Goal: Task Accomplishment & Management: Complete application form

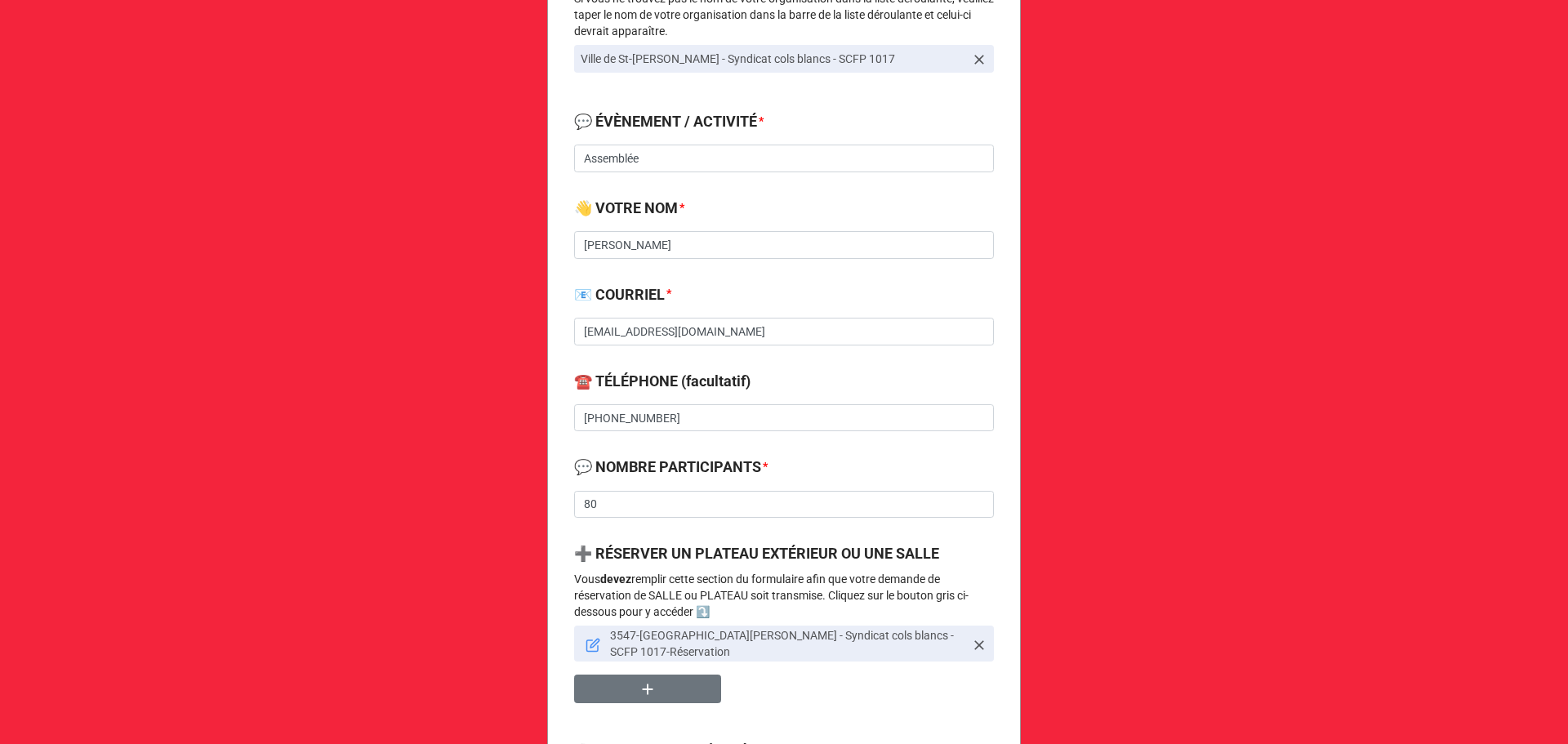
scroll to position [436, 0]
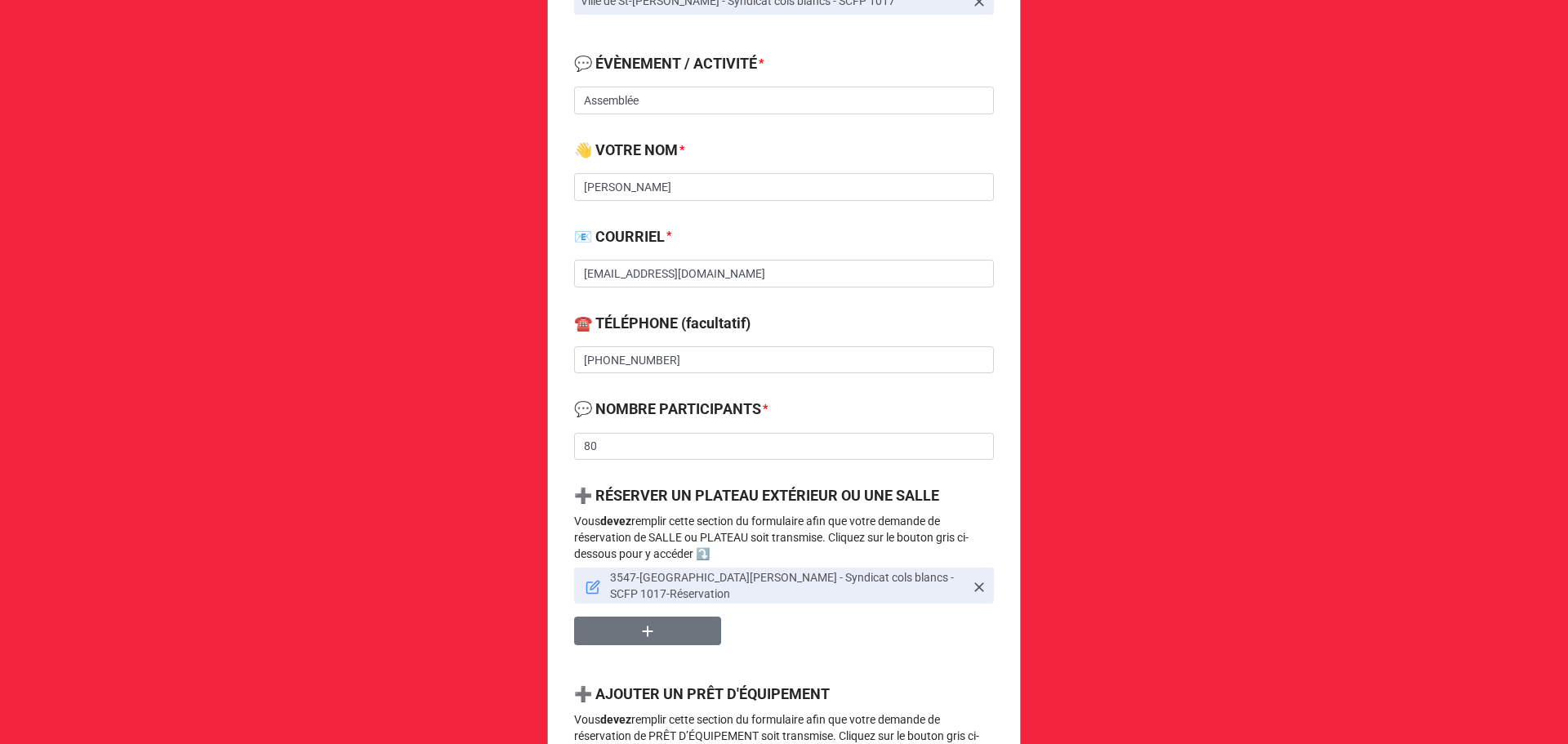
click at [590, 590] on icon at bounding box center [593, 587] width 15 height 15
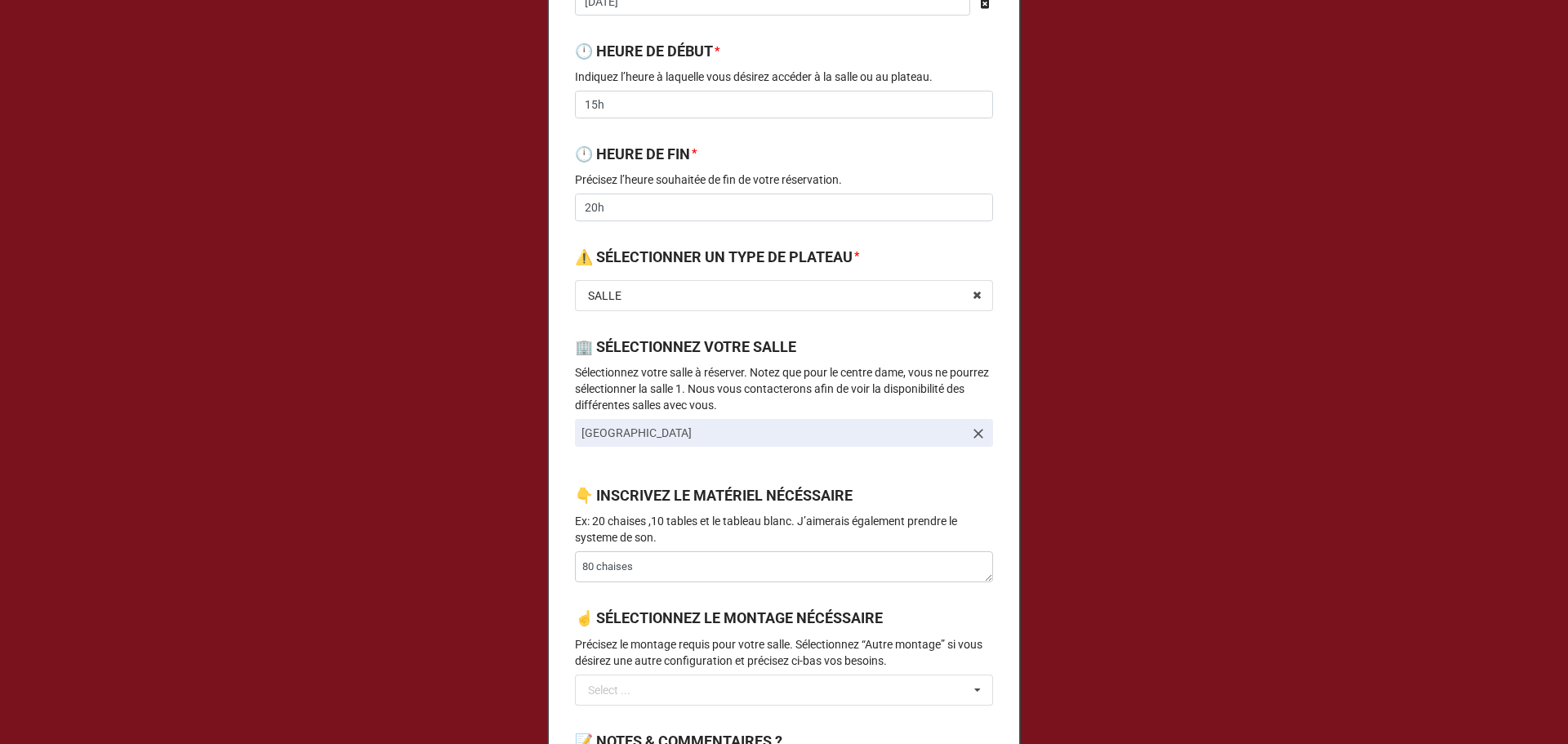
click at [752, 532] on p "Ex: 20 chaises ,10 tables et le tableau blanc. J’aimerais également prendre le …" at bounding box center [784, 529] width 418 height 32
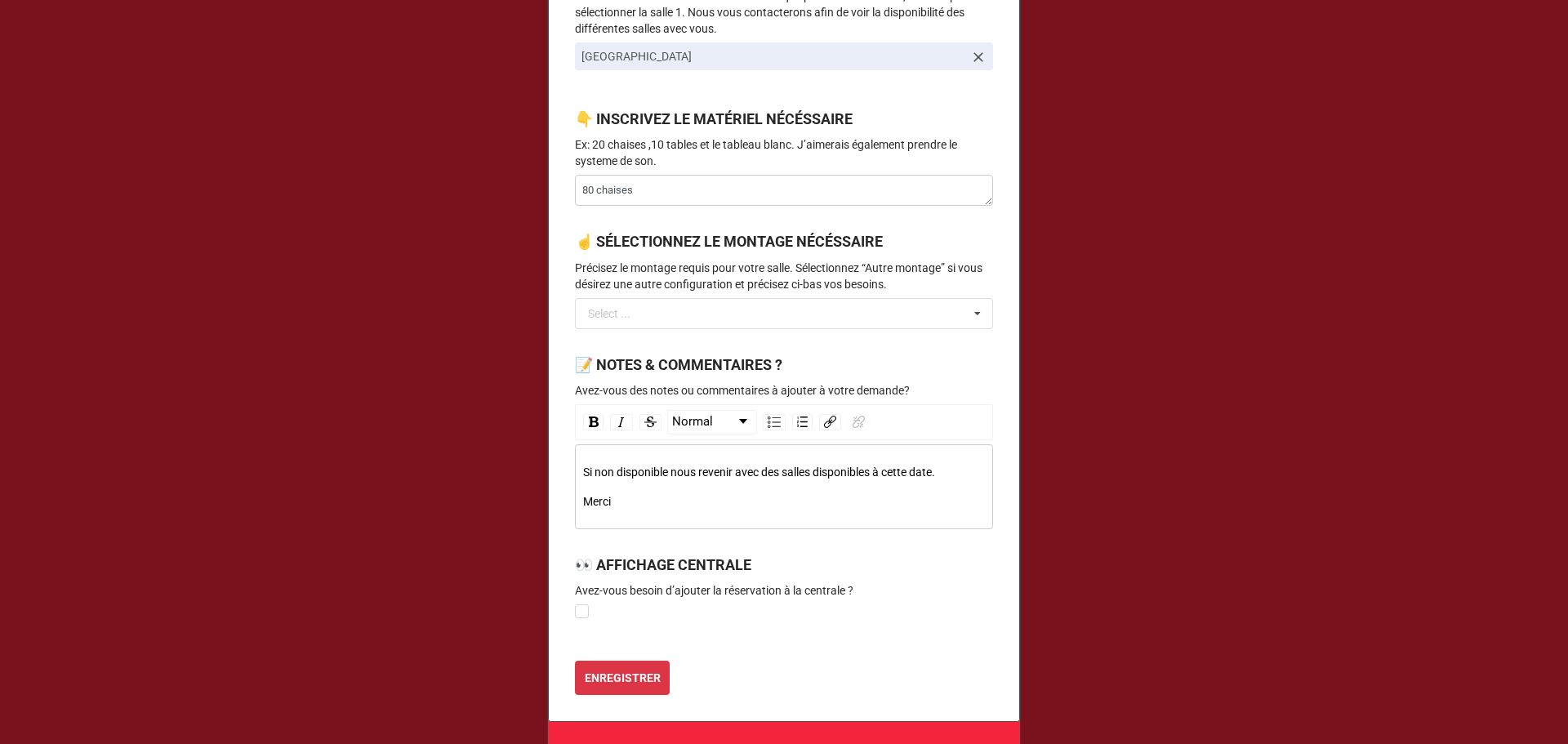
scroll to position [919, 0]
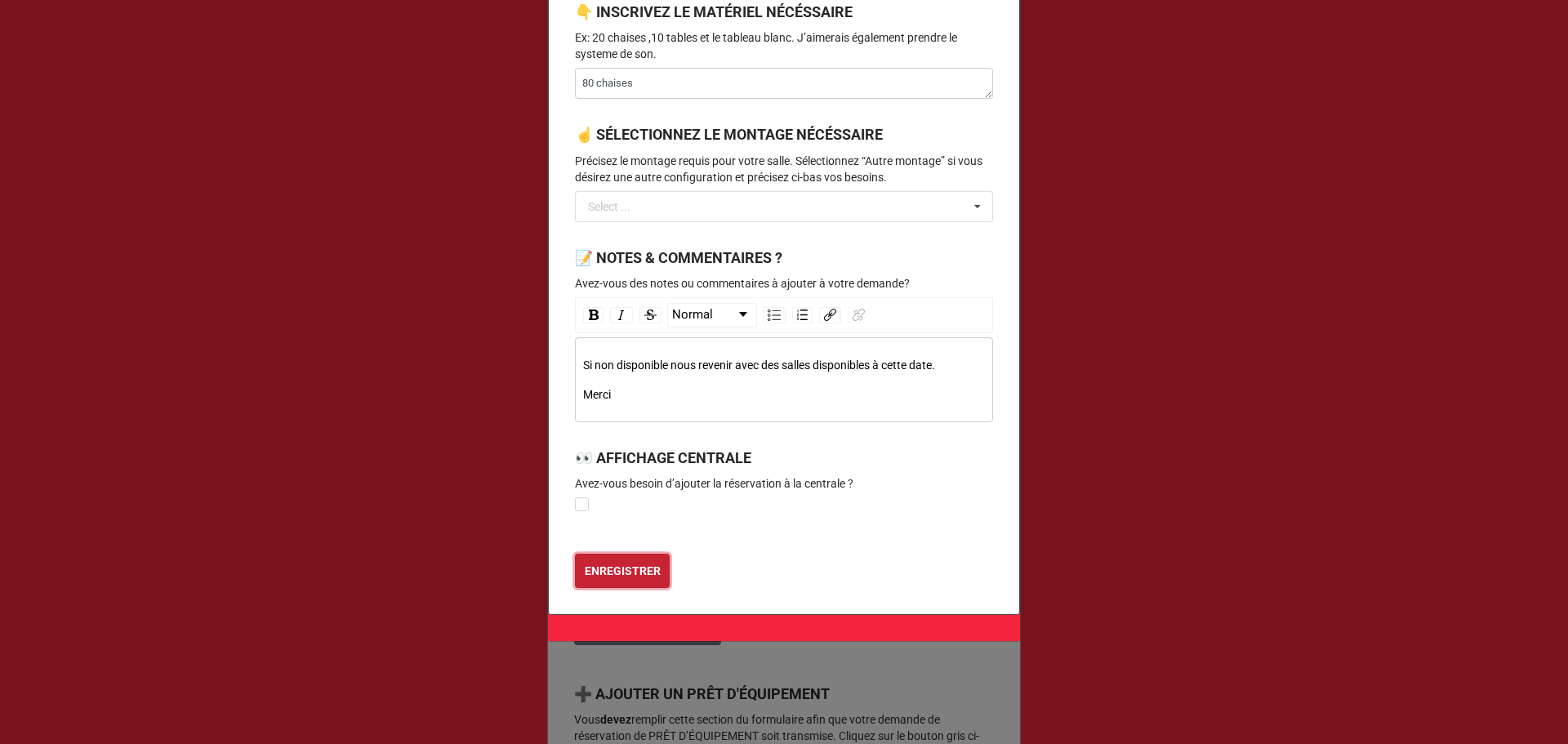
click at [626, 563] on button "ENREGISTRER" at bounding box center [622, 571] width 94 height 34
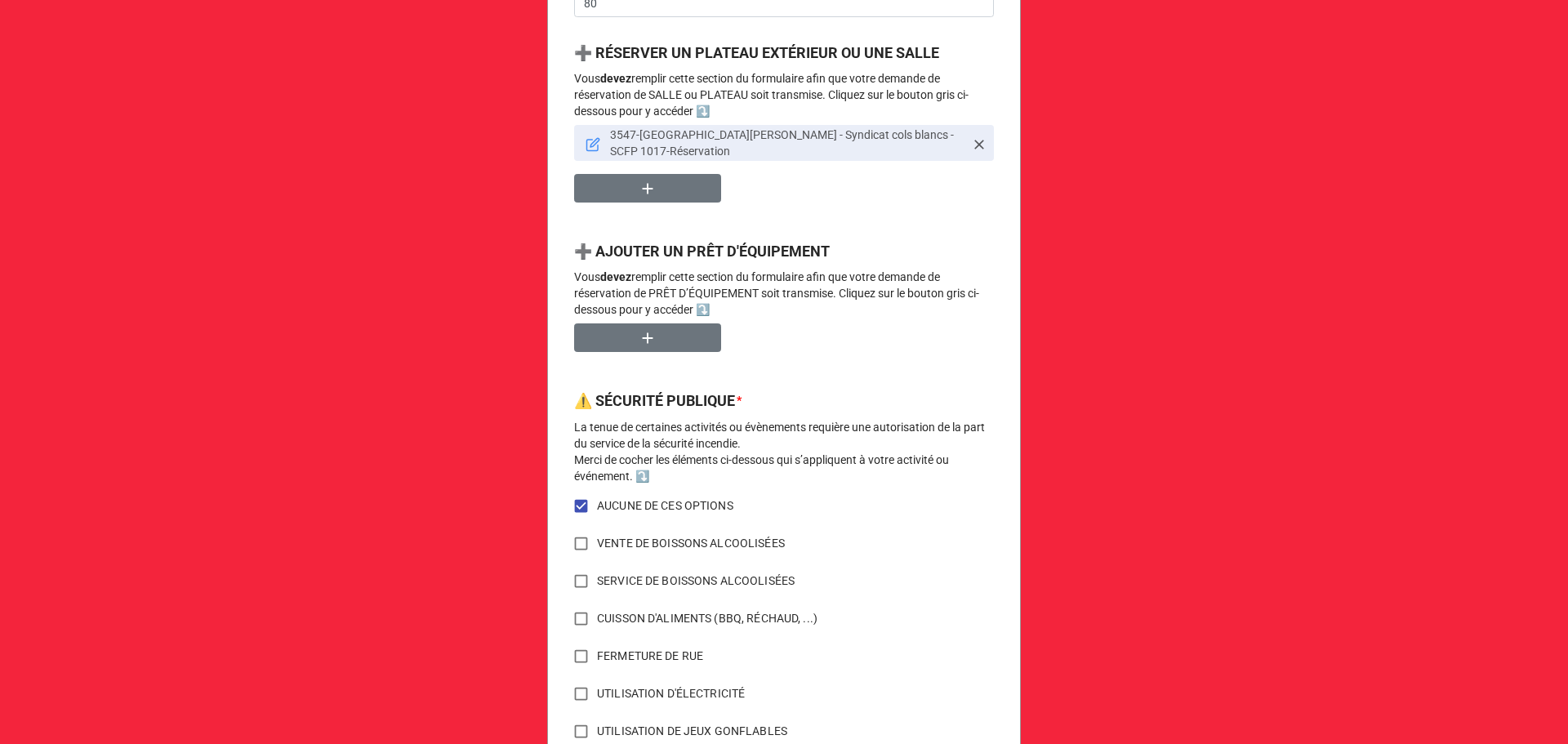
scroll to position [510, 0]
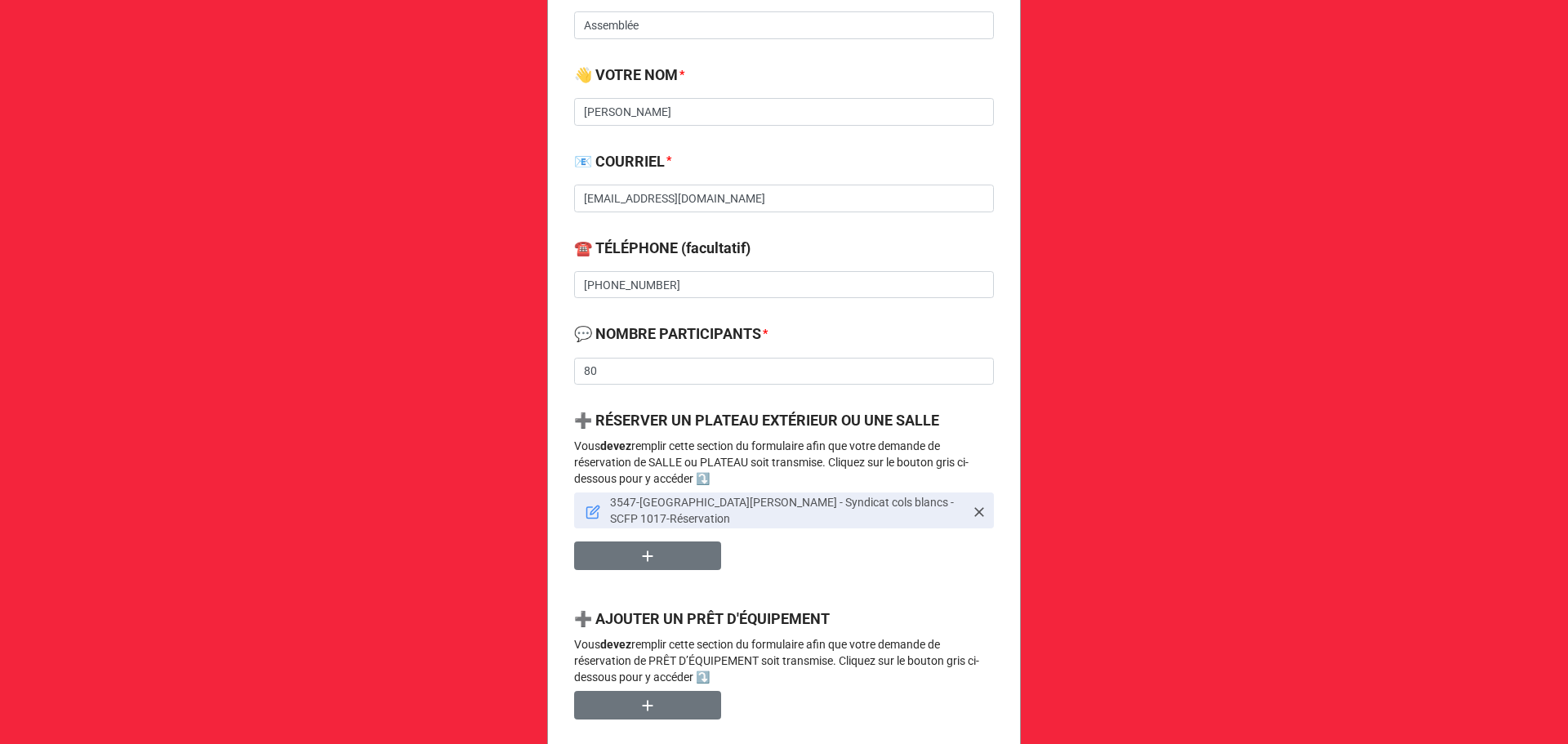
click at [586, 503] on link at bounding box center [593, 510] width 15 height 18
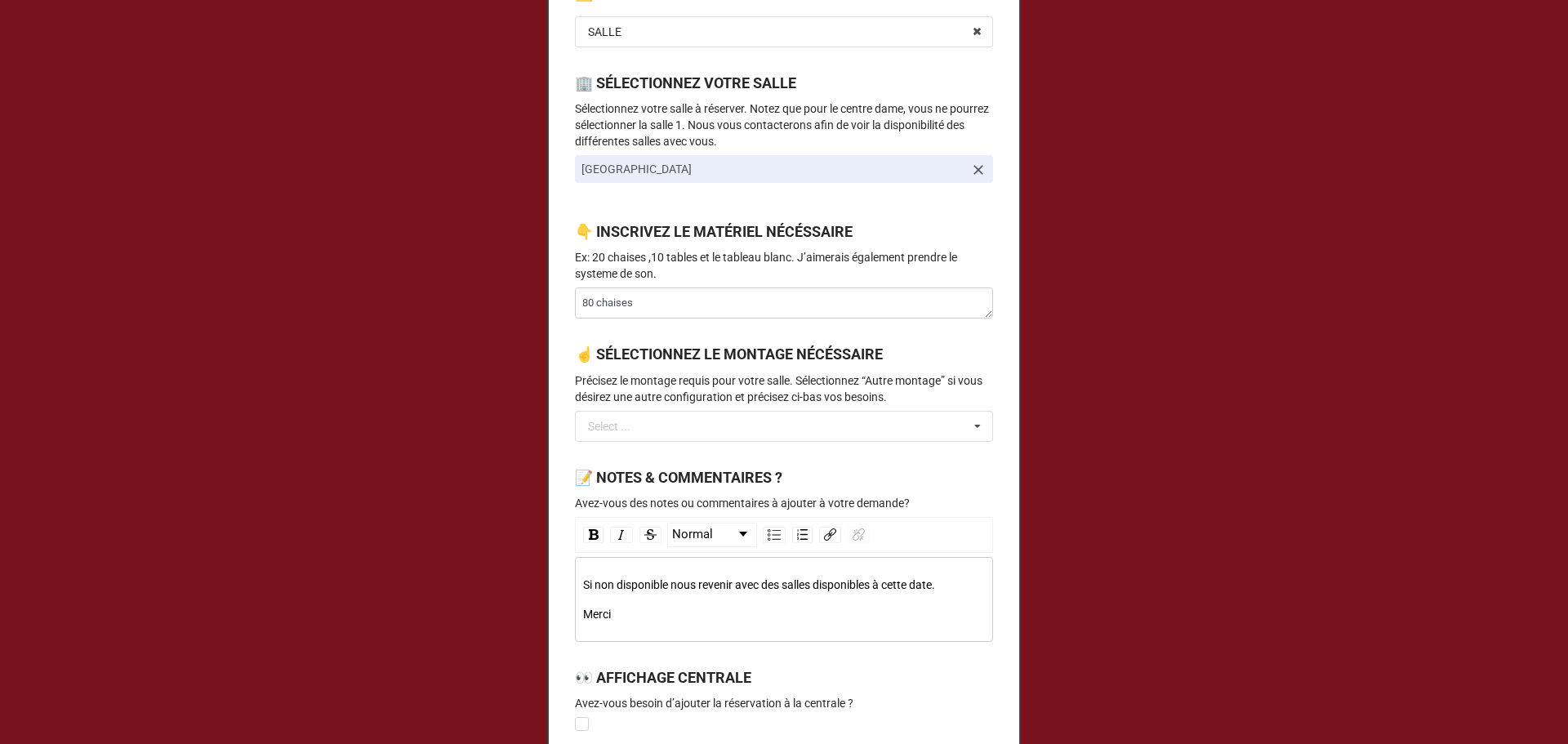
scroll to position [919, 0]
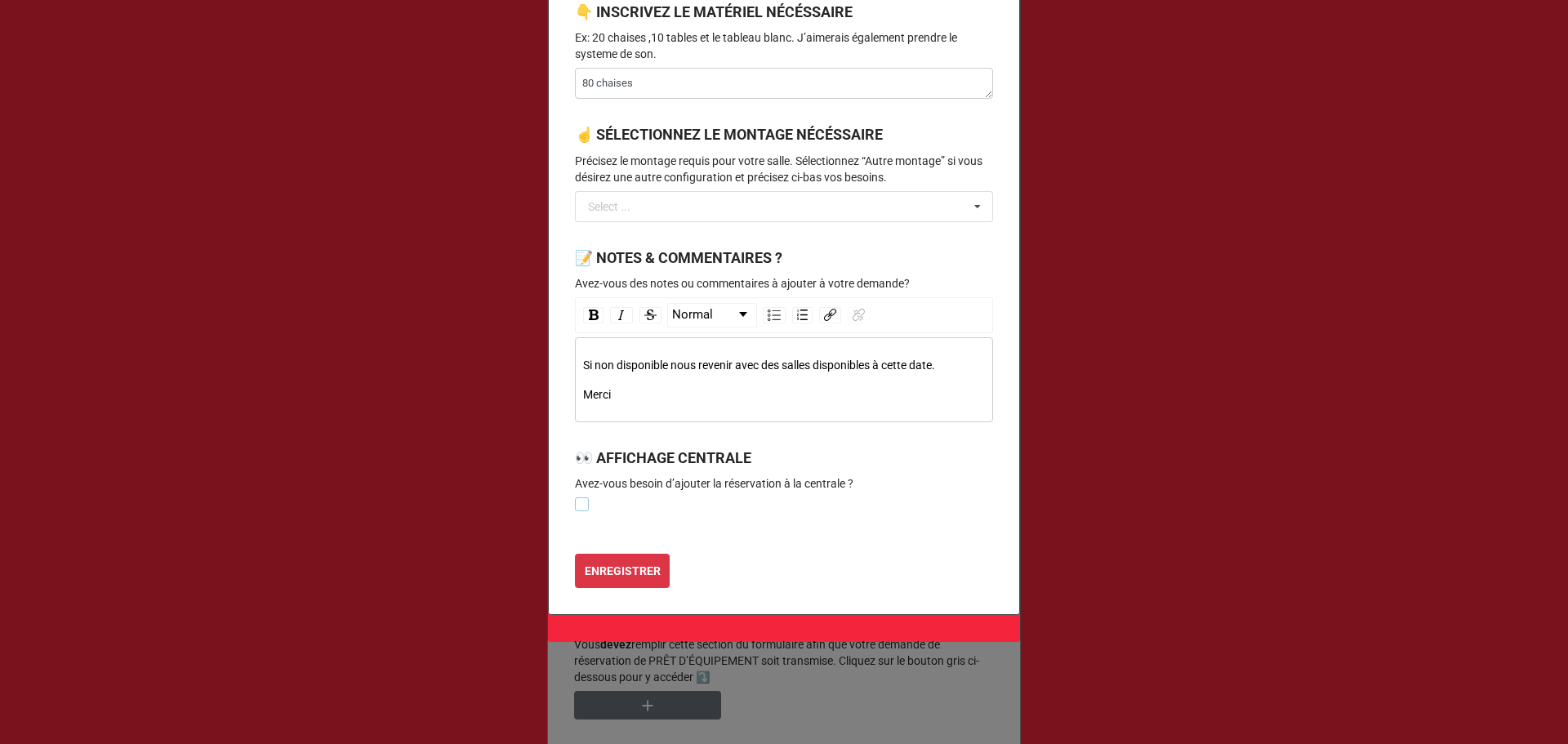
click at [584, 498] on label at bounding box center [581, 498] width 14 height 0
type textarea "x"
checkbox input "true"
type textarea "x"
click at [599, 563] on b "ENREGISTRER" at bounding box center [623, 571] width 76 height 17
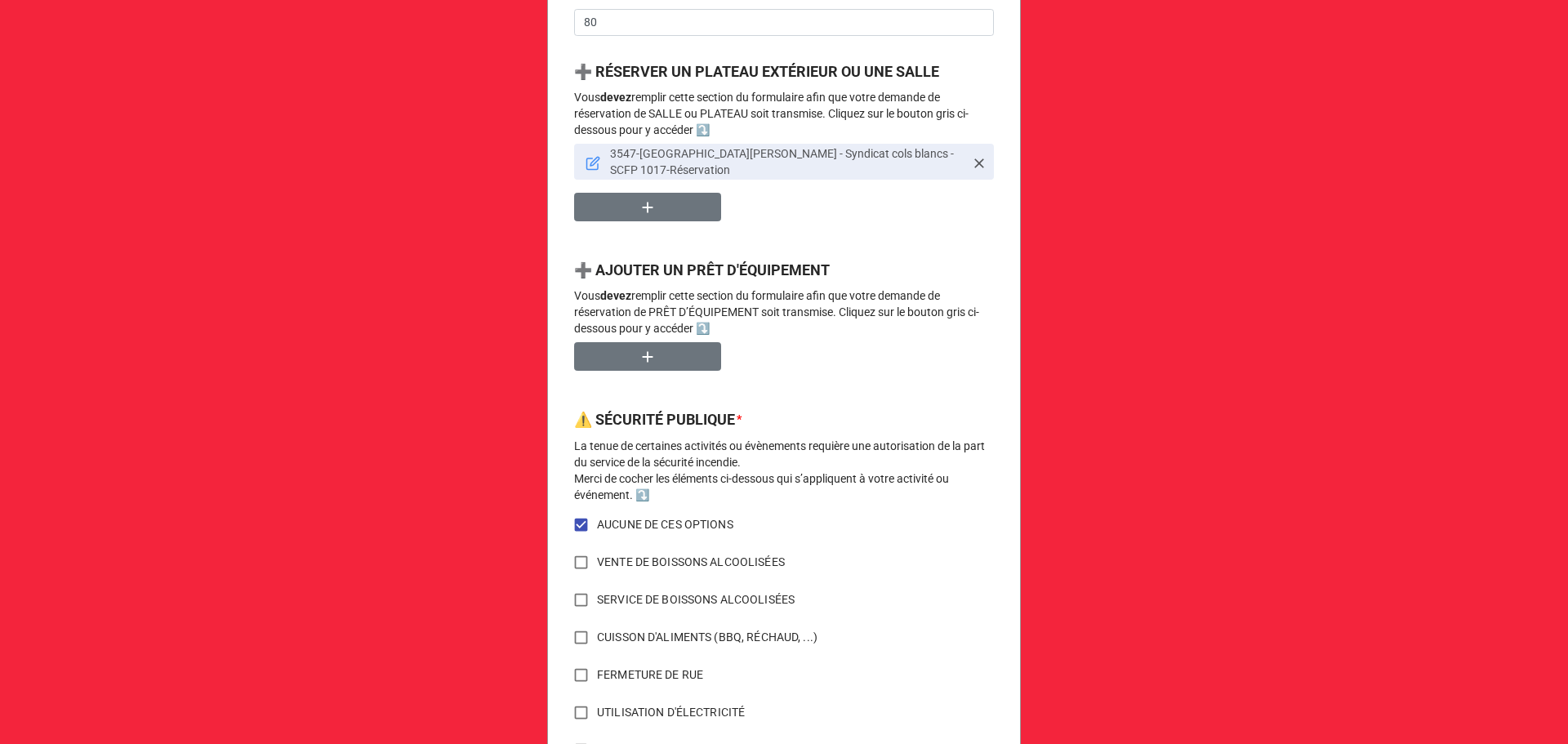
scroll to position [1164, 0]
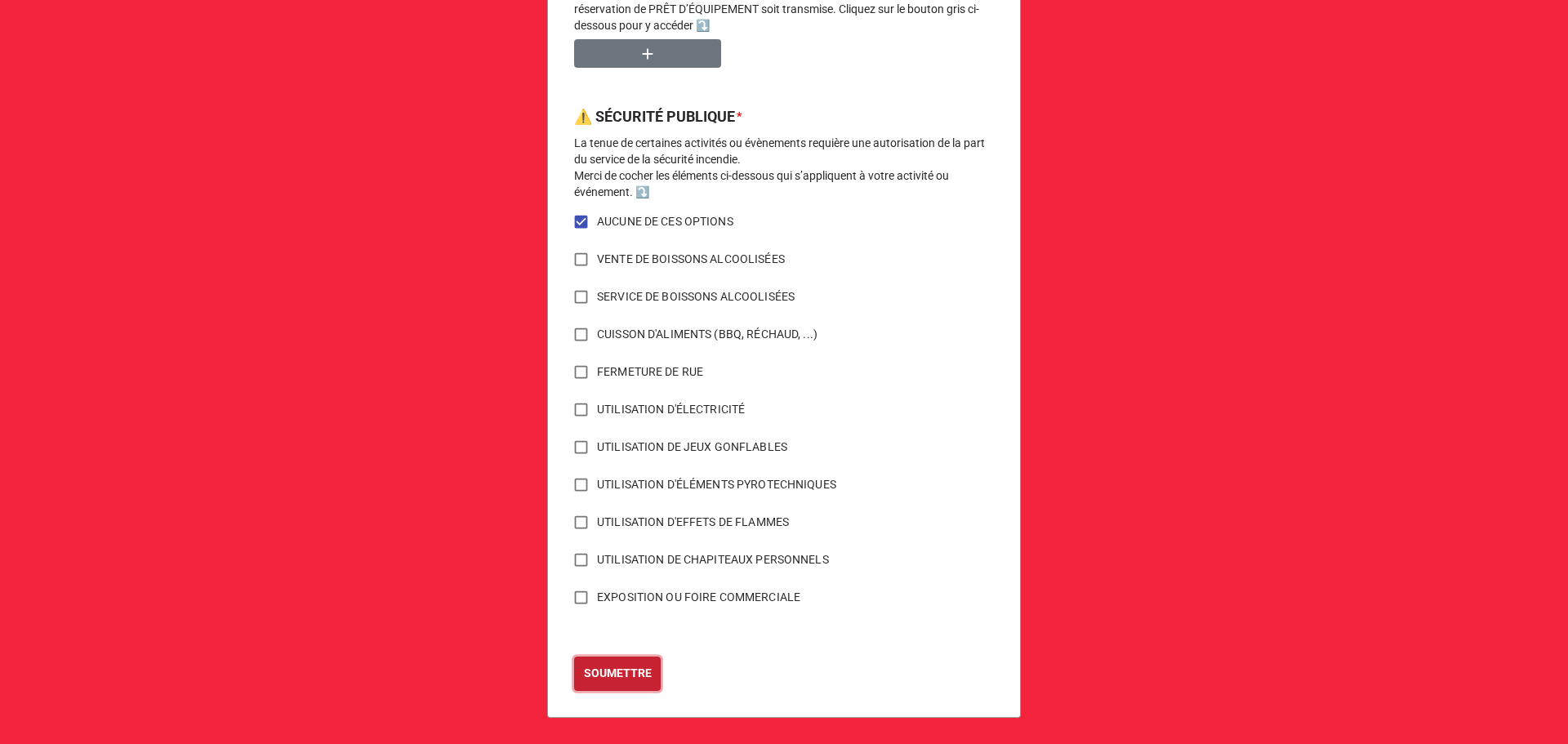
click at [625, 679] on b "SOUMETTRE" at bounding box center [618, 674] width 68 height 17
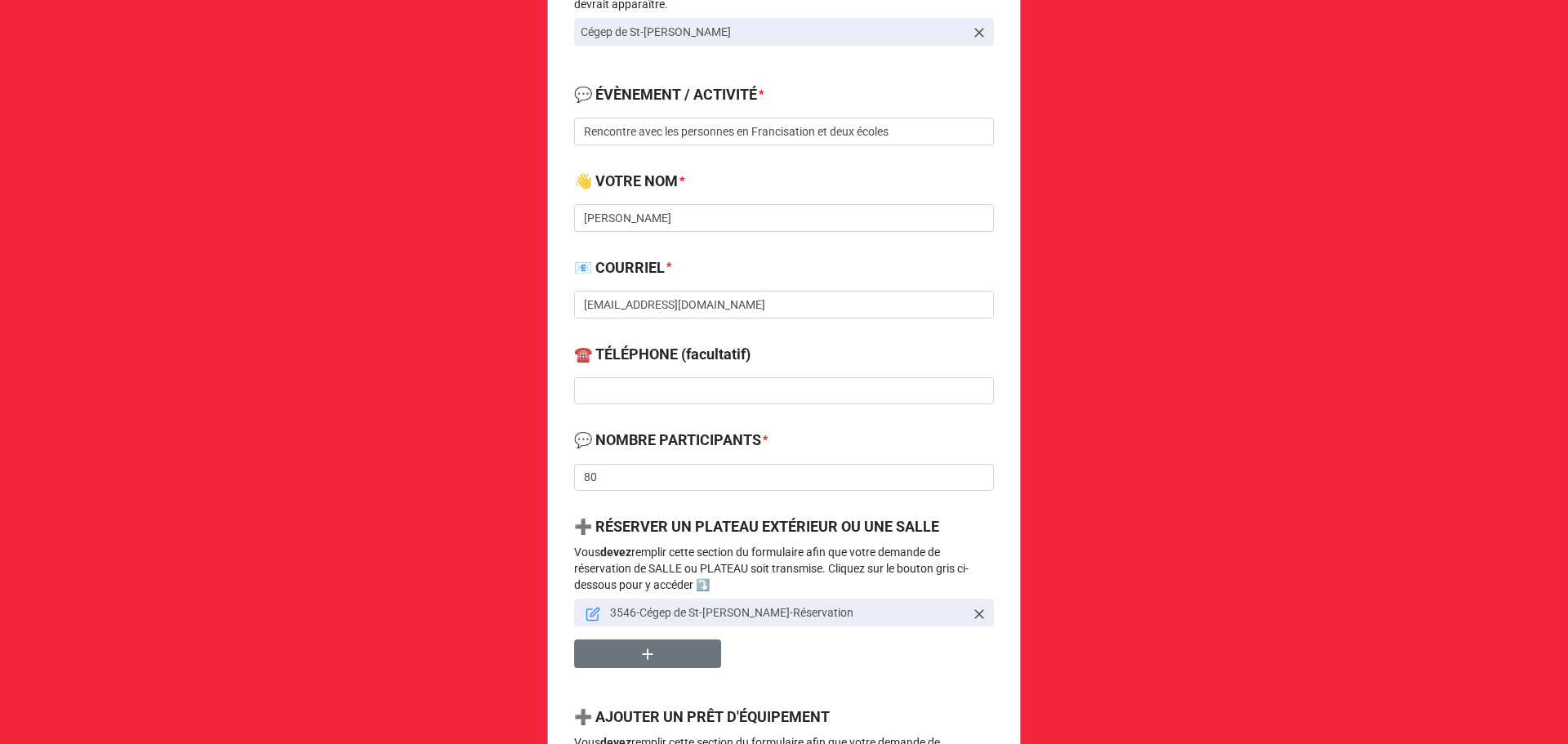
scroll to position [436, 0]
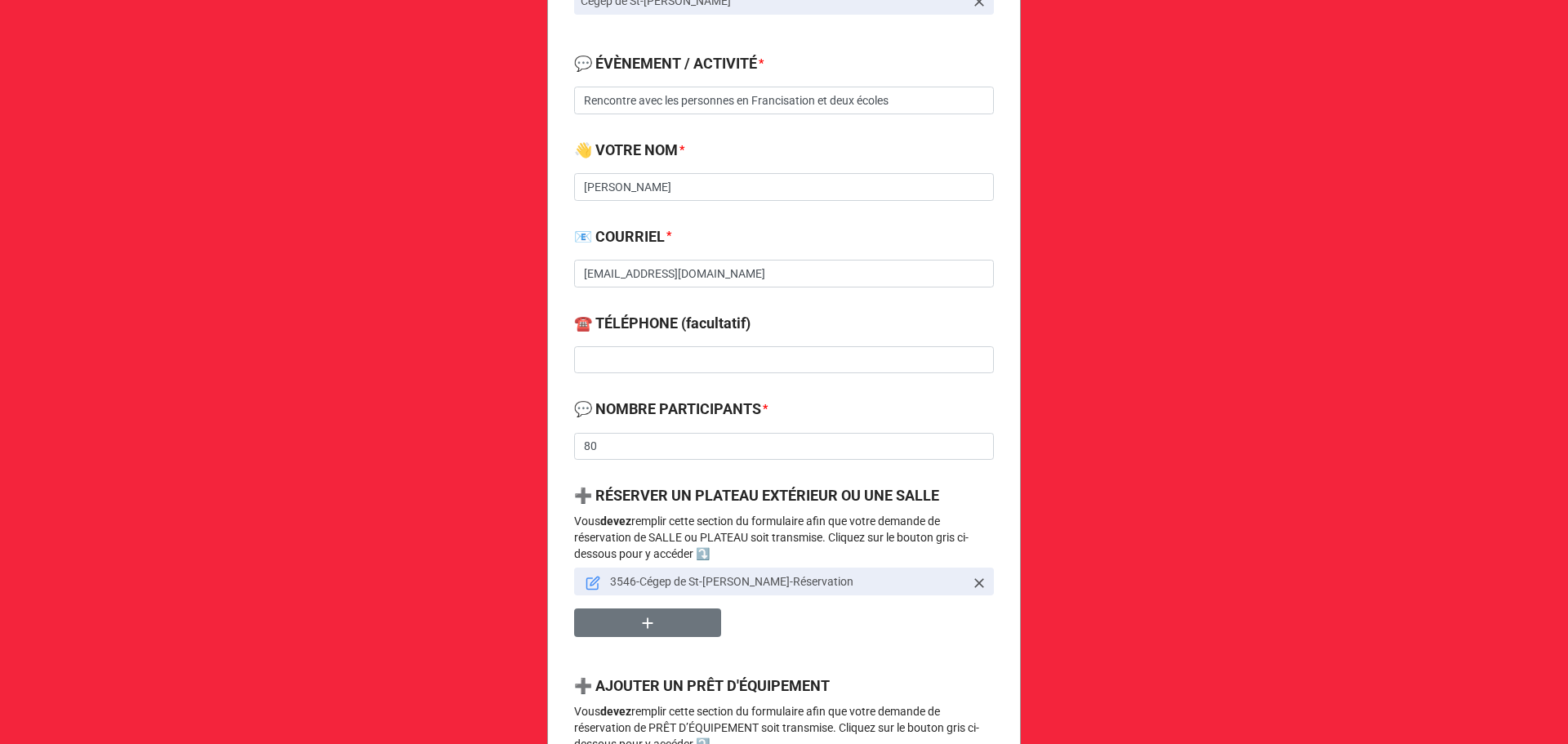
click at [587, 581] on icon at bounding box center [593, 584] width 12 height 12
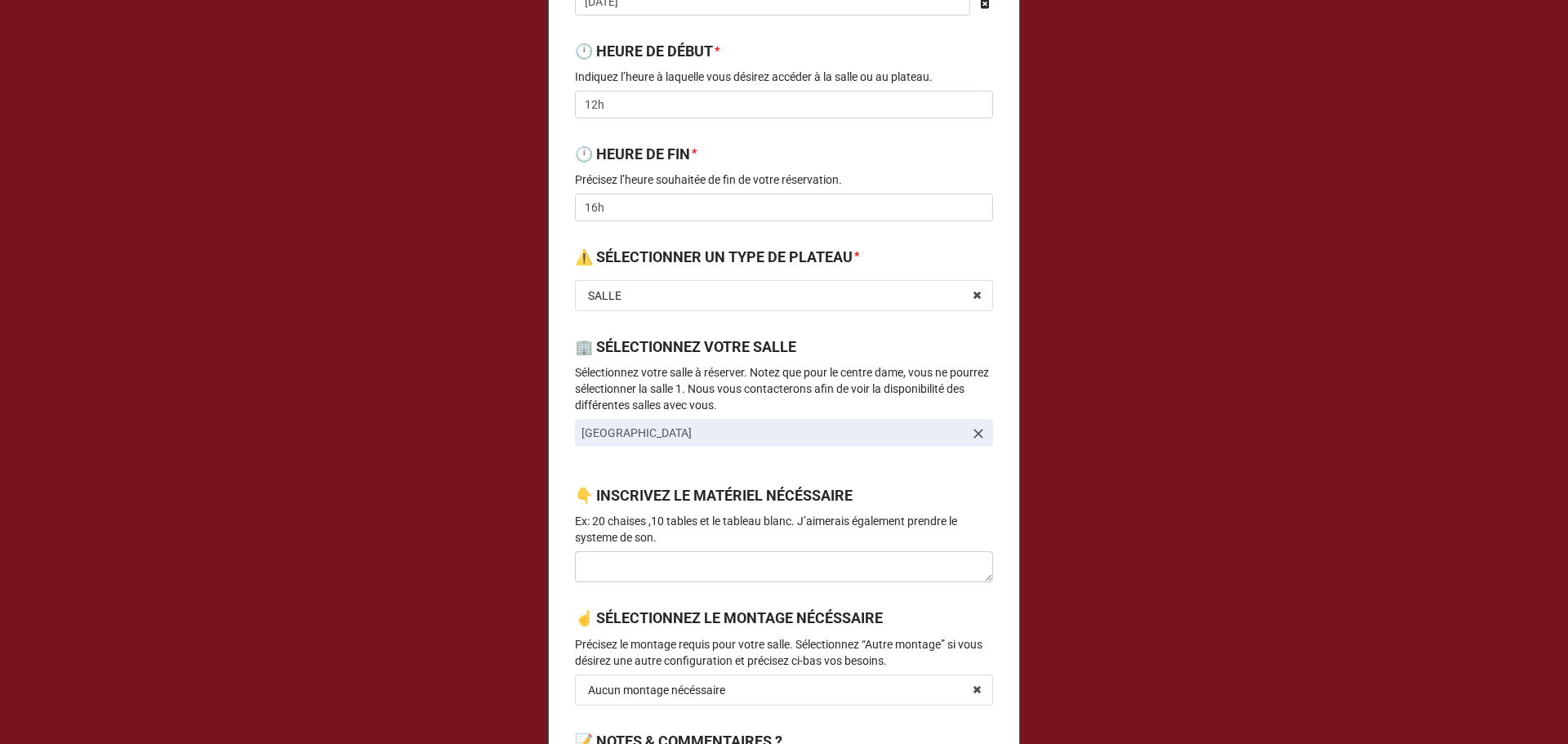
scroll to position [872, 0]
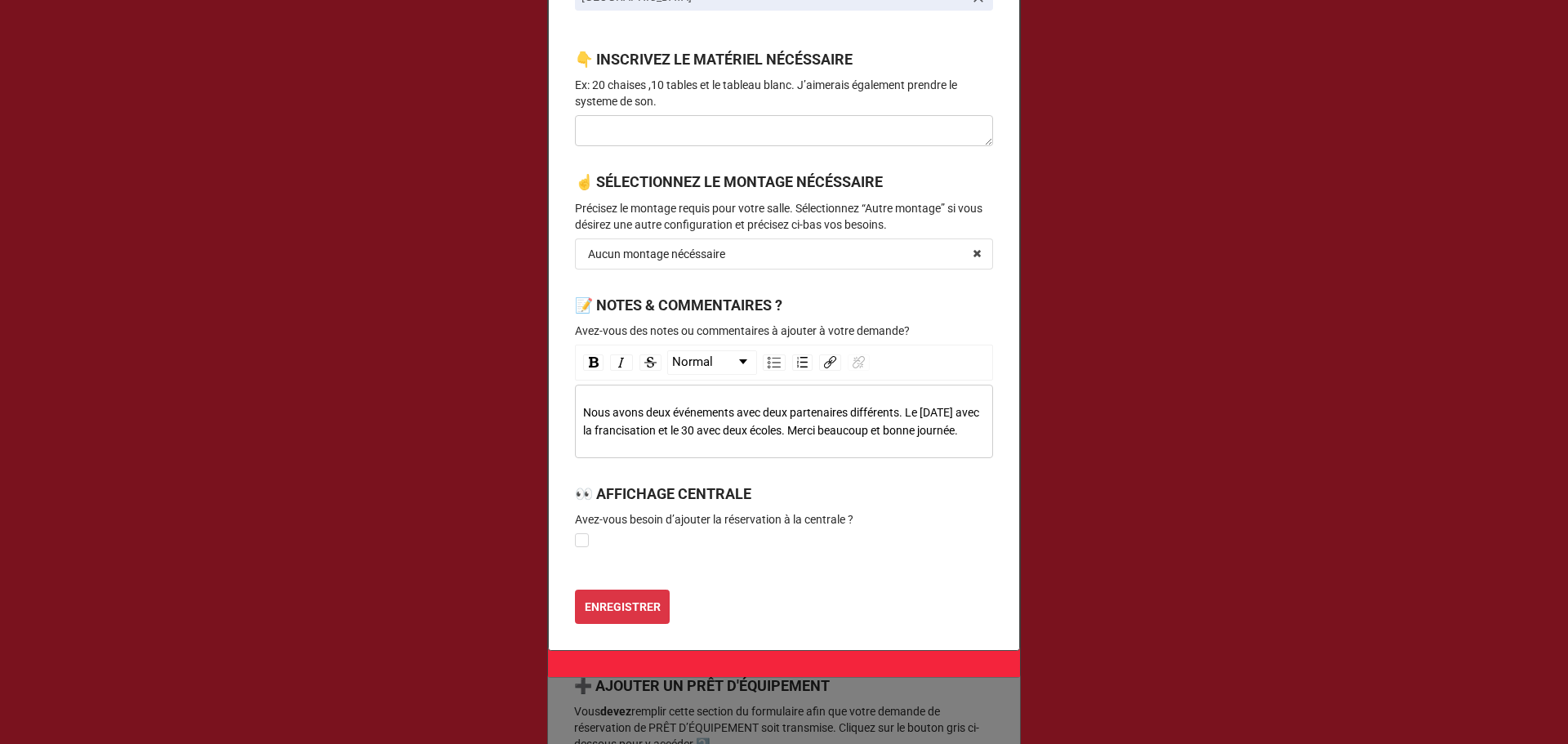
drag, startPoint x: 645, startPoint y: 453, endPoint x: 570, endPoint y: 408, distance: 87.5
click at [657, 421] on div "Nous avons deux événements avec deux partenaires différents. Le 29 septembre av…" at bounding box center [784, 421] width 403 height 36
click at [666, 430] on span "Nous avons deux événements avec deux partenaires différents. Le 29 septembre av…" at bounding box center [782, 421] width 398 height 31
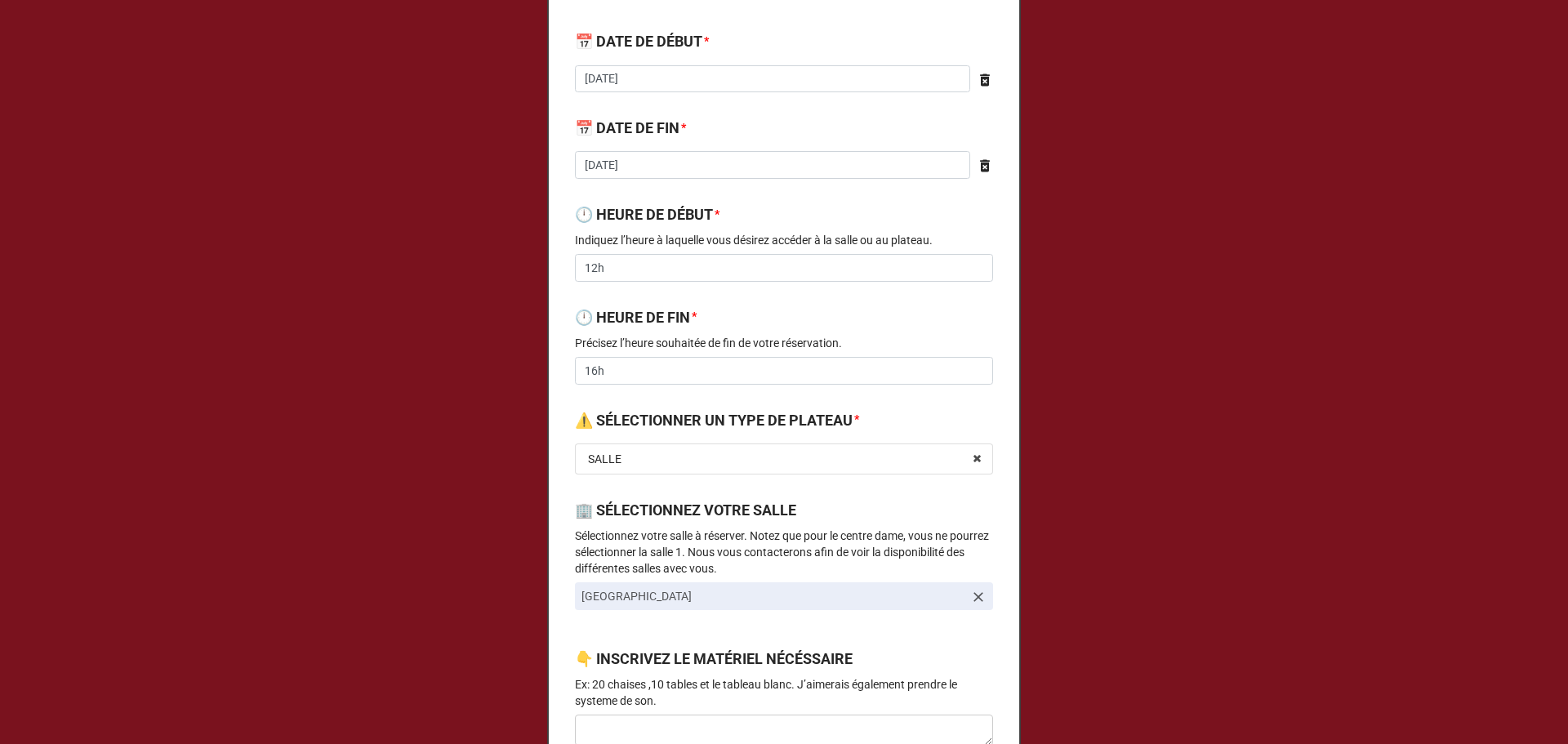
scroll to position [54, 0]
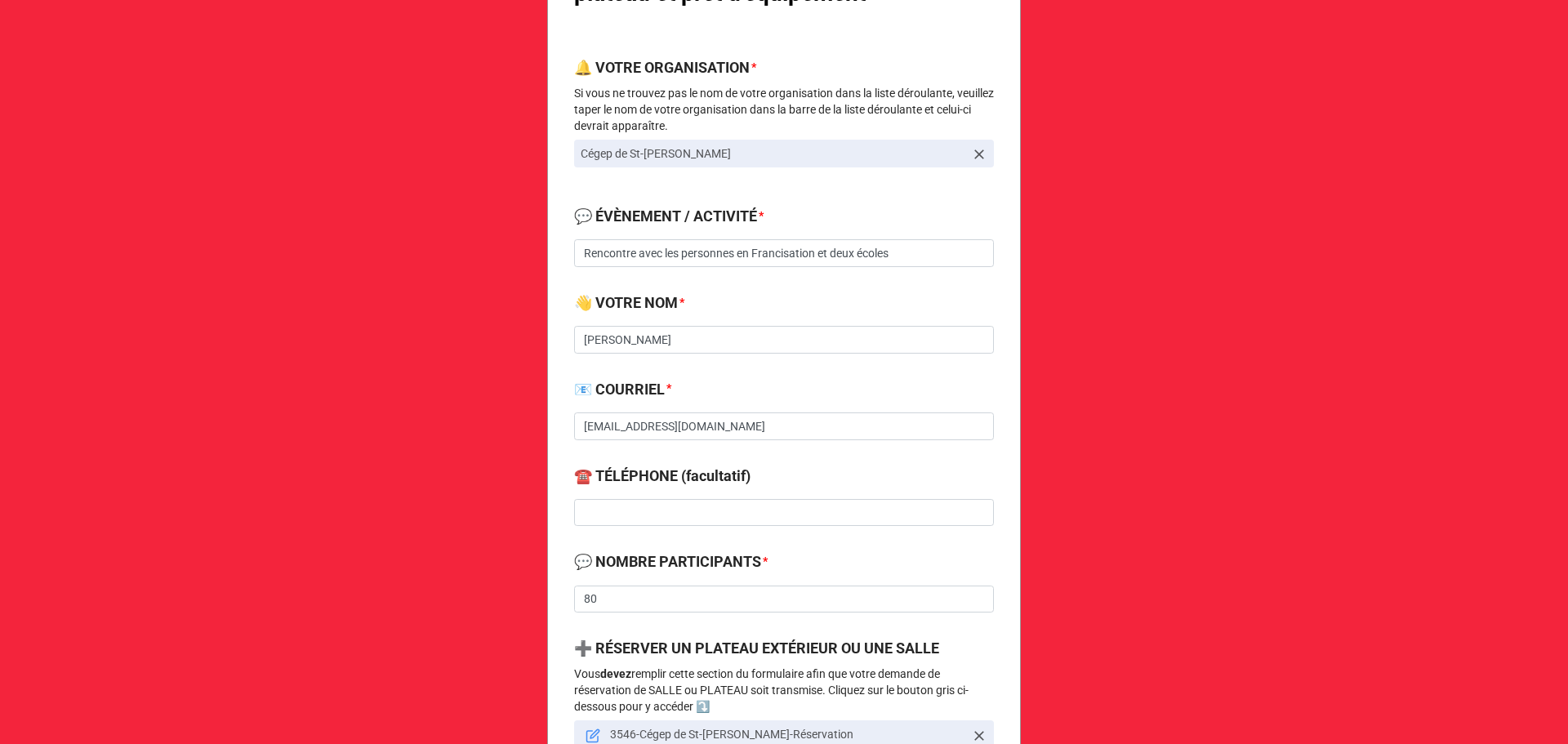
scroll to position [436, 0]
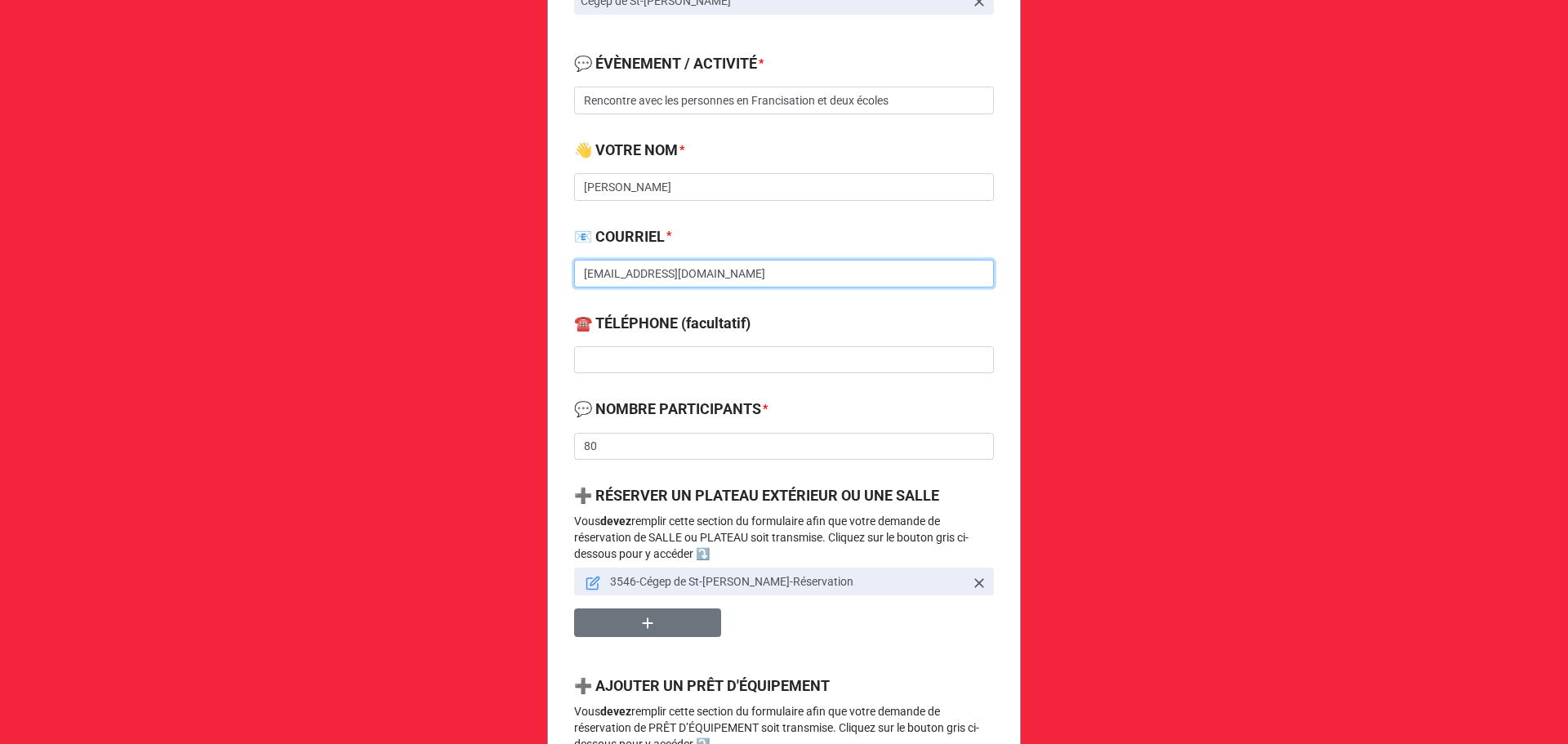
drag, startPoint x: 724, startPoint y: 273, endPoint x: 499, endPoint y: 277, distance: 225.0
click at [499, 277] on div "Demande de réservation de salle, plateau et prêt d'équipement 🔔 VOTRE ORGANISAT…" at bounding box center [784, 514] width 1568 height 1899
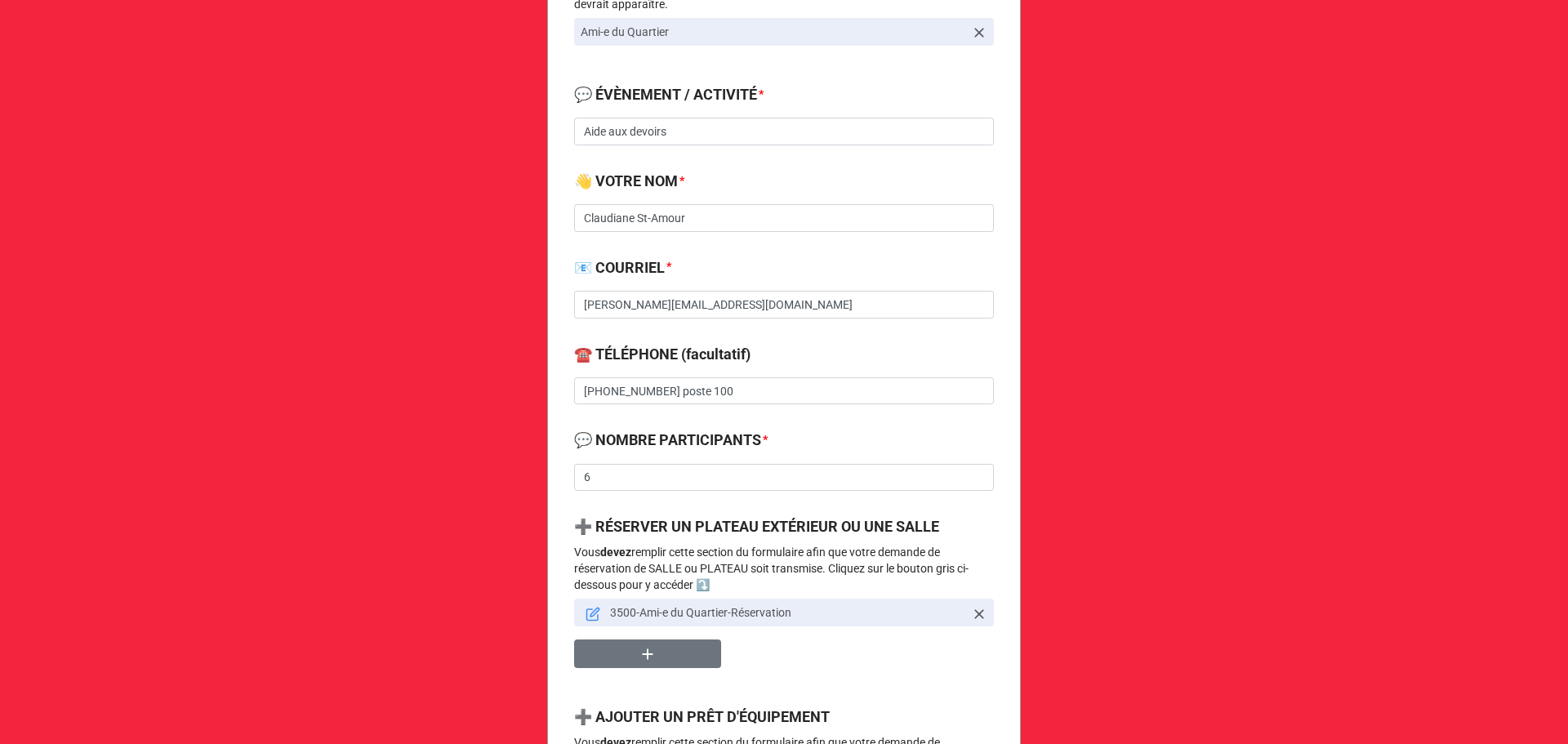
scroll to position [436, 0]
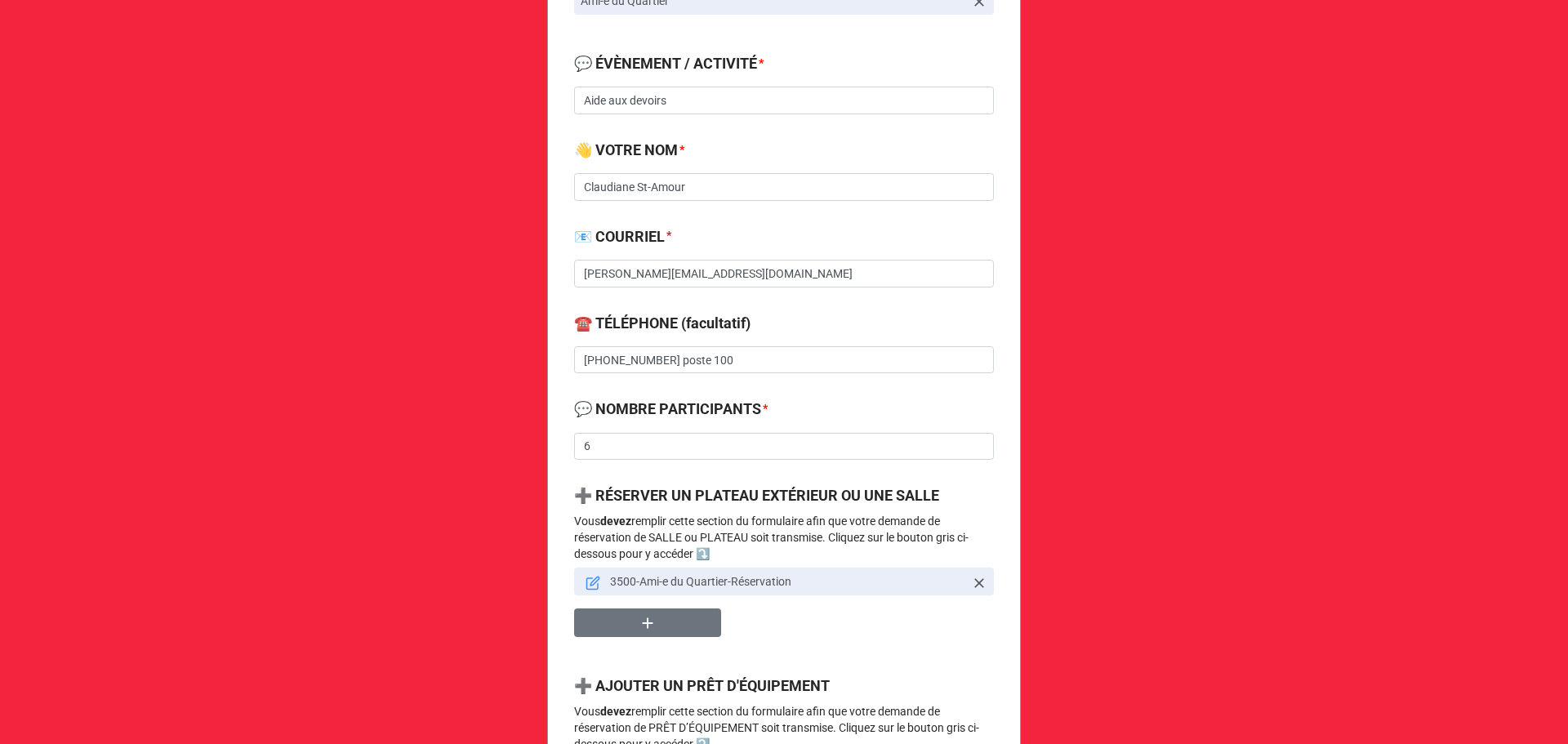
click at [587, 589] on icon at bounding box center [593, 584] width 12 height 12
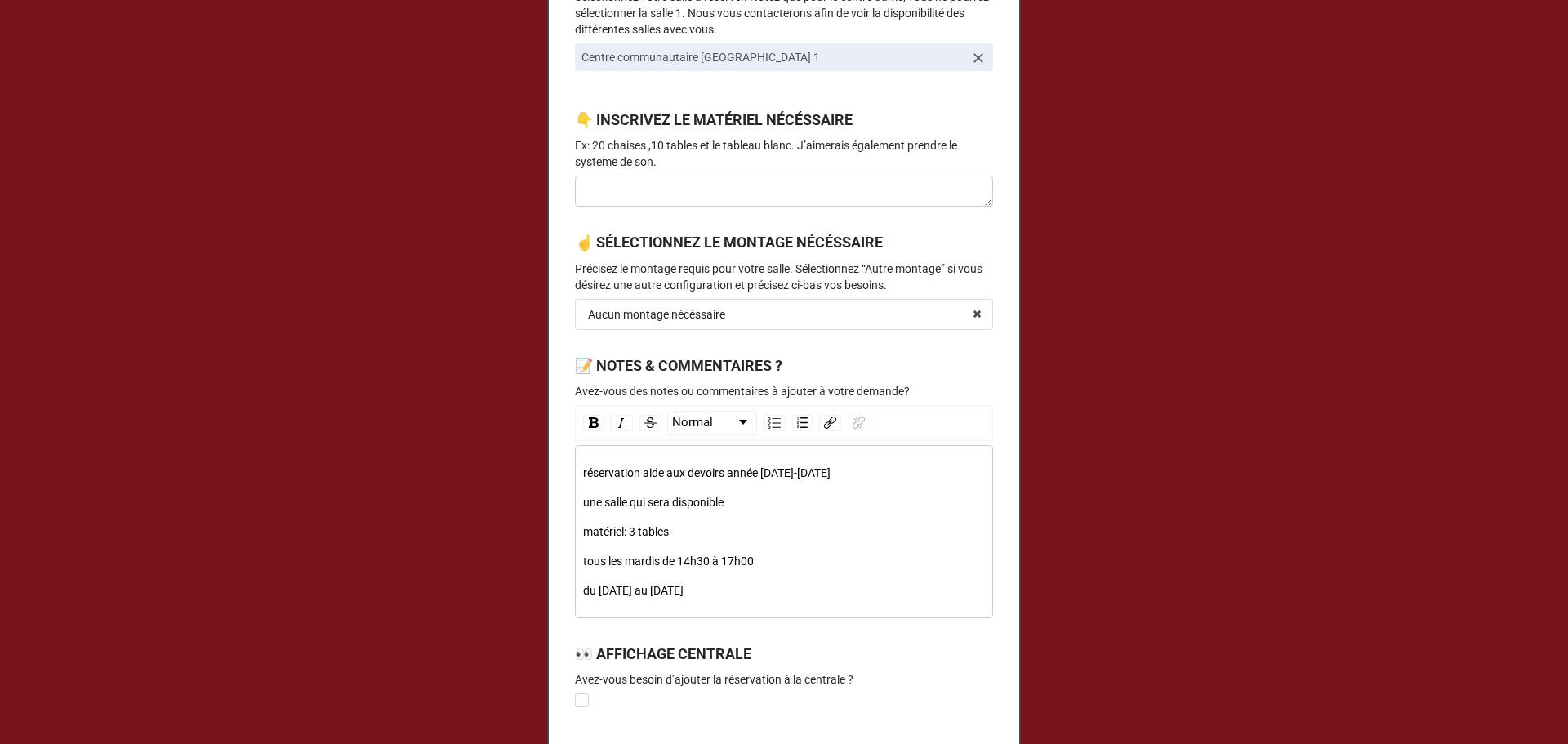
scroll to position [872, 0]
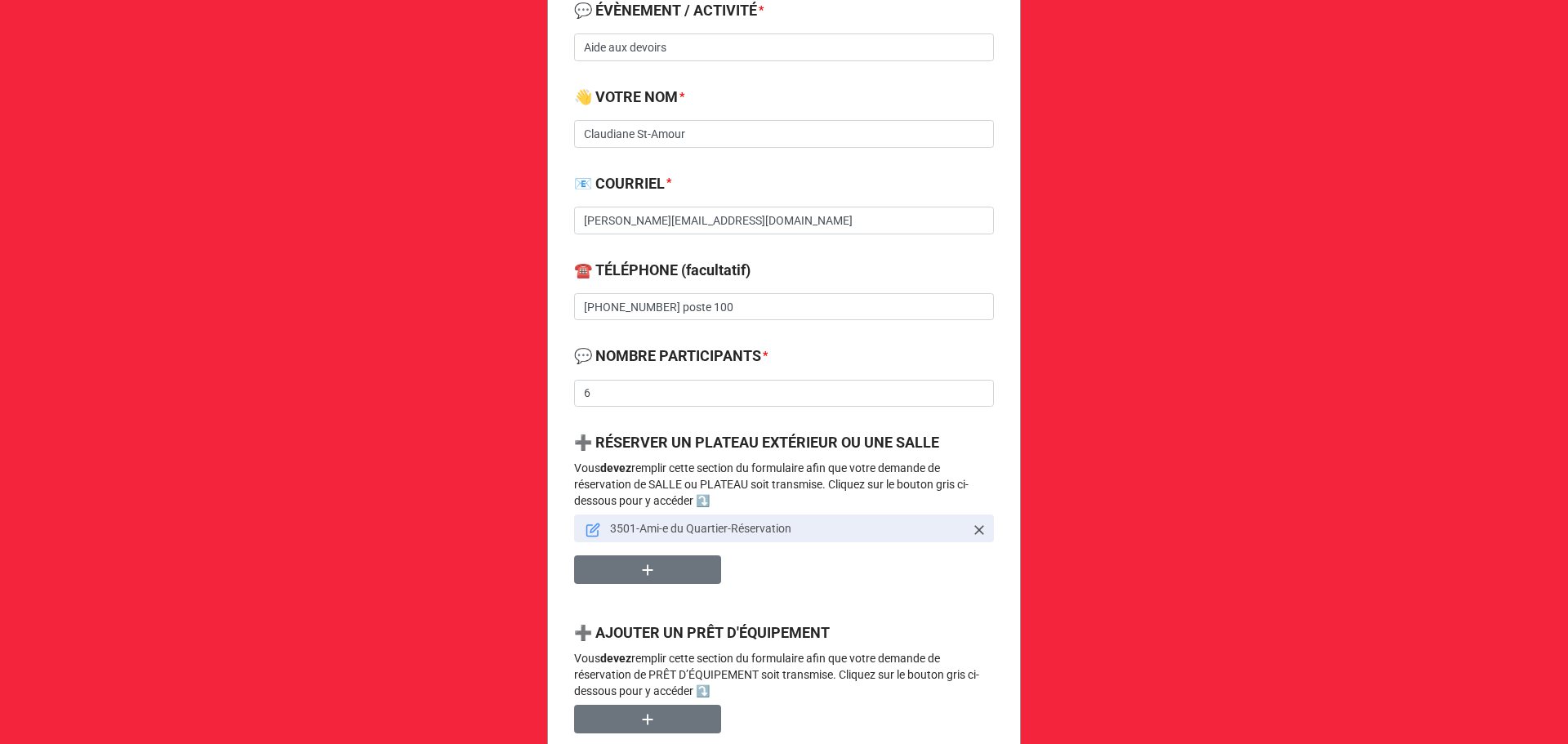
scroll to position [654, 0]
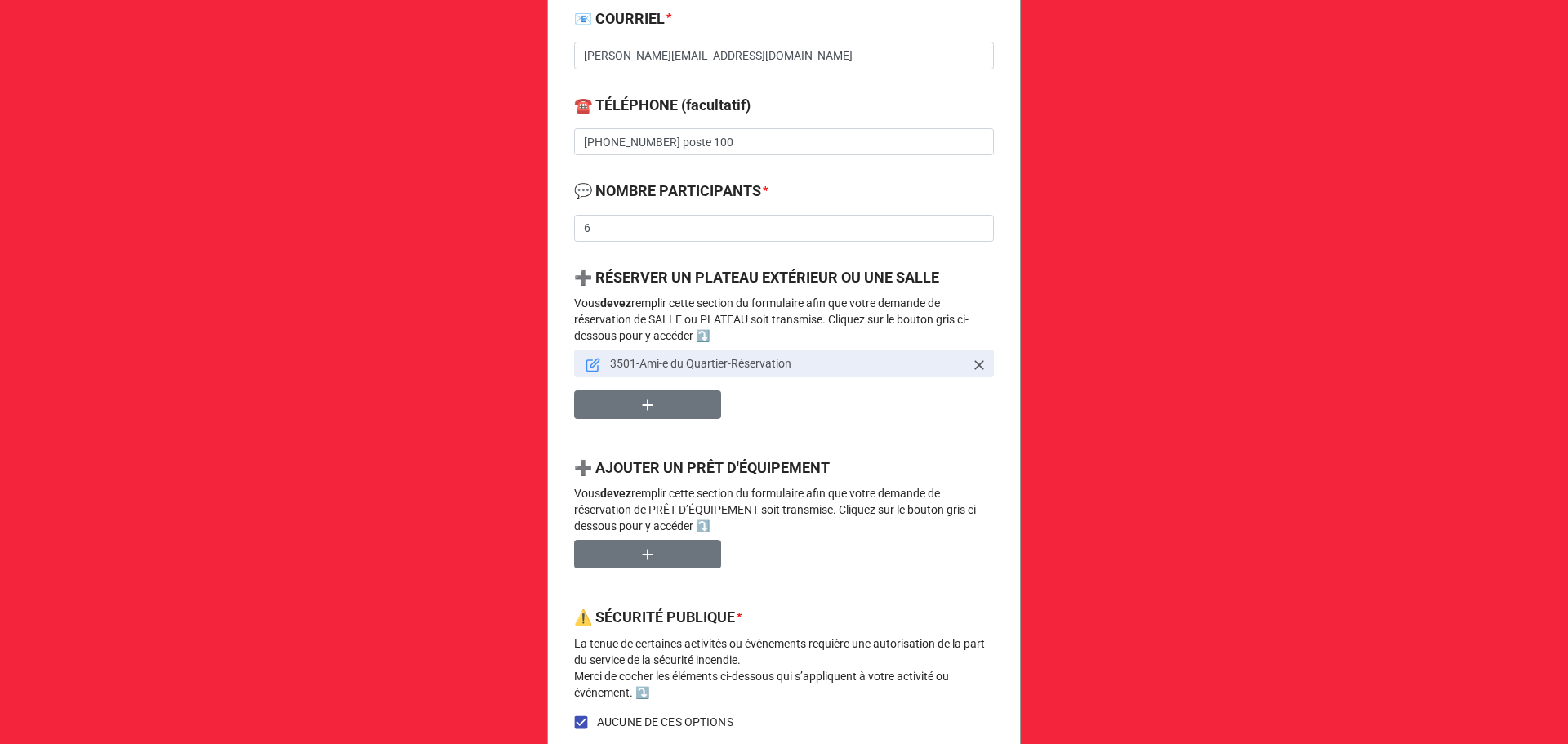
click at [586, 363] on icon at bounding box center [593, 365] width 15 height 15
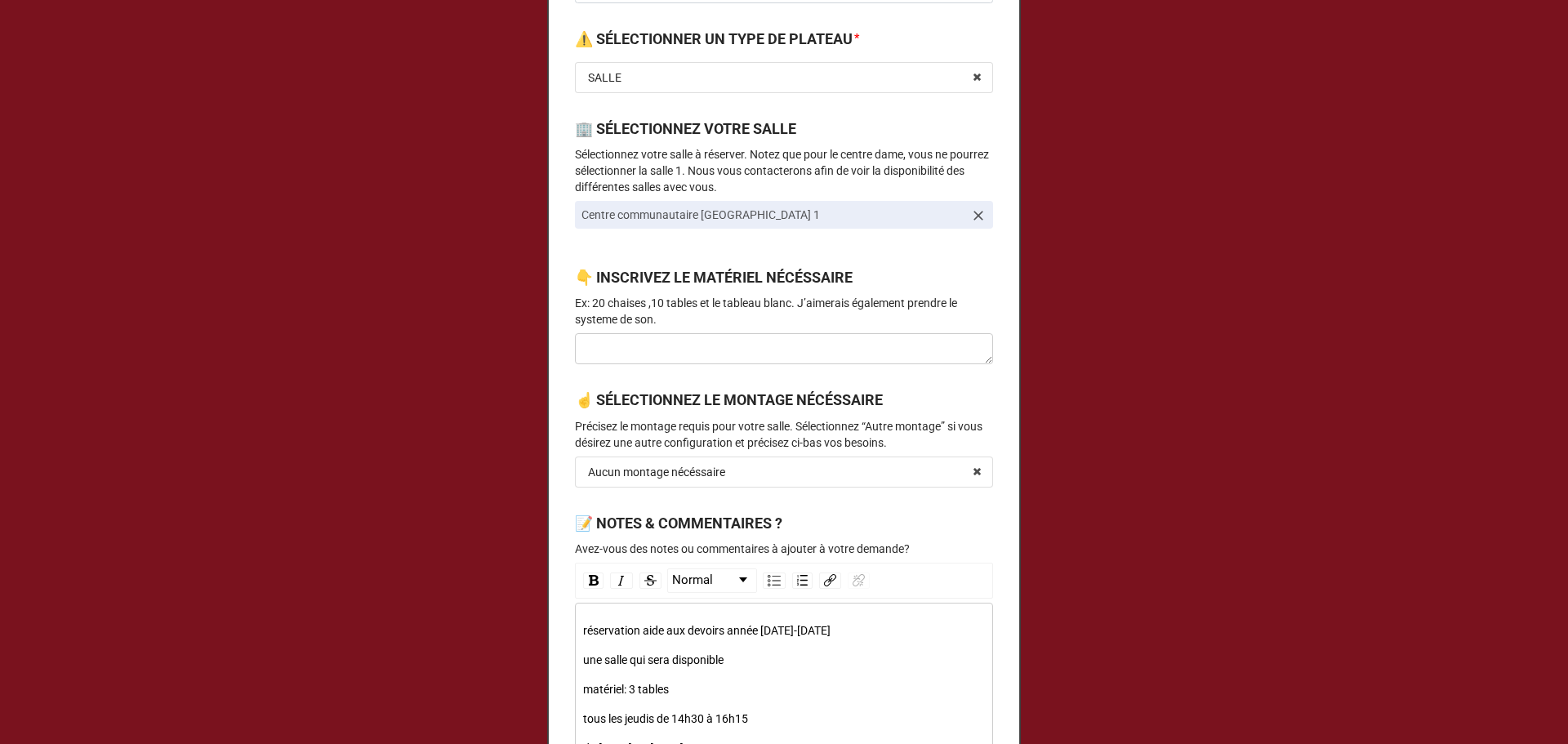
scroll to position [872, 0]
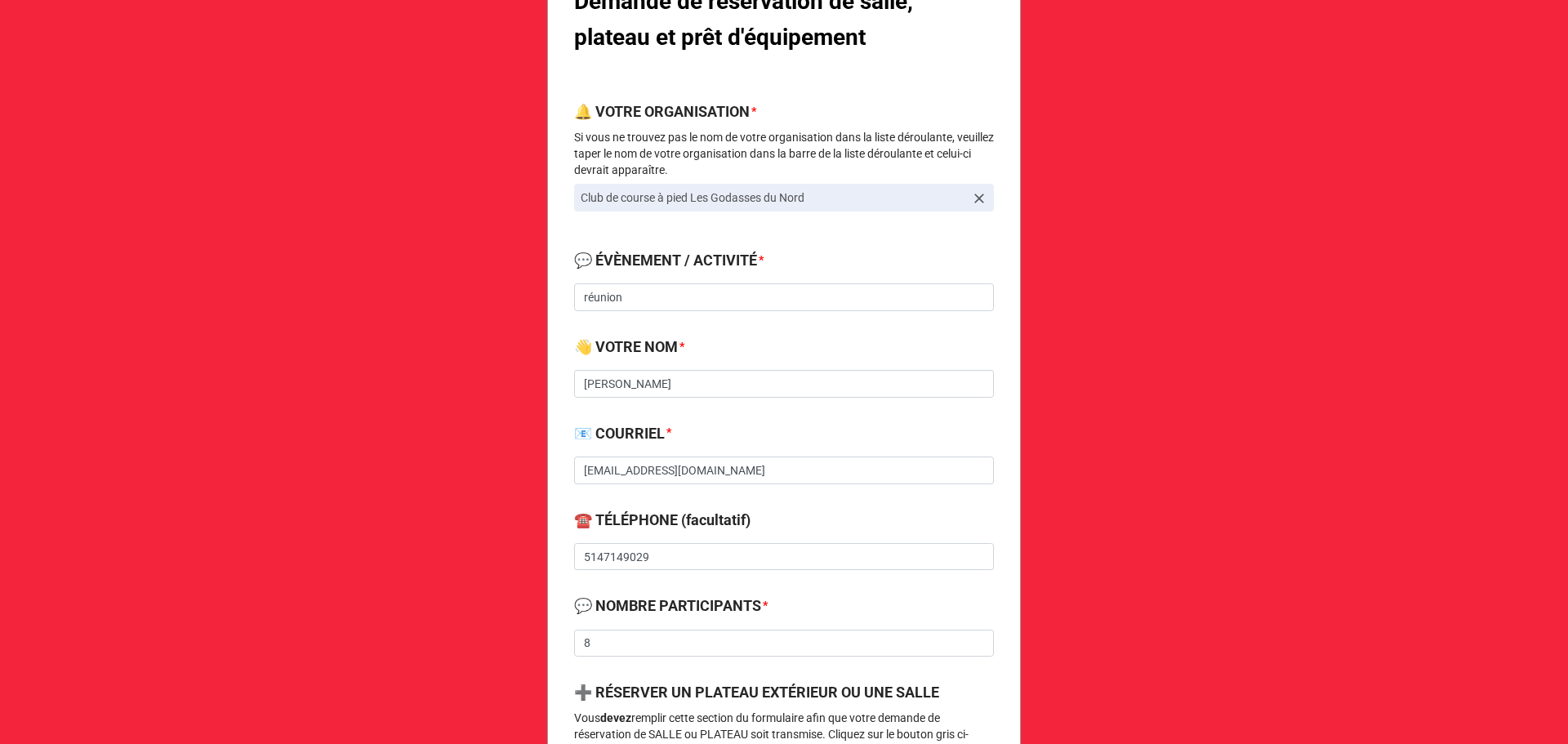
scroll to position [436, 0]
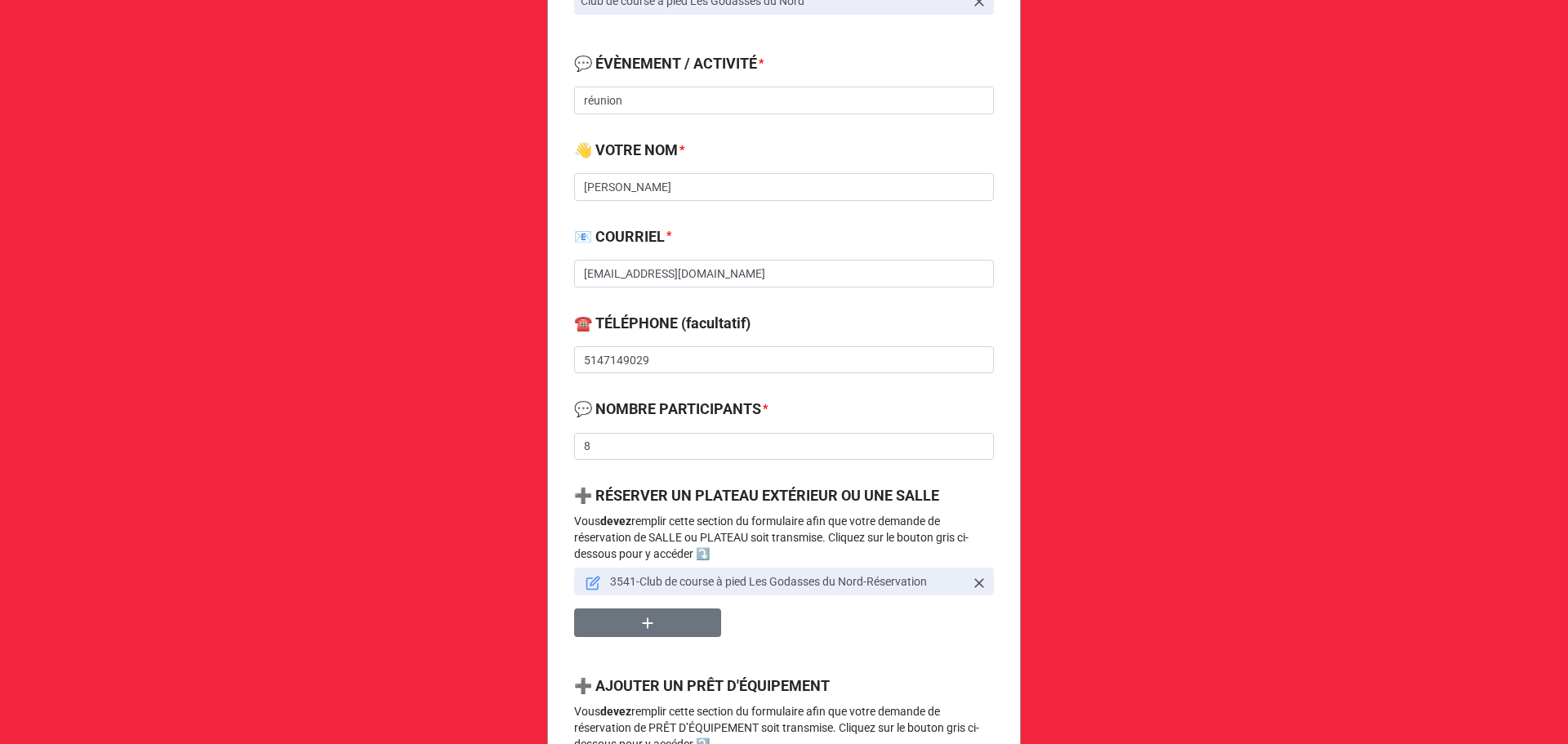
click at [591, 577] on icon at bounding box center [593, 583] width 15 height 15
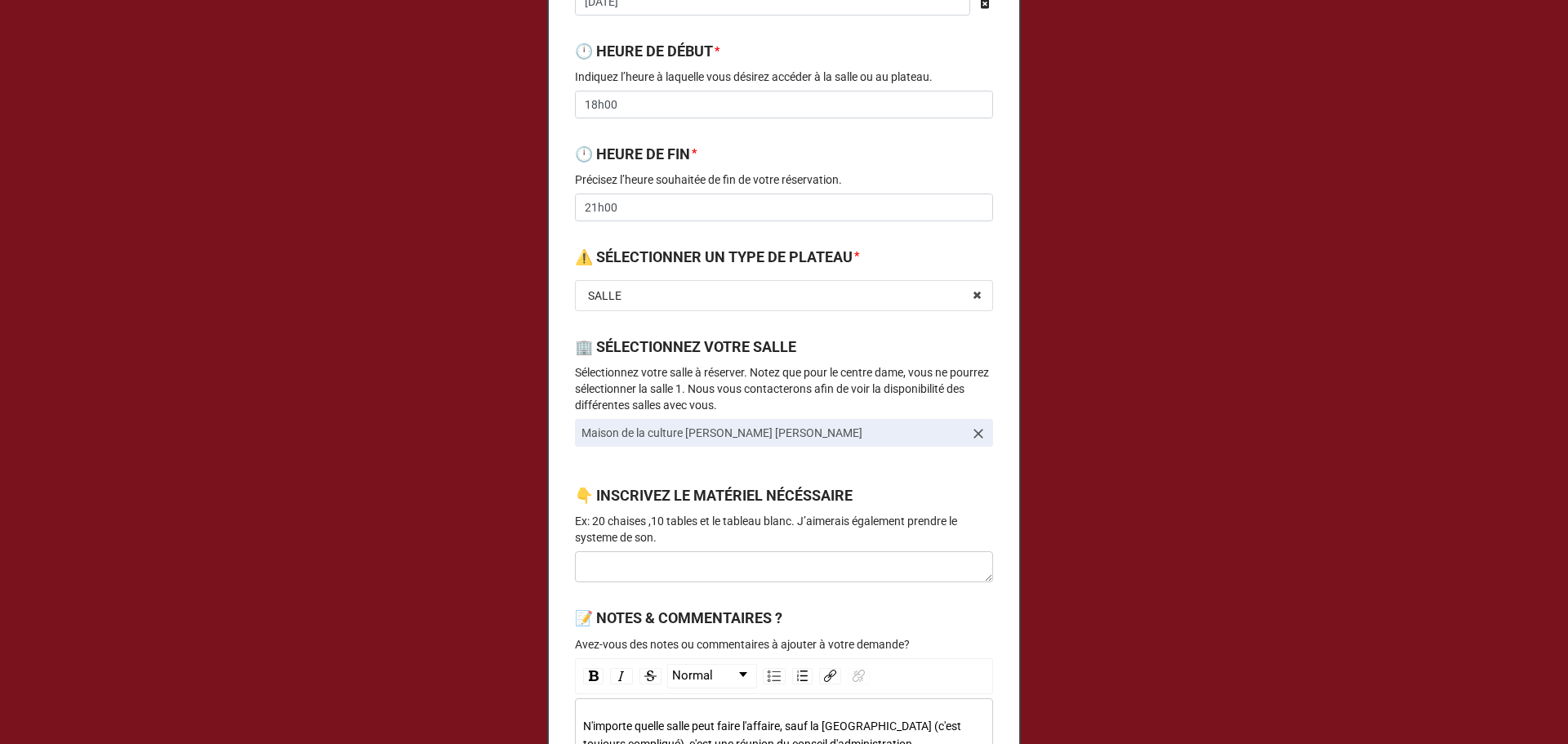
scroll to position [218, 0]
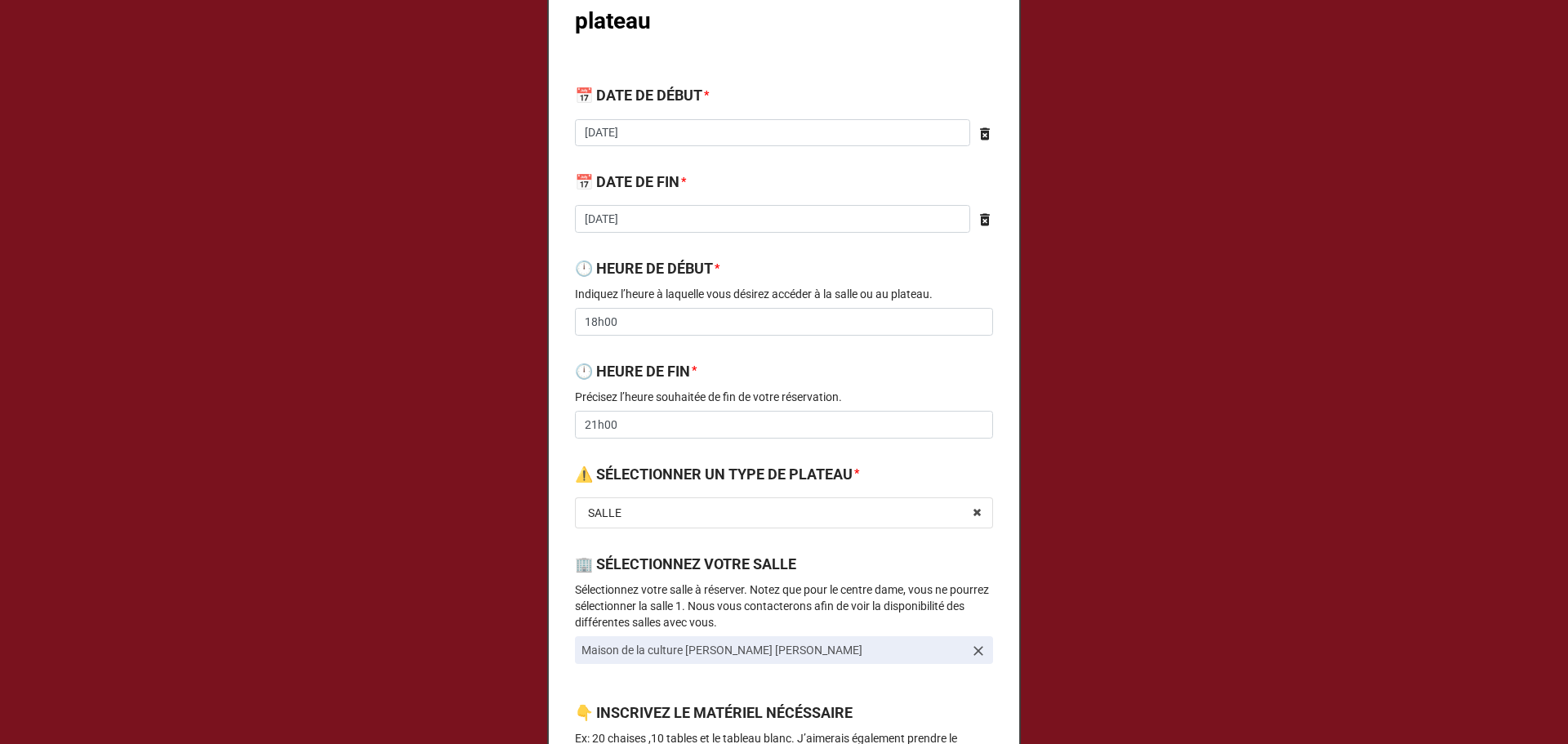
click at [976, 650] on icon at bounding box center [978, 651] width 10 height 10
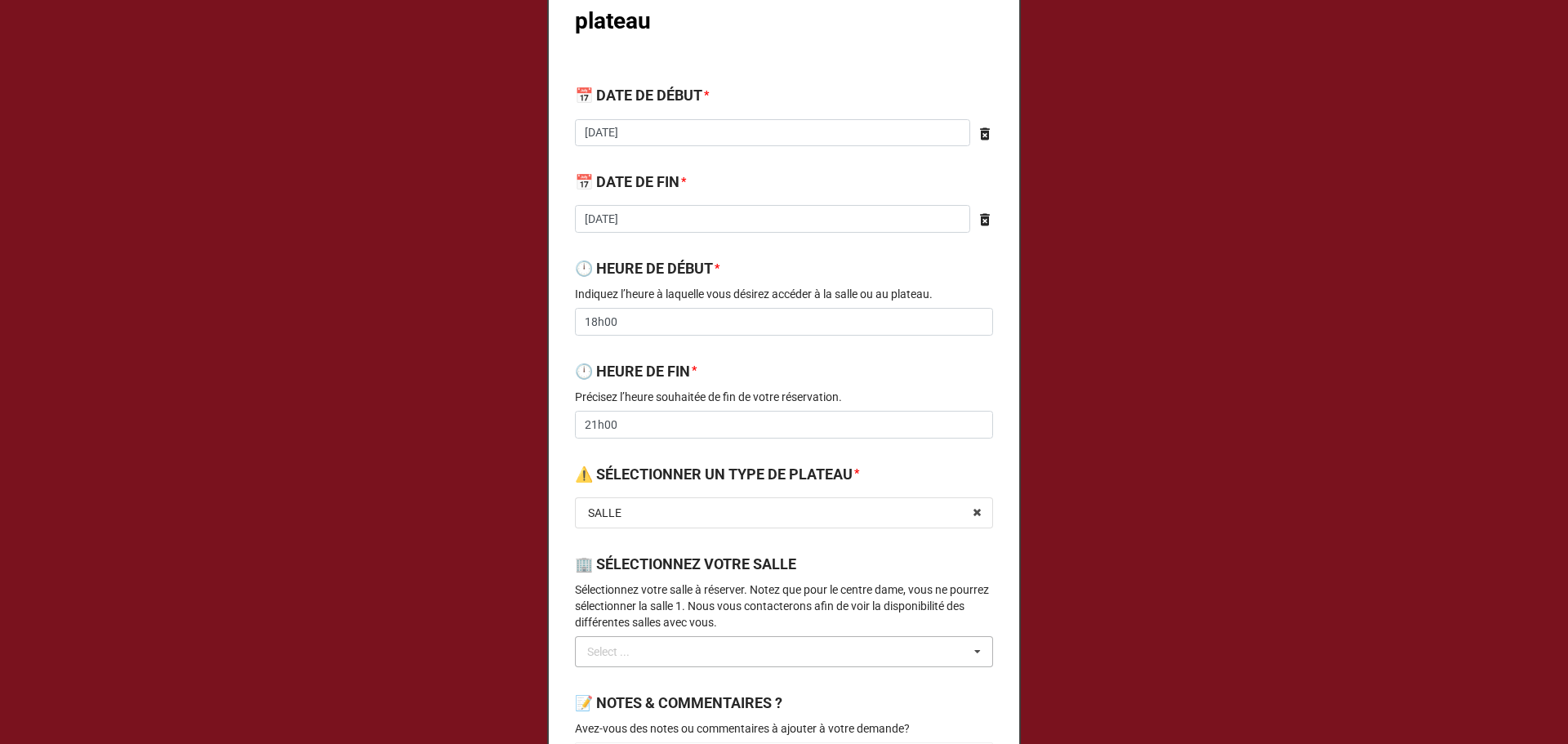
click at [700, 653] on div "Select ... No results found." at bounding box center [784, 651] width 418 height 31
type input "bouv"
click at [735, 679] on span "Parc Bouvrette - Pavillon Salle Haut" at bounding box center [688, 682] width 198 height 13
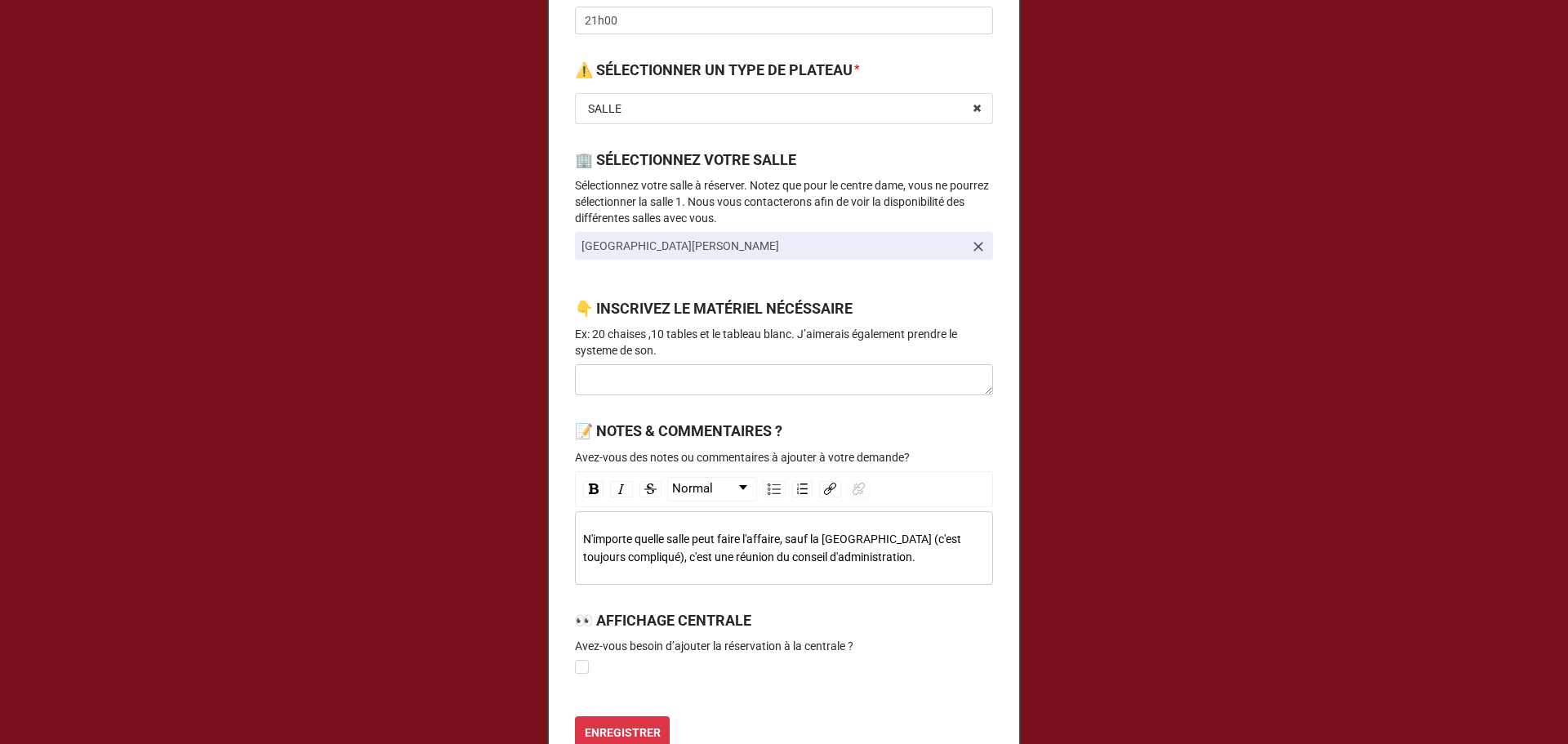
scroll to position [654, 0]
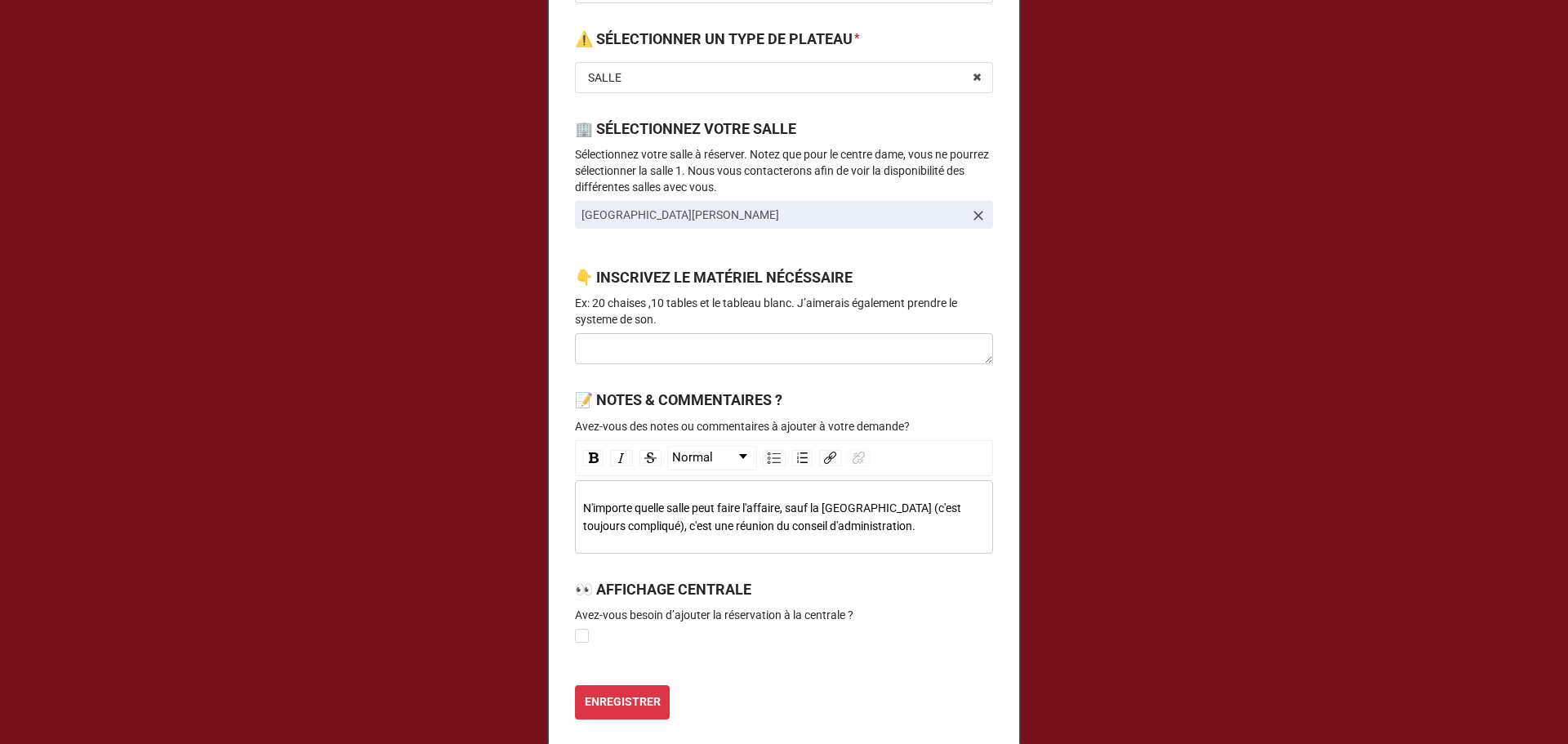
click at [805, 534] on div "N'importe quelle salle peut faire l'affaire, sauf la salle Notre-Dame (c'est to…" at bounding box center [784, 516] width 403 height 36
click at [582, 629] on label at bounding box center [581, 629] width 14 height 0
checkbox input "true"
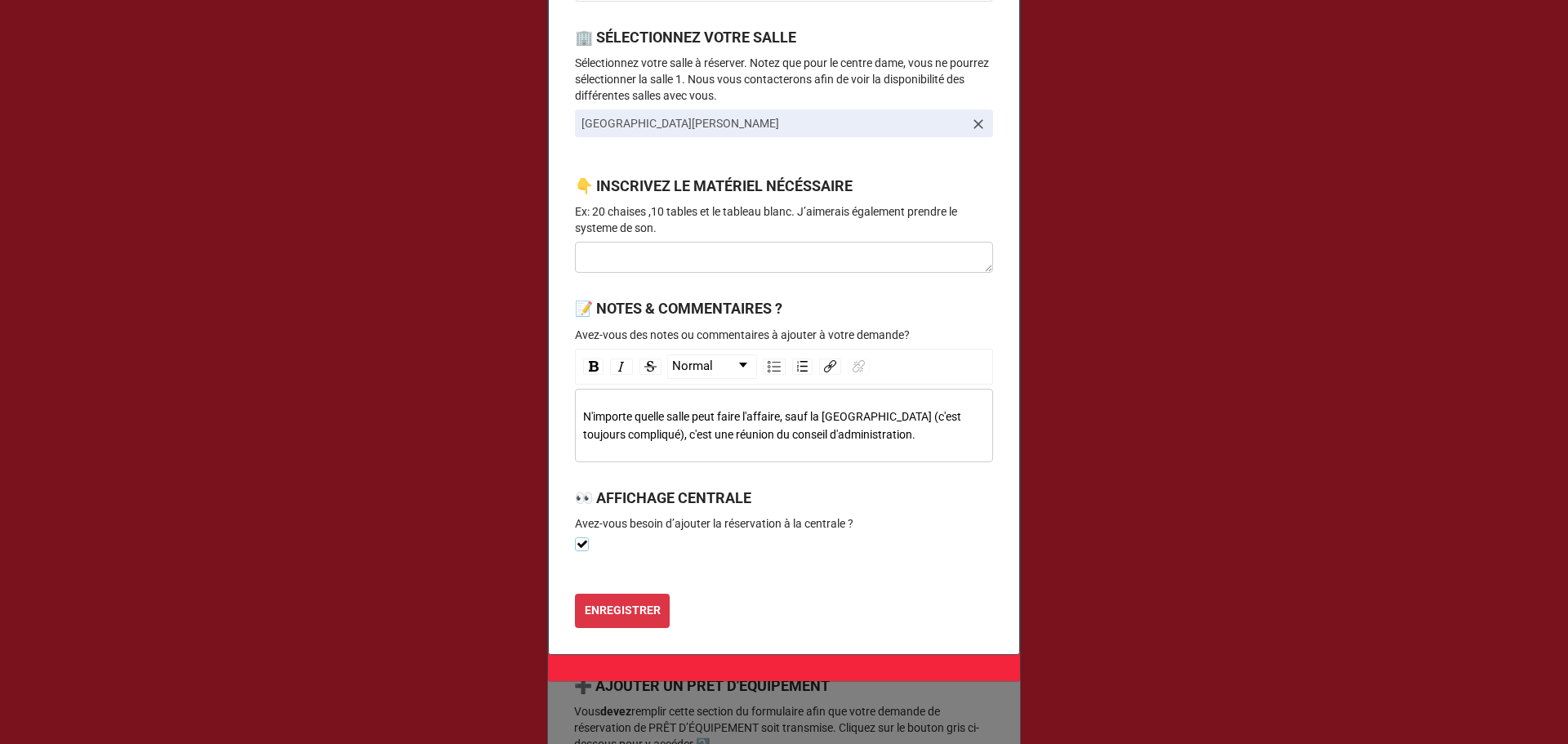
scroll to position [785, 0]
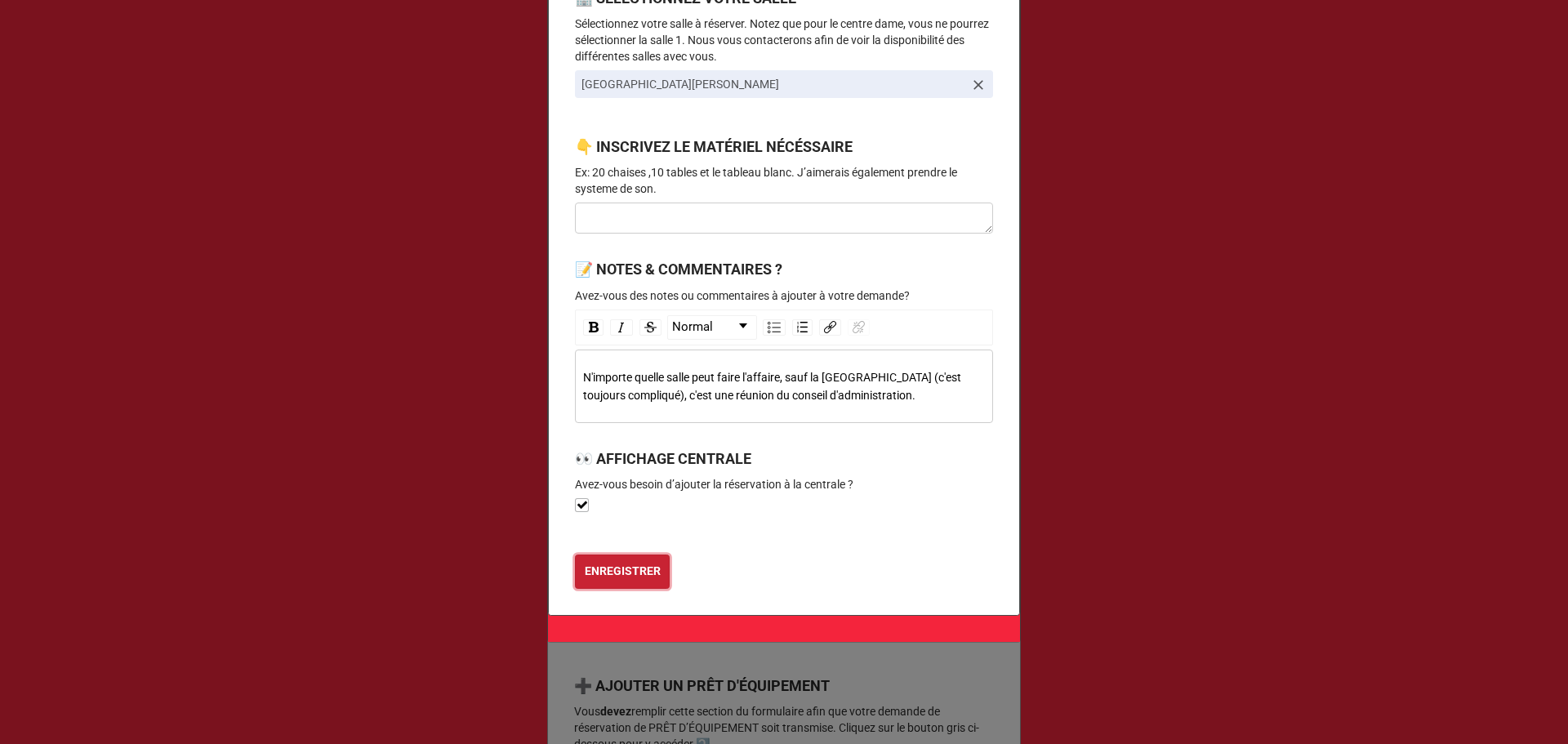
click at [634, 579] on b "ENREGISTRER" at bounding box center [623, 571] width 76 height 17
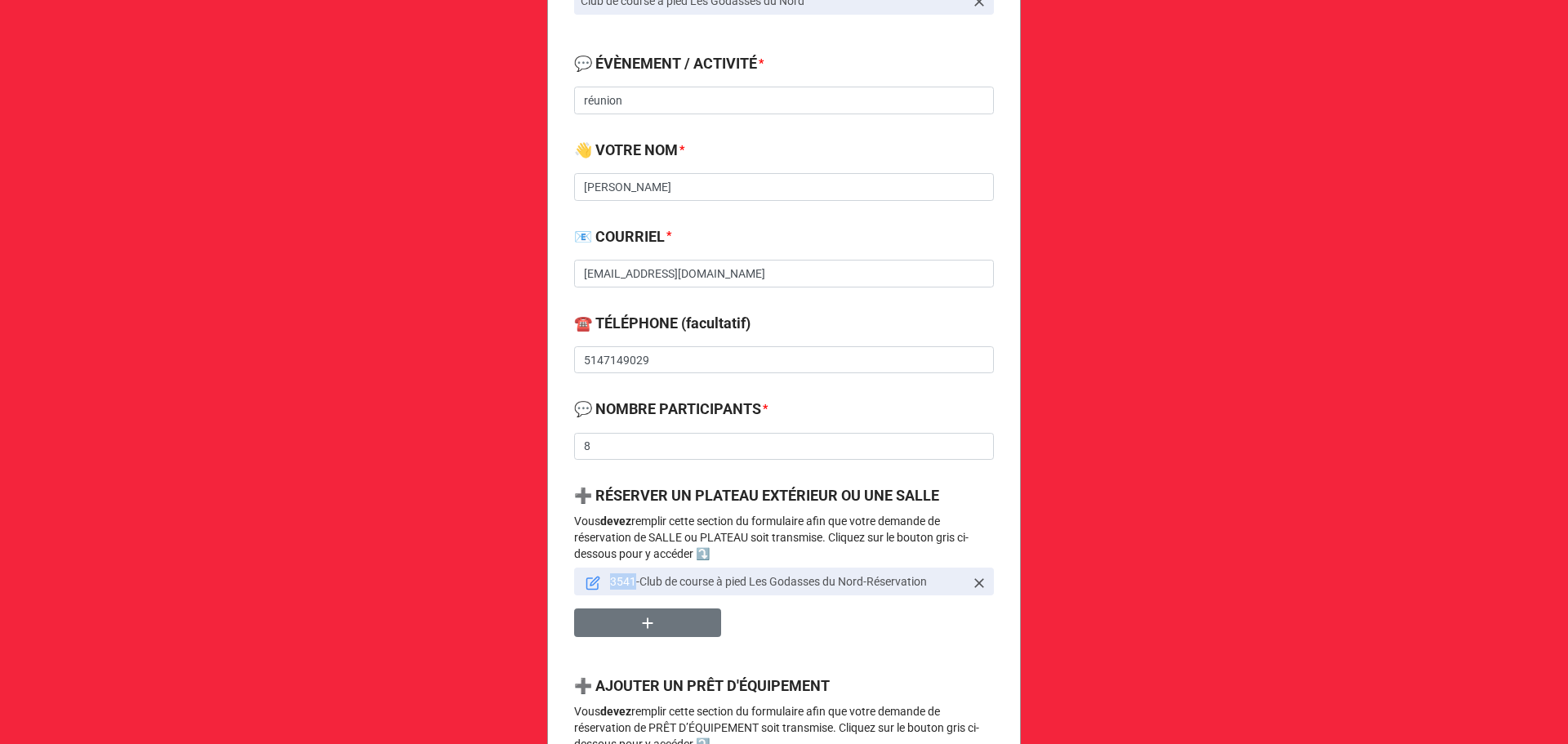
drag, startPoint x: 632, startPoint y: 580, endPoint x: 609, endPoint y: 585, distance: 23.5
click at [610, 585] on p "3541-Club de course à pied Les Godasses du Nord-Réservation" at bounding box center [788, 582] width 355 height 17
copy p "3541"
drag, startPoint x: 714, startPoint y: 278, endPoint x: 499, endPoint y: 284, distance: 215.1
click at [499, 284] on div "Demande de réservation de salle, plateau et prêt d'équipement 🔔 VOTRE ORGANISAT…" at bounding box center [784, 514] width 1568 height 1899
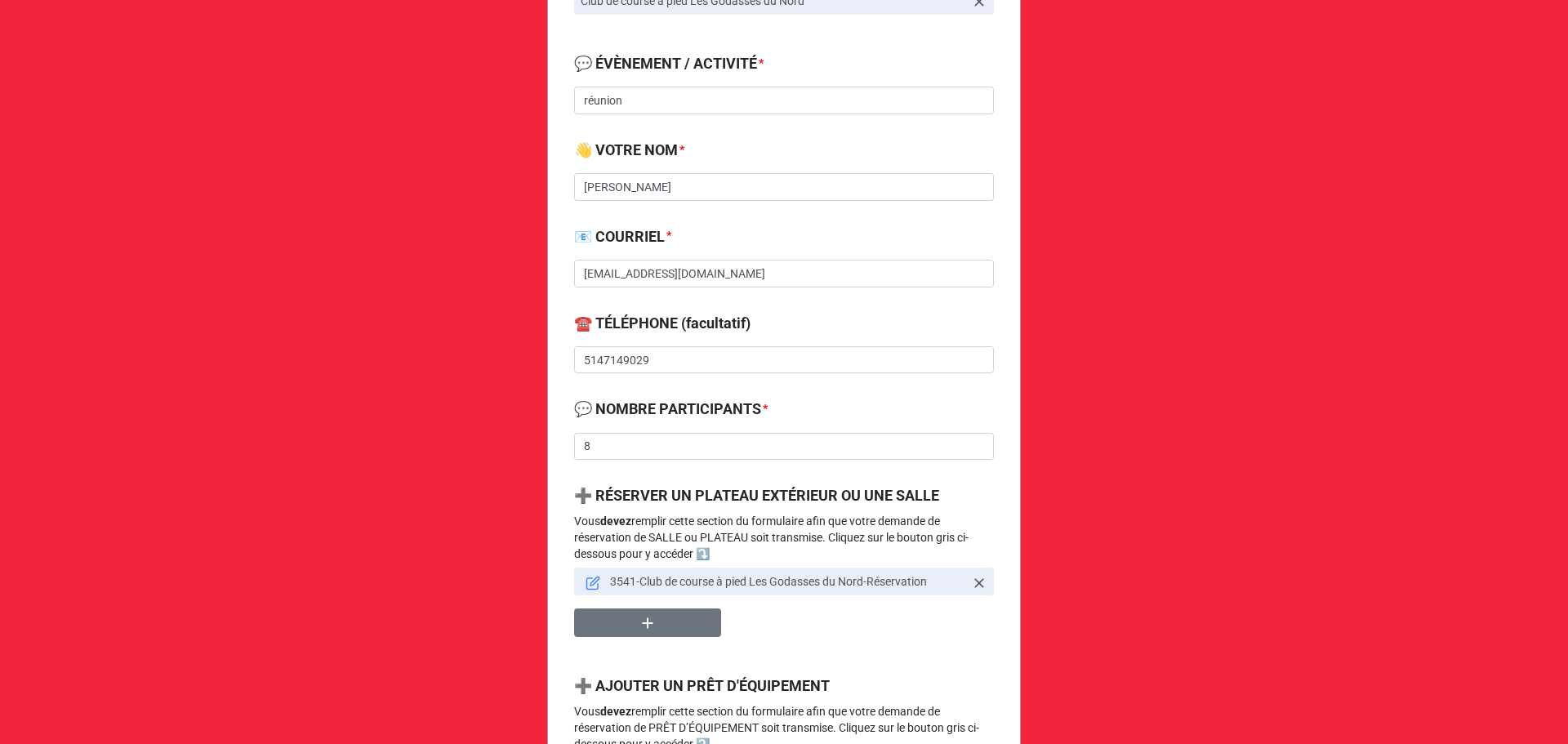
click at [588, 579] on icon at bounding box center [593, 583] width 15 height 15
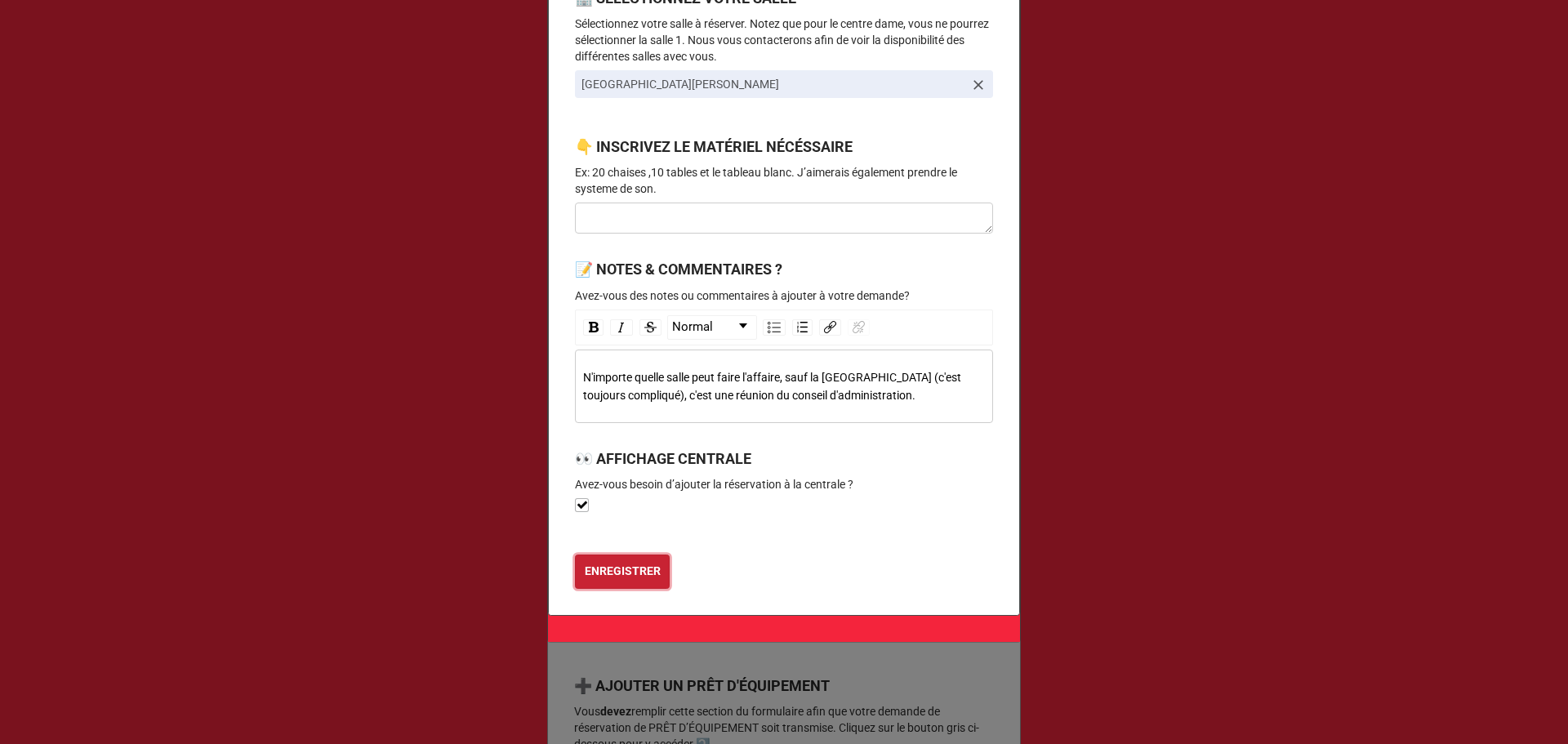
click at [640, 568] on b "ENREGISTRER" at bounding box center [623, 571] width 76 height 17
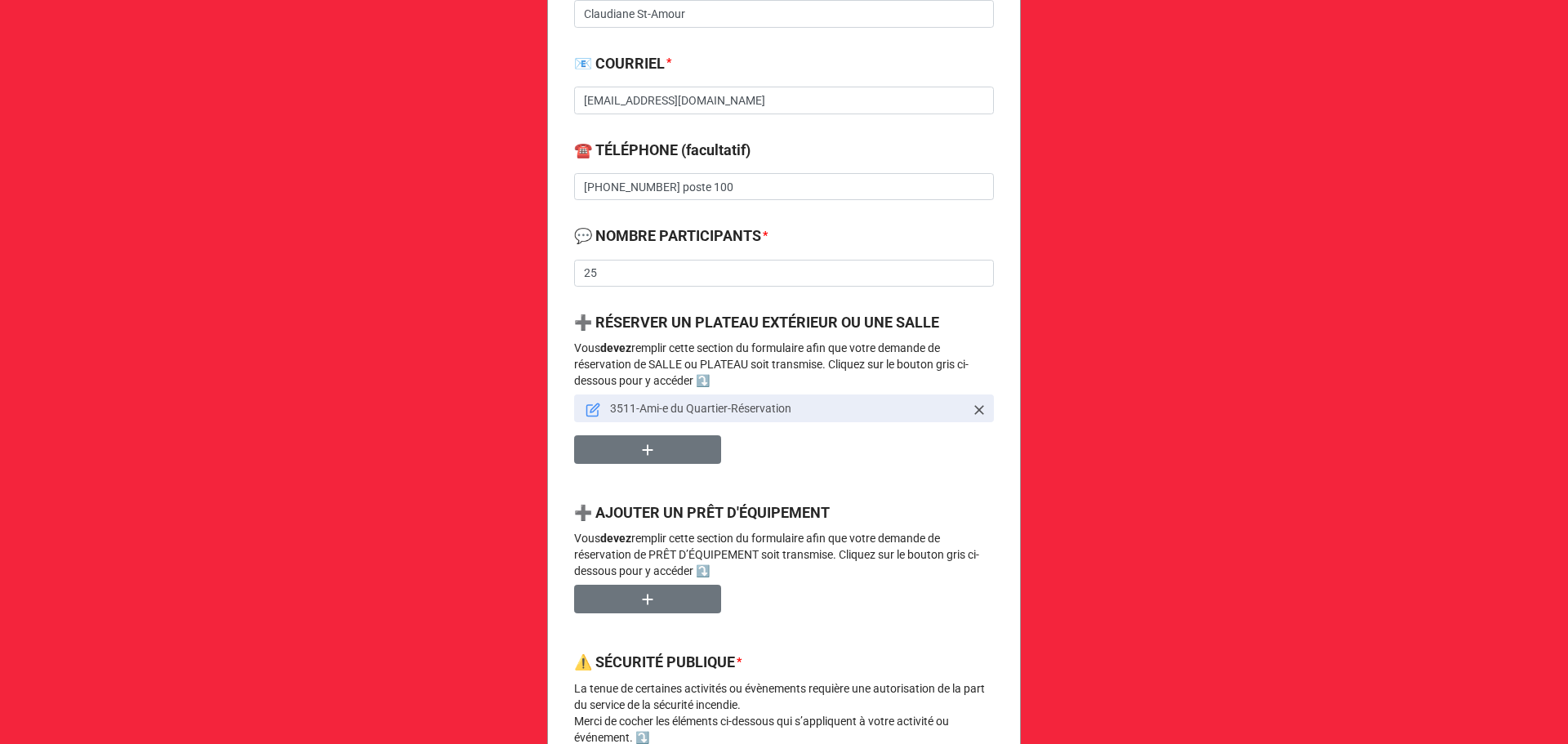
scroll to position [654, 0]
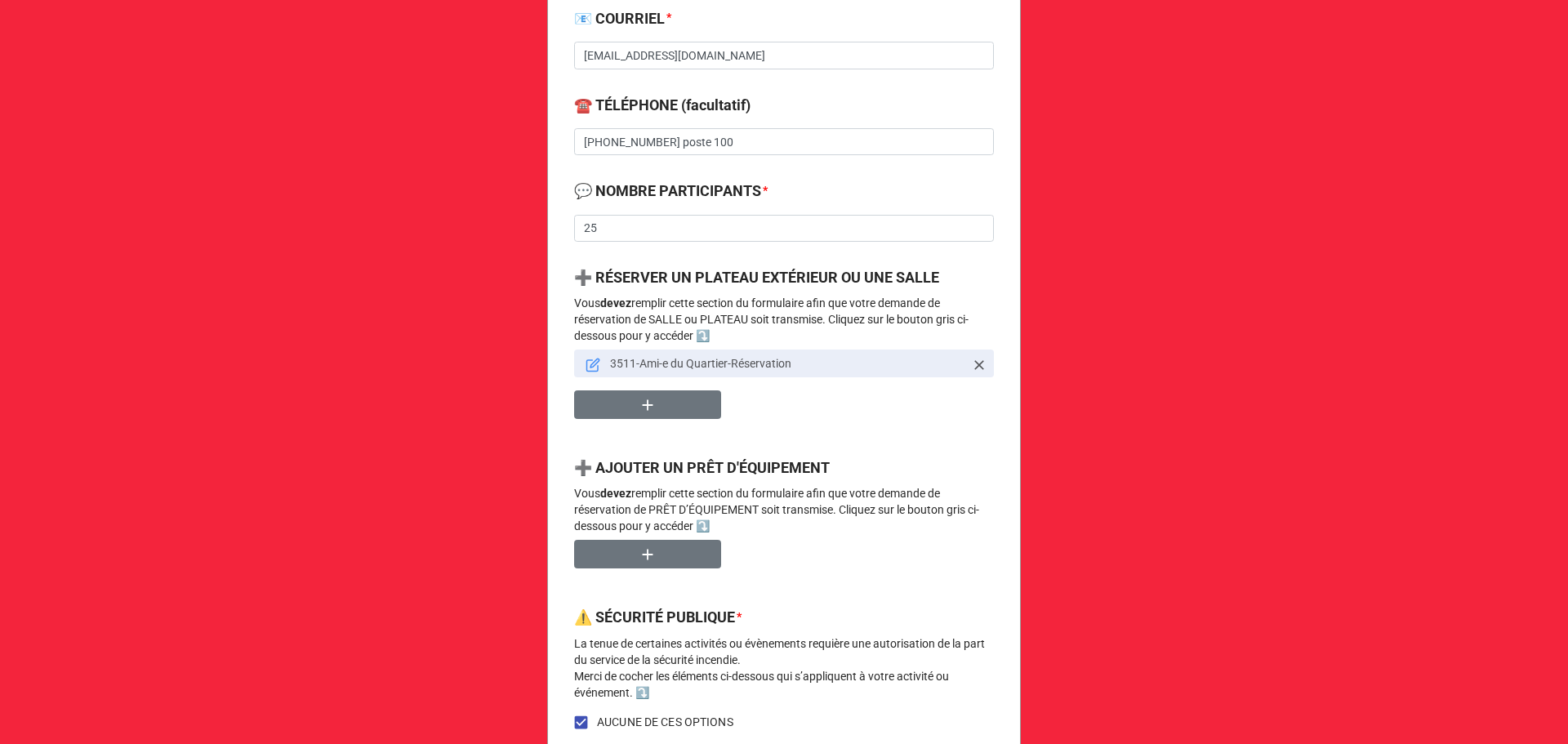
click at [591, 363] on icon at bounding box center [595, 363] width 9 height 9
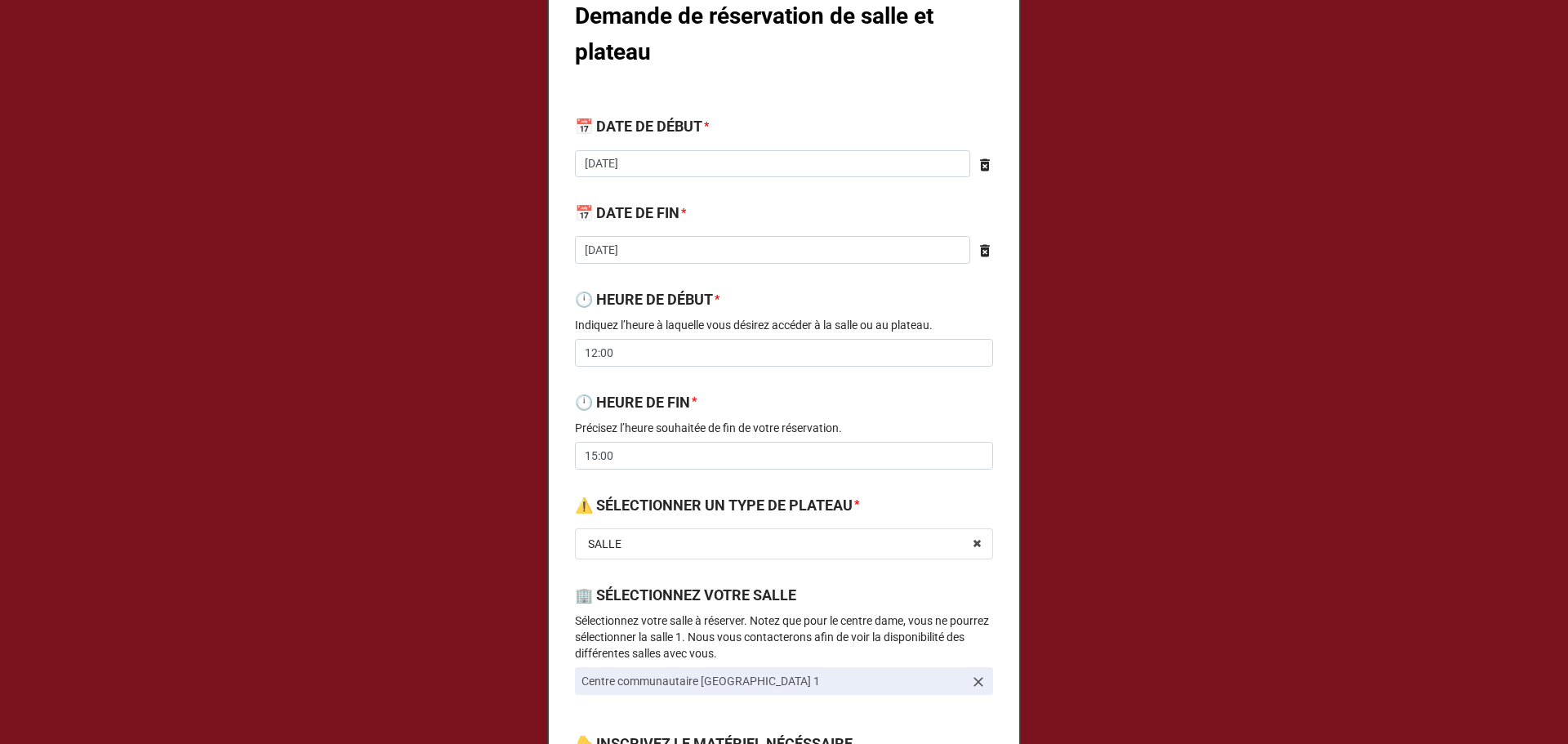
scroll to position [218, 0]
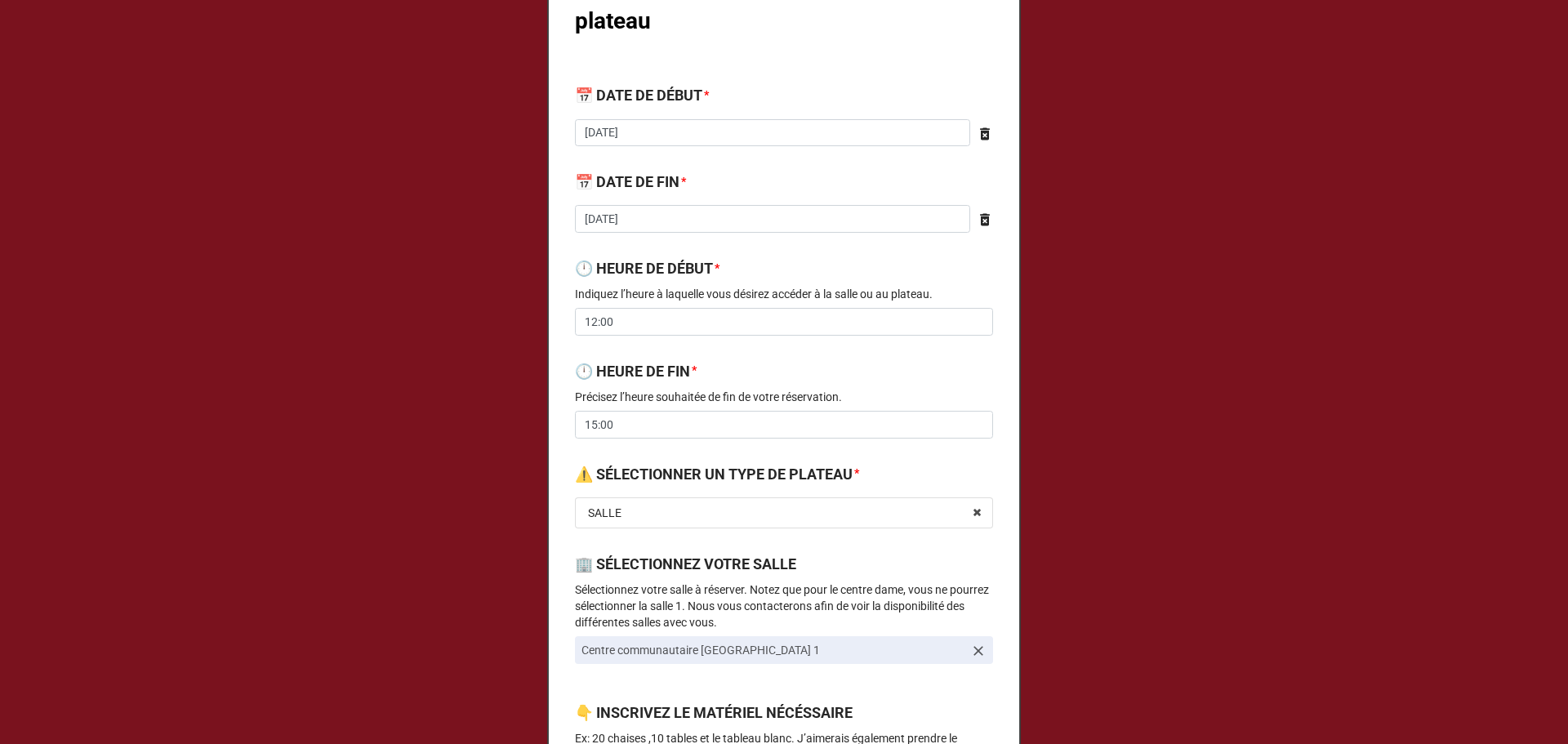
click at [668, 302] on p "Indiquez l’heure à laquelle vous désirez accéder à la salle ou au plateau." at bounding box center [784, 294] width 418 height 17
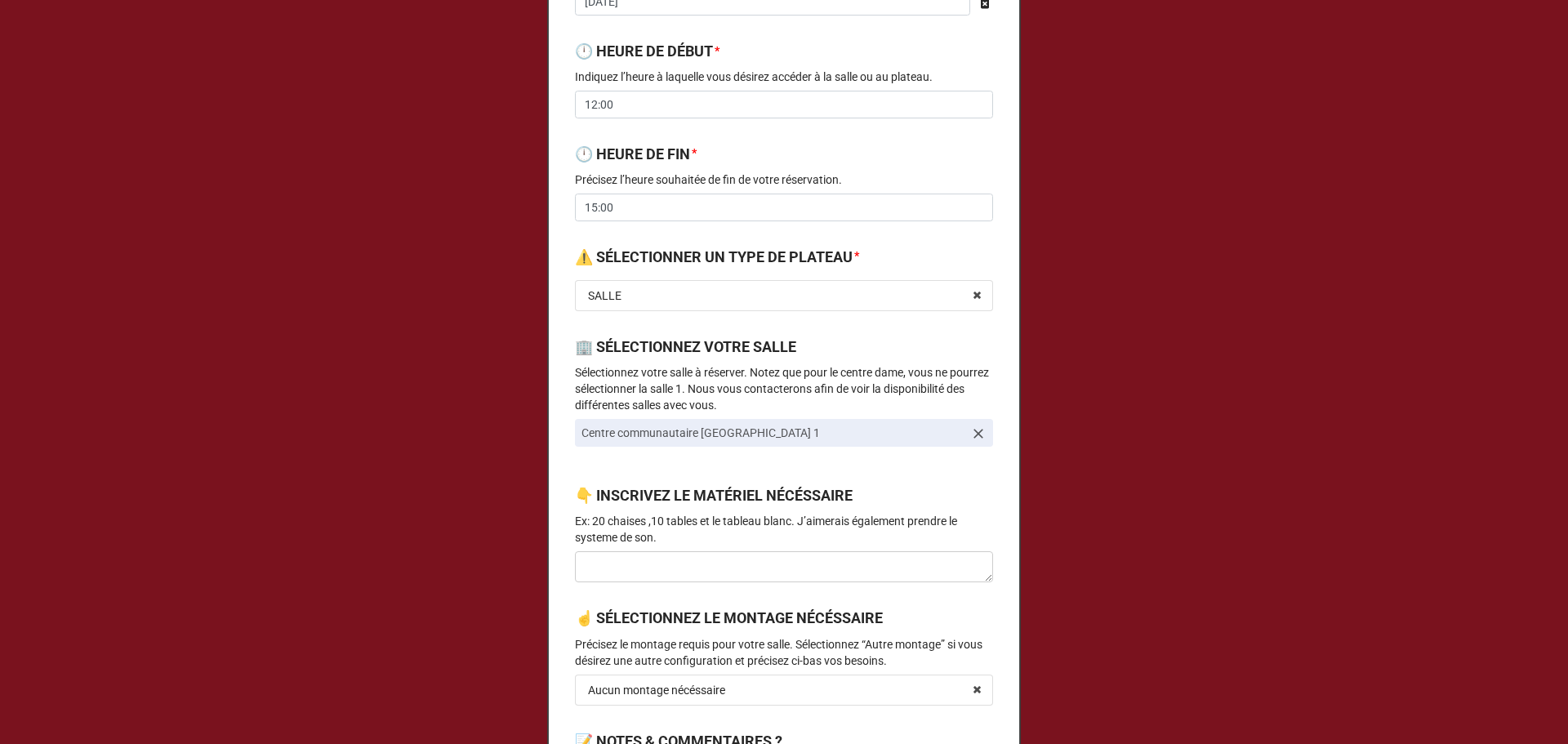
click at [767, 474] on div "Demande de réservation de salle et plateau 📅 DATE DE DÉBUT * [DATE] ‹ [DATE] › …" at bounding box center [784, 370] width 472 height 1460
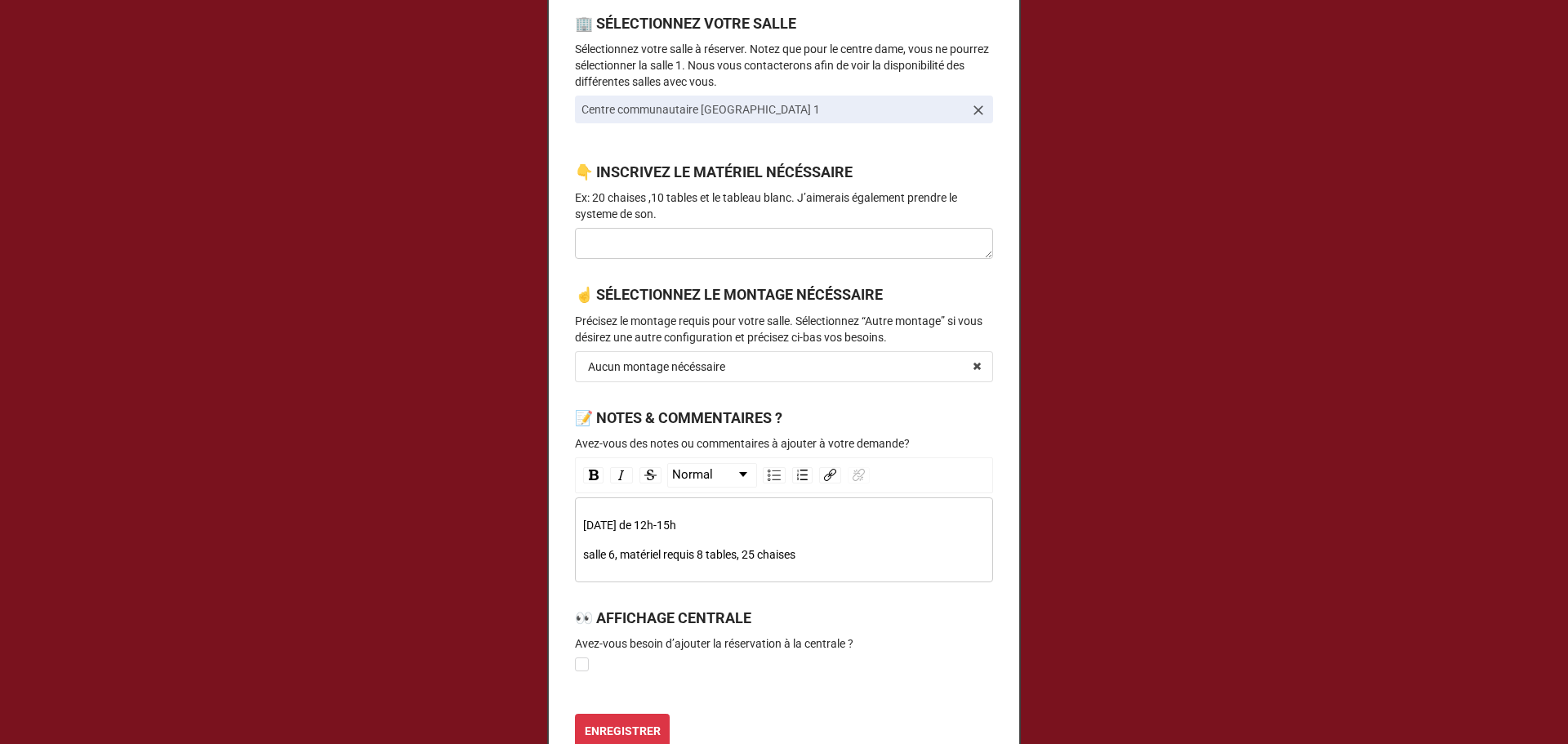
scroll to position [872, 0]
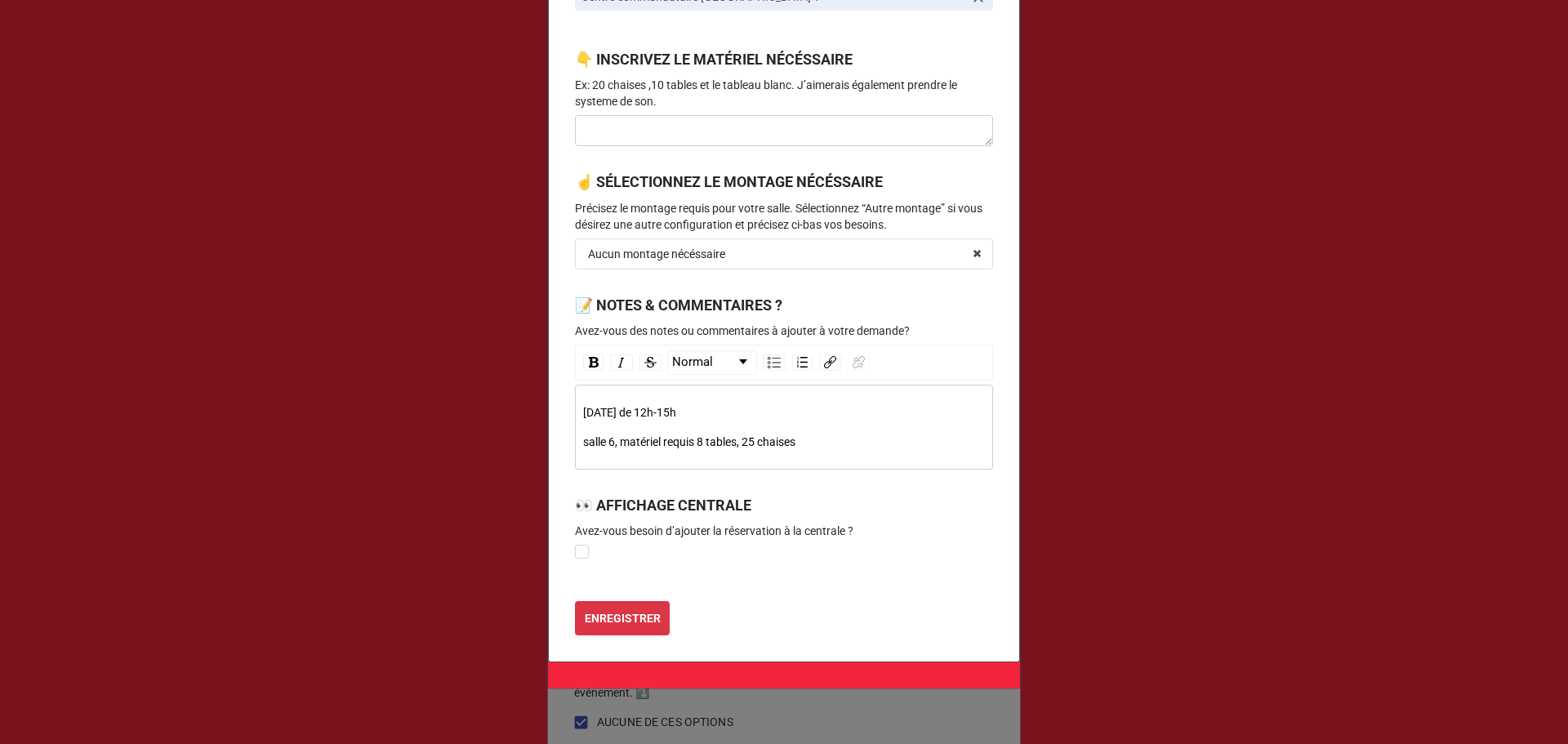
click at [765, 444] on span "salle 6, matériel requis 8 tables, 25 chaises" at bounding box center [689, 442] width 212 height 13
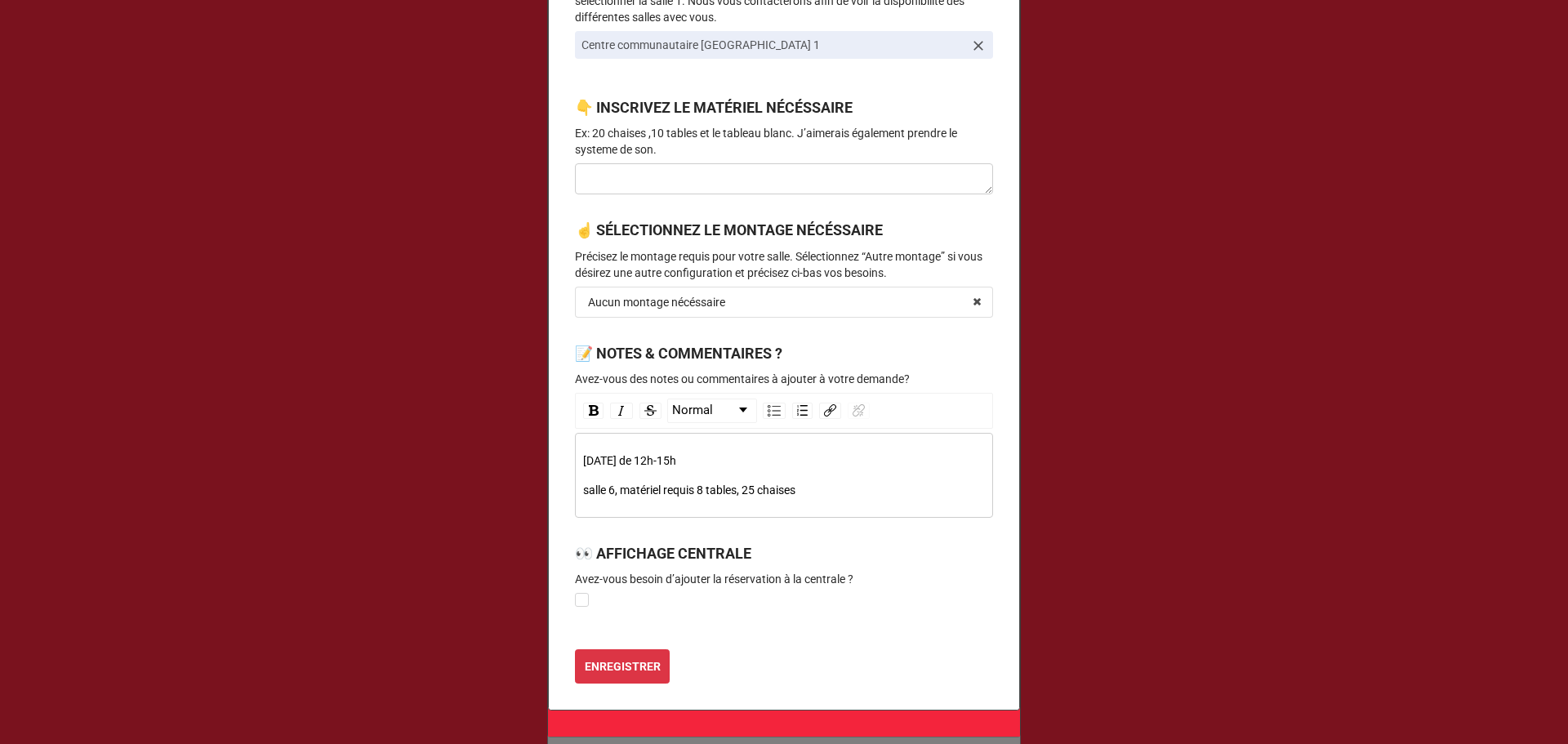
scroll to position [919, 0]
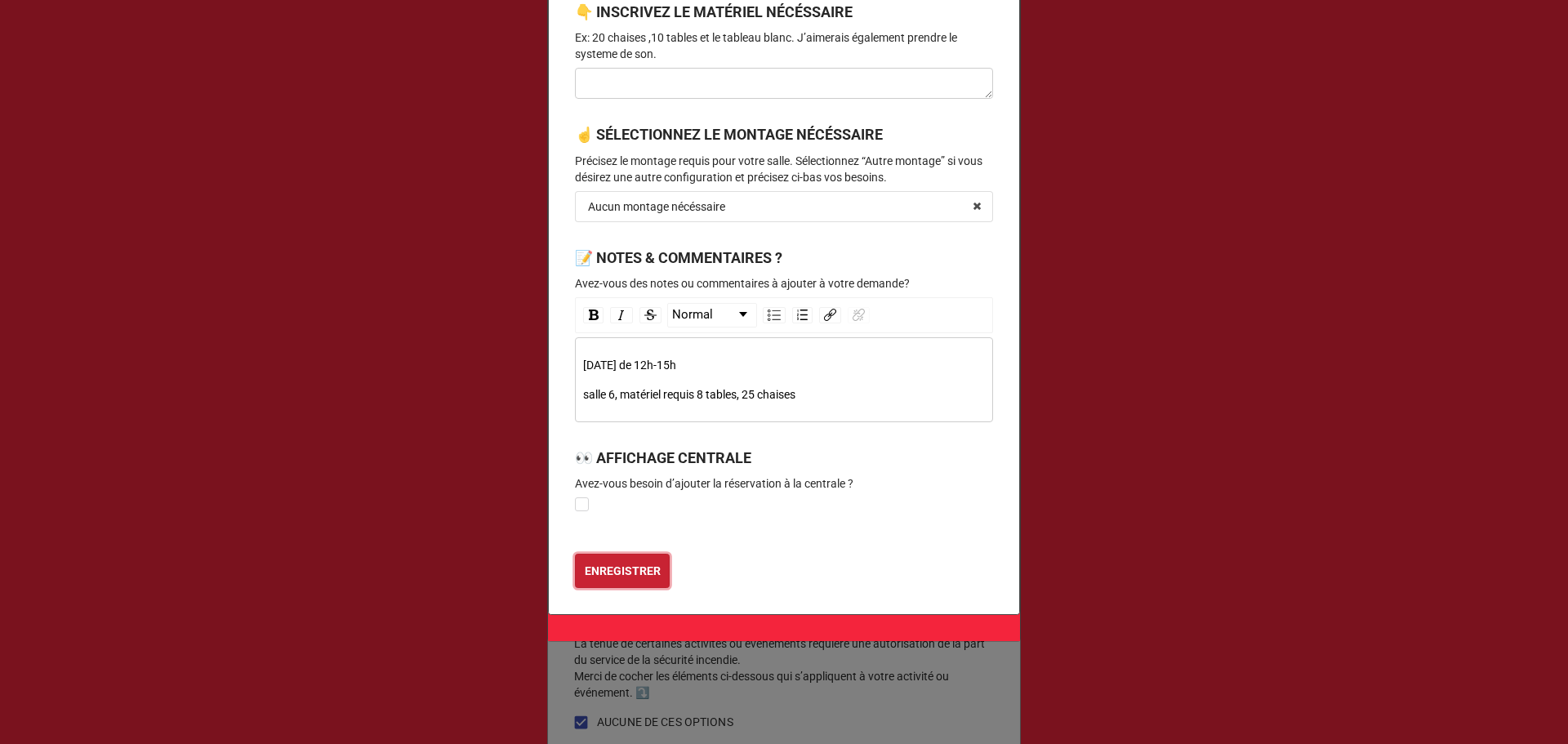
click at [634, 573] on b "ENREGISTRER" at bounding box center [623, 571] width 76 height 17
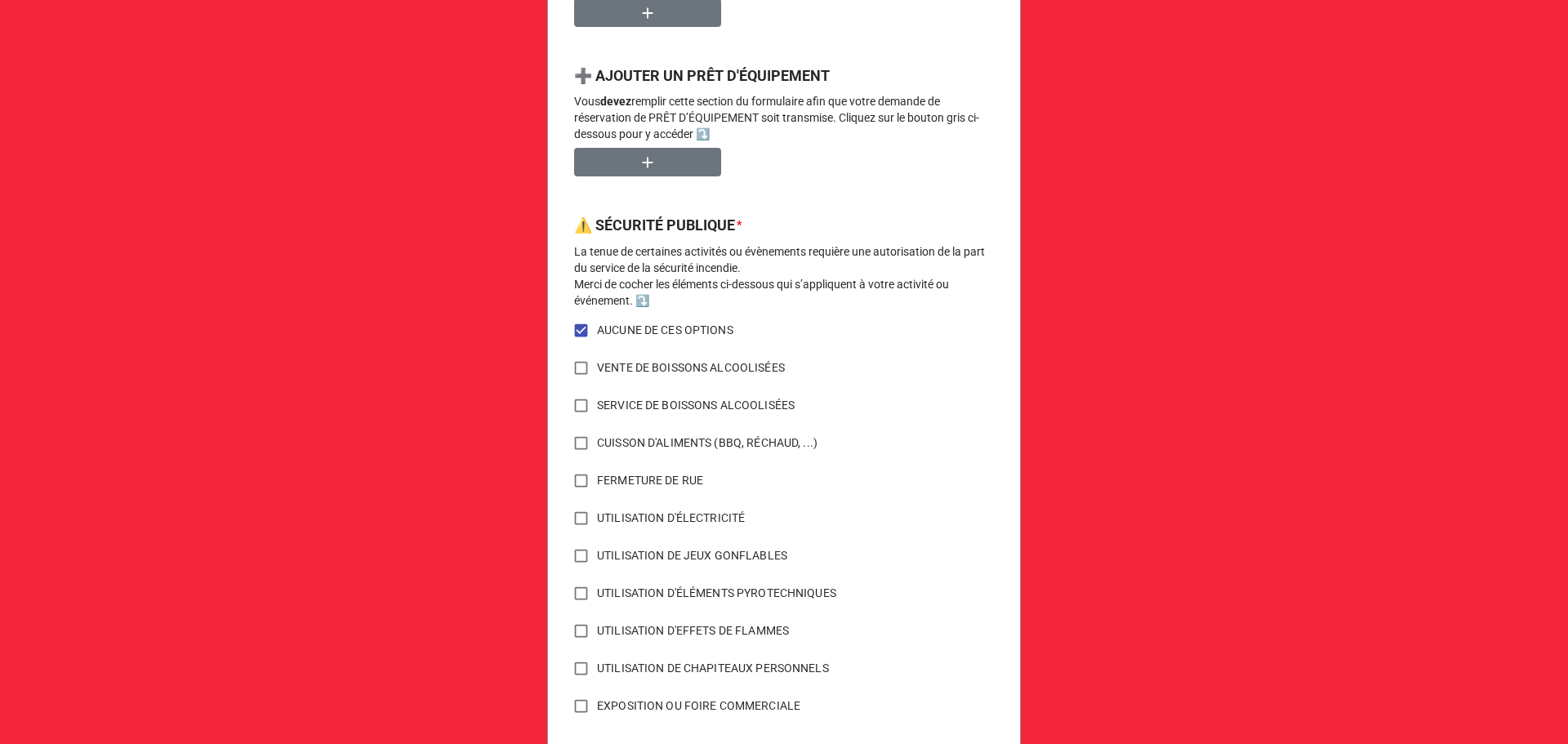
scroll to position [1156, 0]
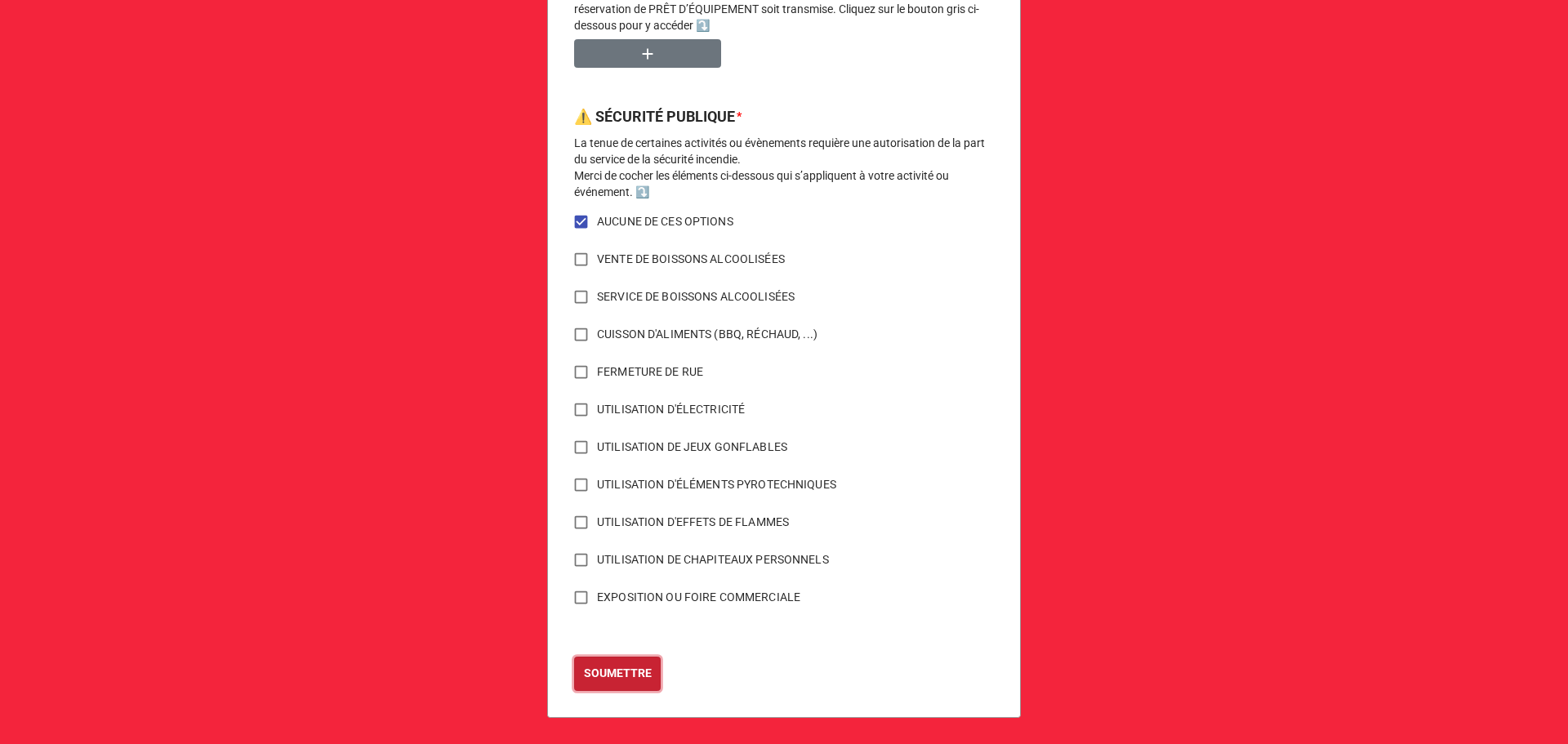
click at [644, 664] on button "SOUMETTRE" at bounding box center [617, 674] width 87 height 34
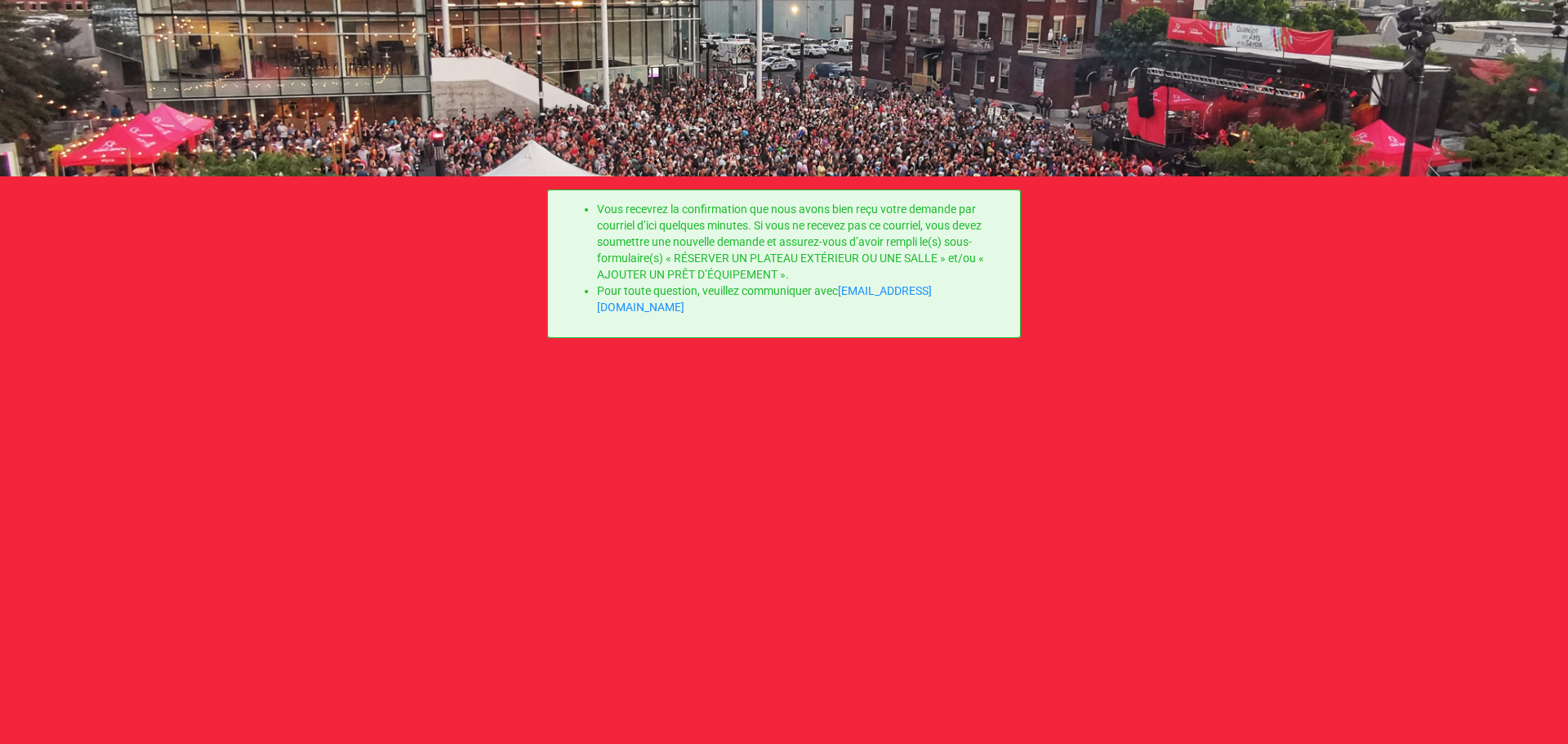
scroll to position [0, 0]
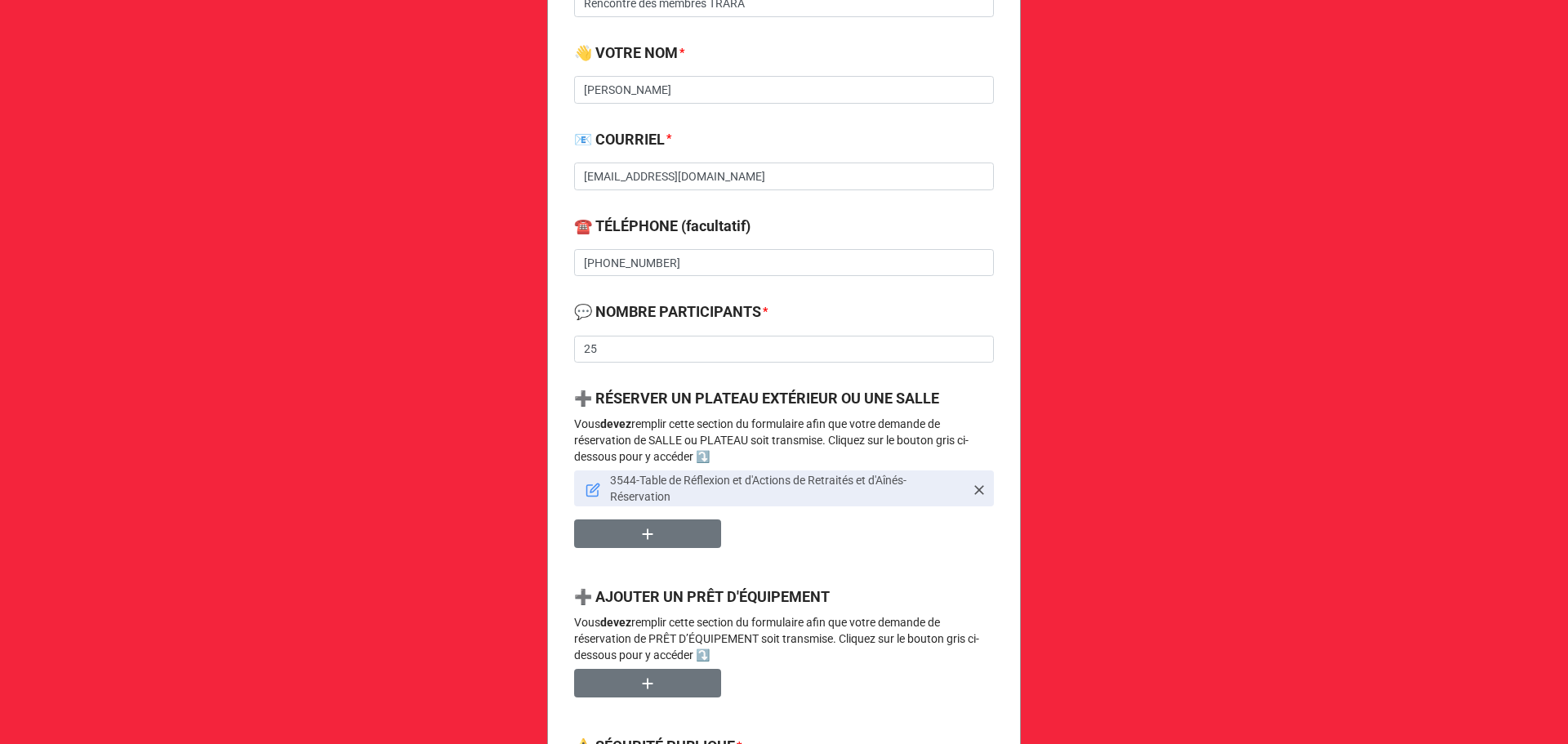
scroll to position [729, 0]
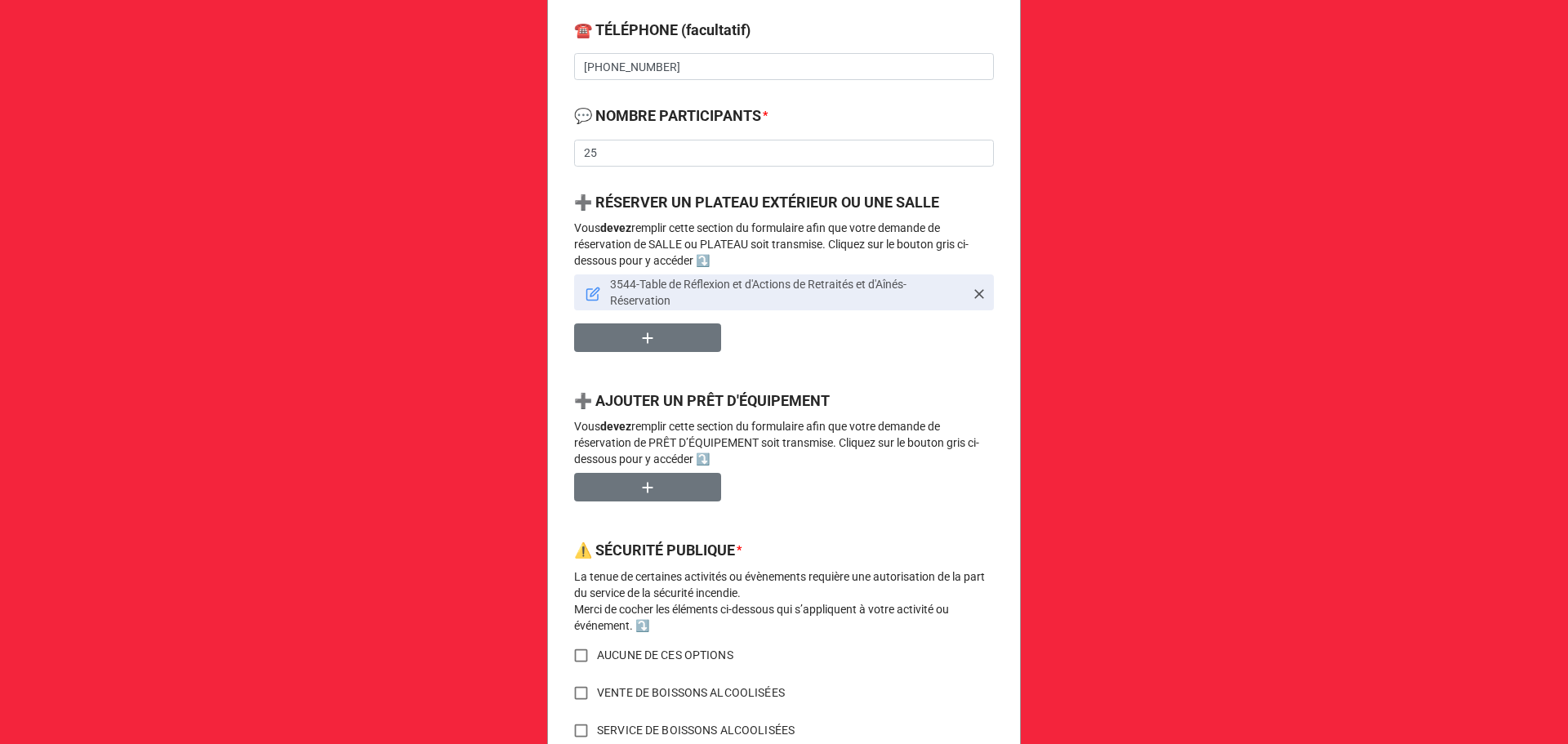
click at [592, 294] on icon at bounding box center [593, 294] width 15 height 15
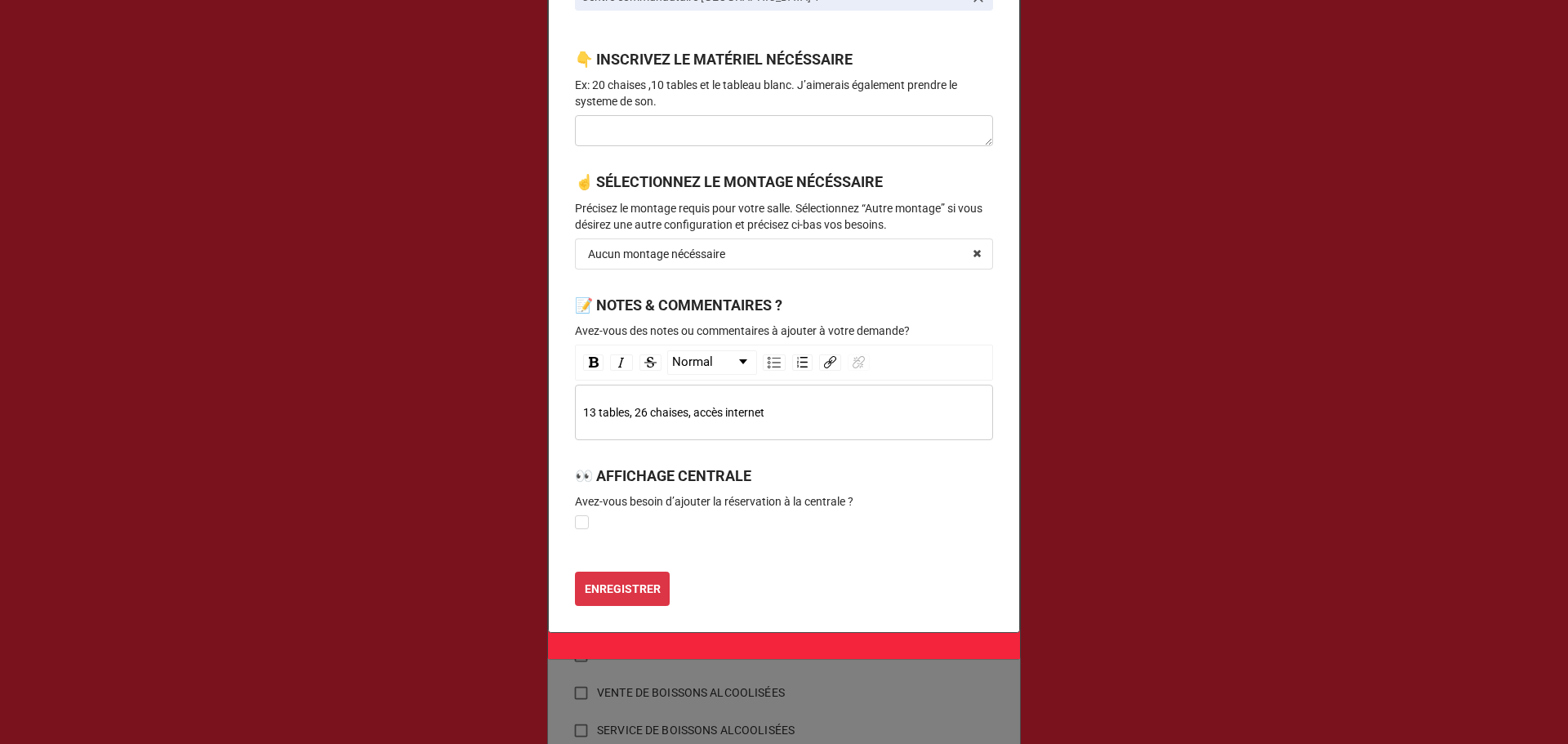
scroll to position [654, 0]
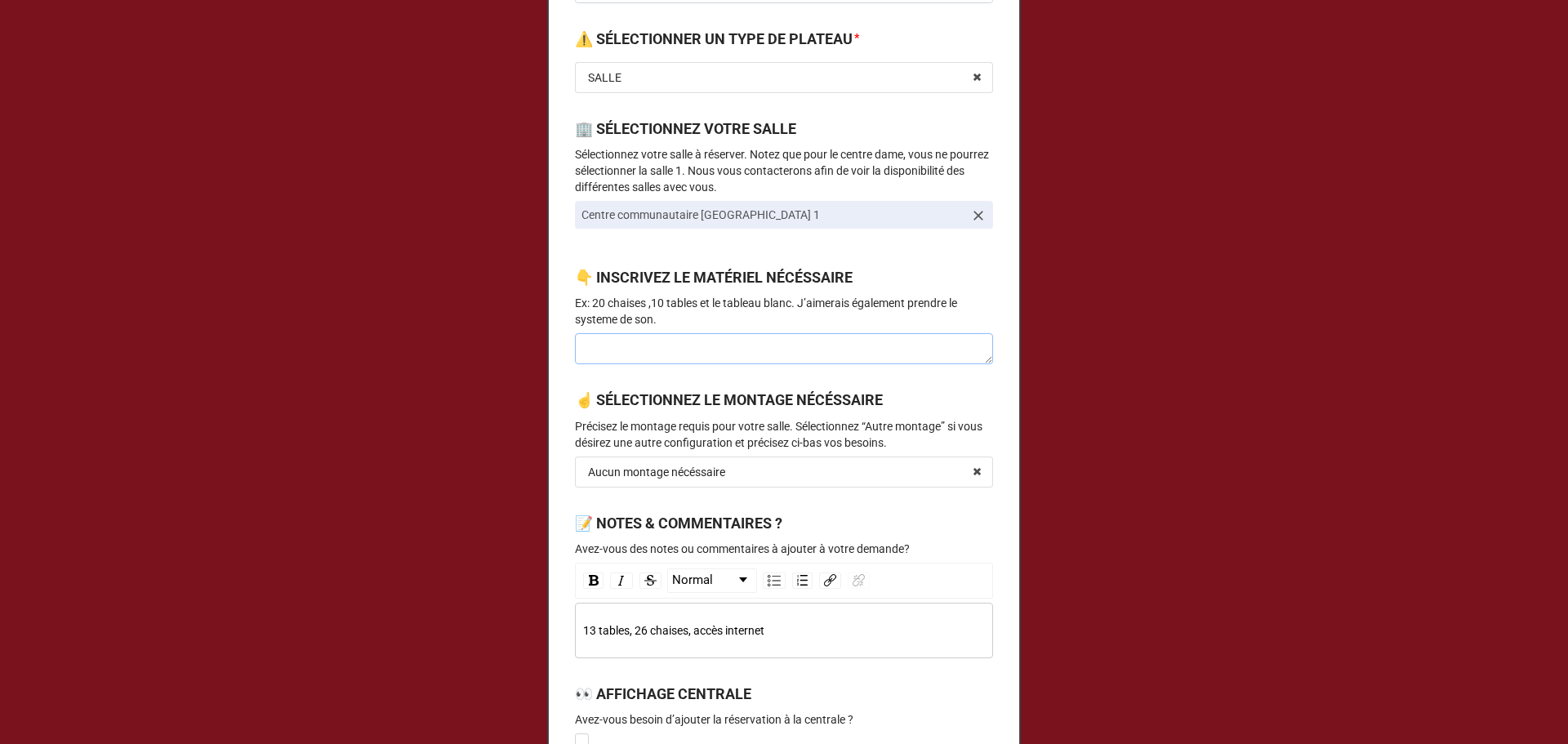
click at [685, 341] on textarea at bounding box center [784, 348] width 418 height 31
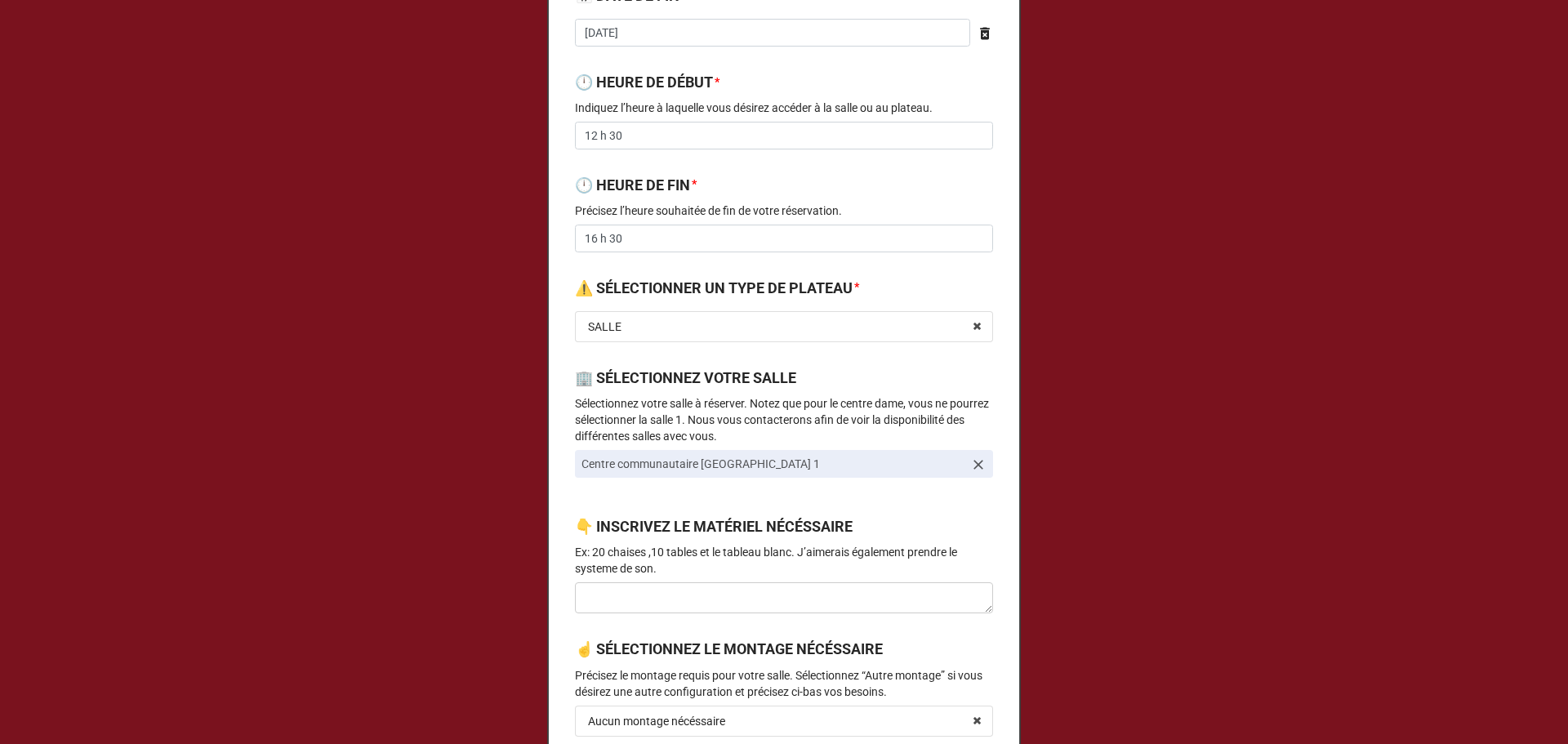
scroll to position [436, 0]
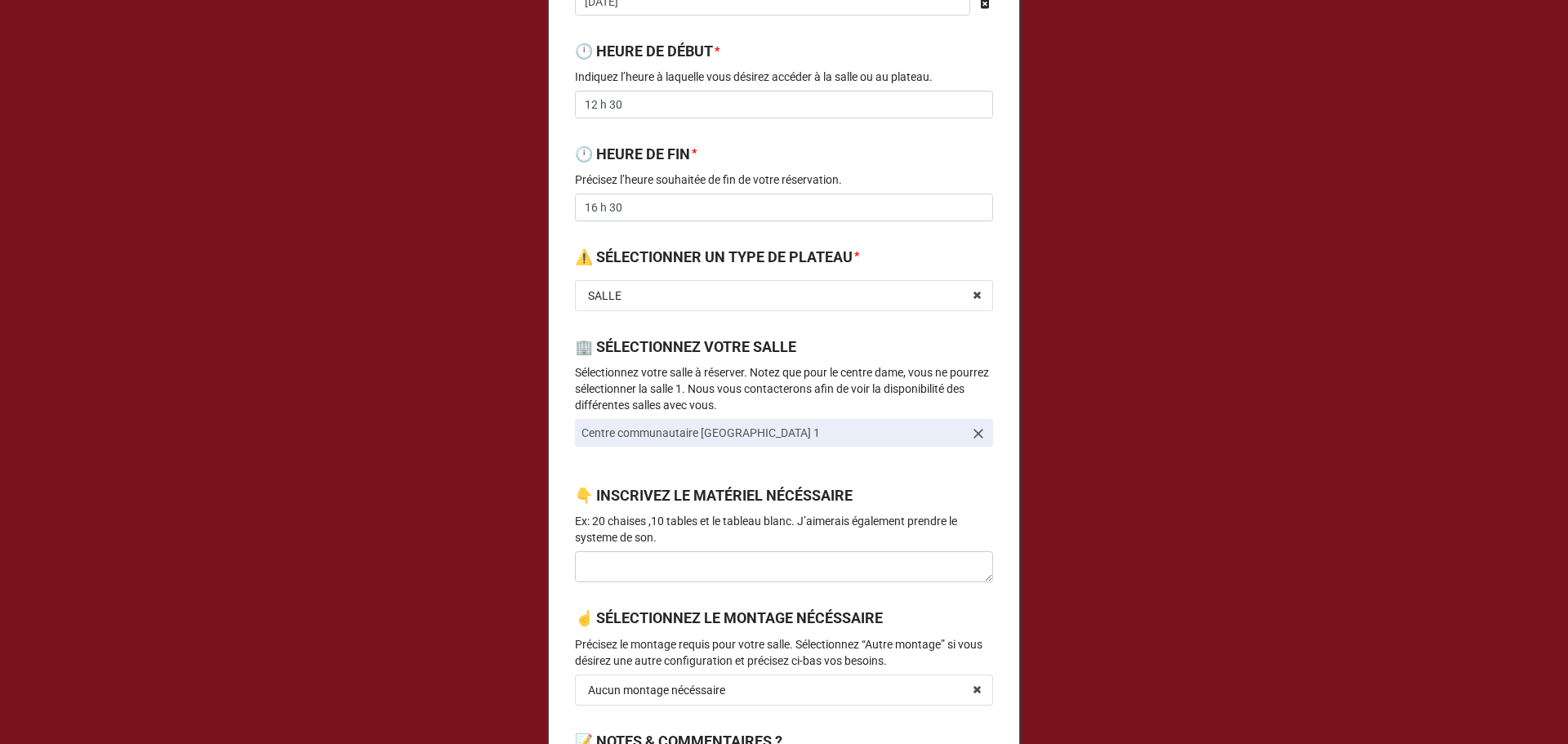
click at [974, 429] on icon at bounding box center [978, 434] width 17 height 17
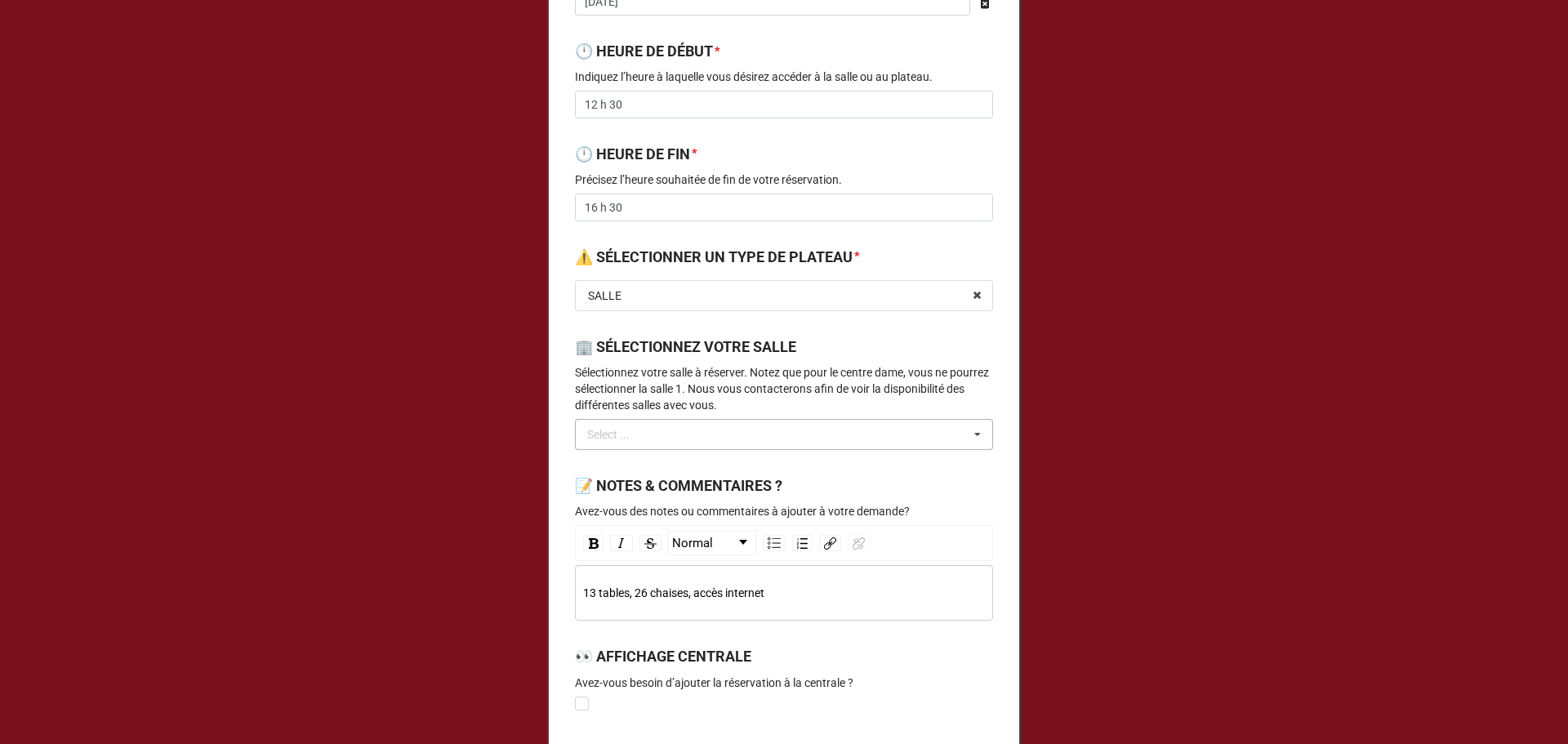
click at [692, 442] on div "Select ... No results found." at bounding box center [784, 434] width 418 height 31
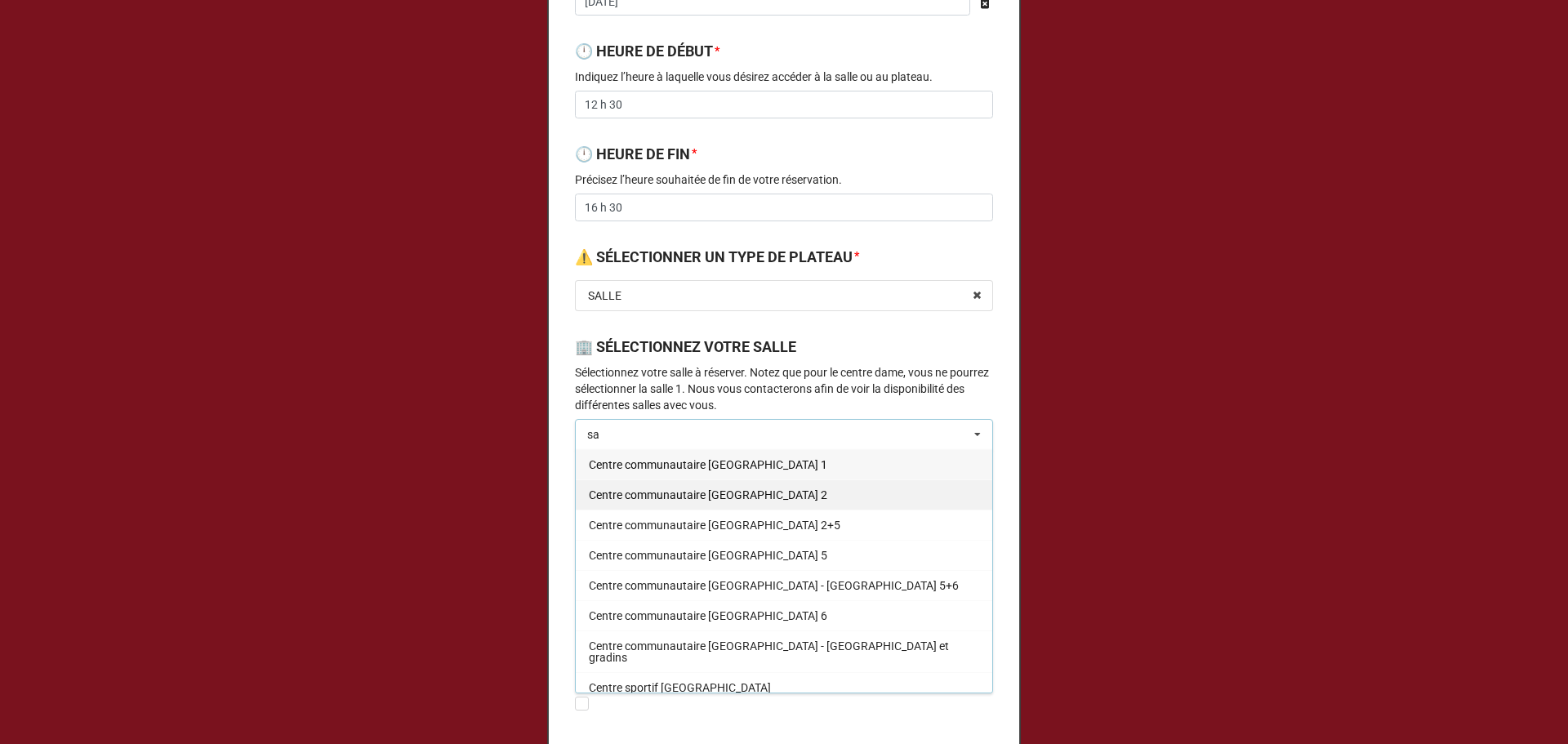
type input "sa"
click at [815, 495] on div "Centre communautaire Notre-Dame - Salle 2" at bounding box center [784, 495] width 417 height 30
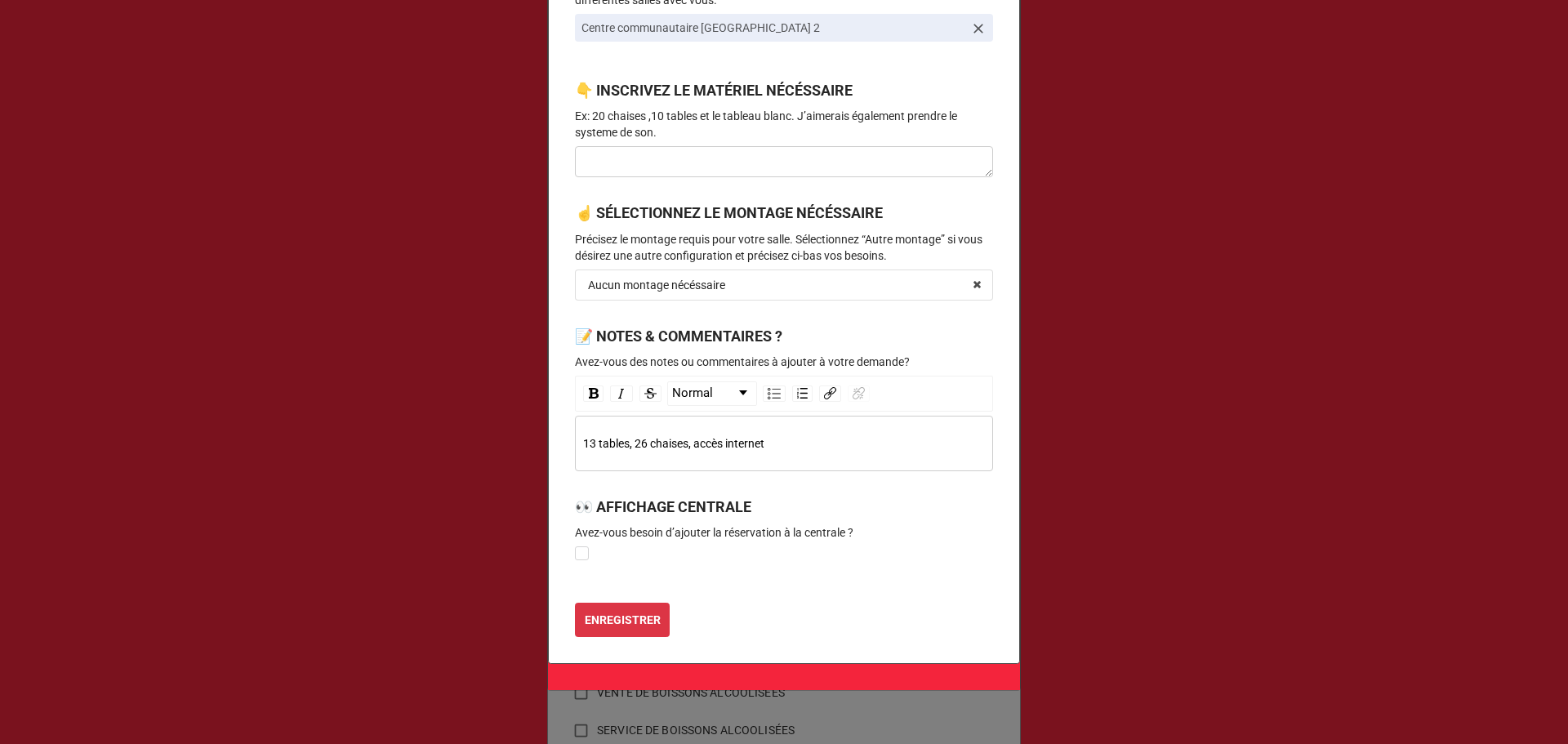
scroll to position [872, 0]
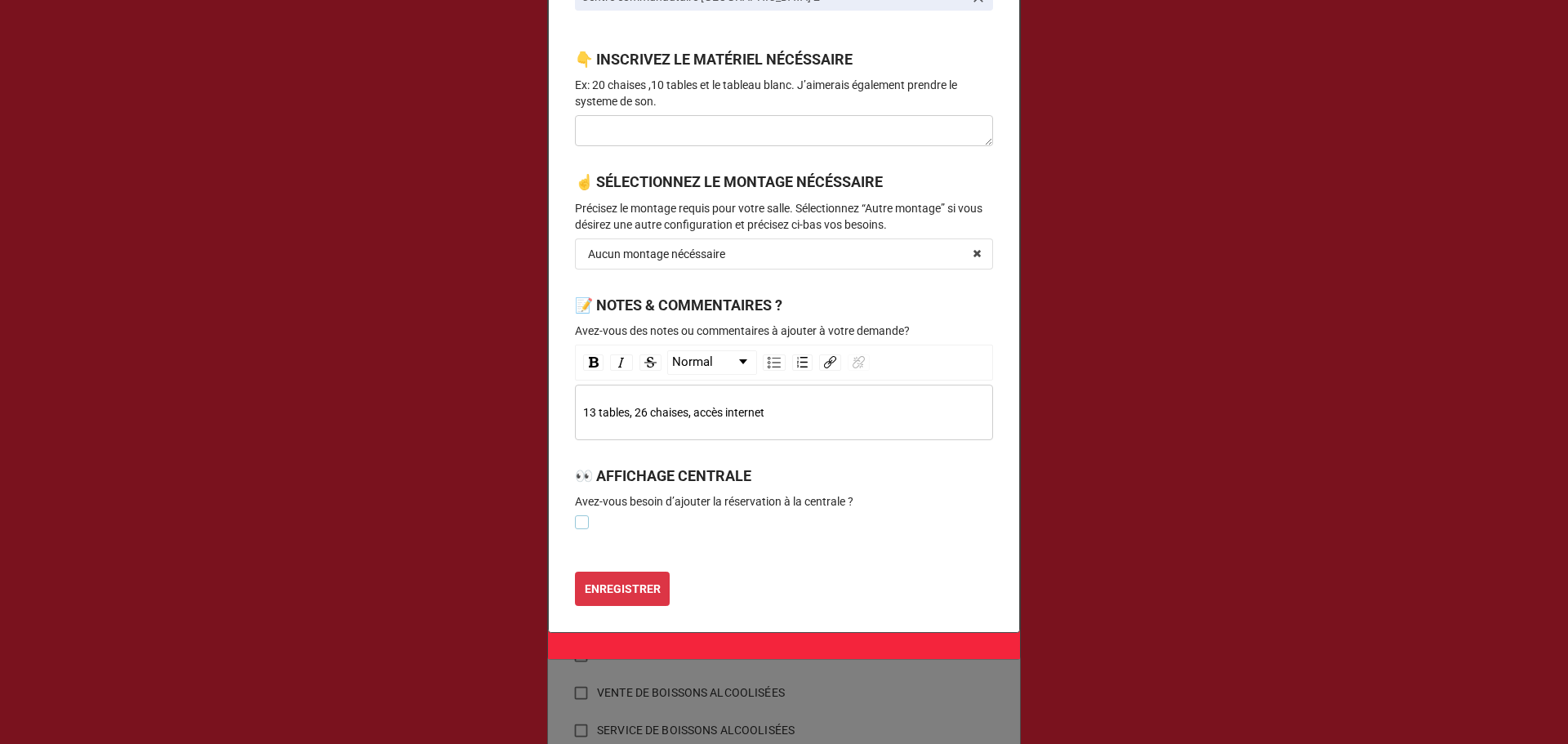
click at [584, 515] on label at bounding box center [581, 515] width 14 height 0
checkbox input "true"
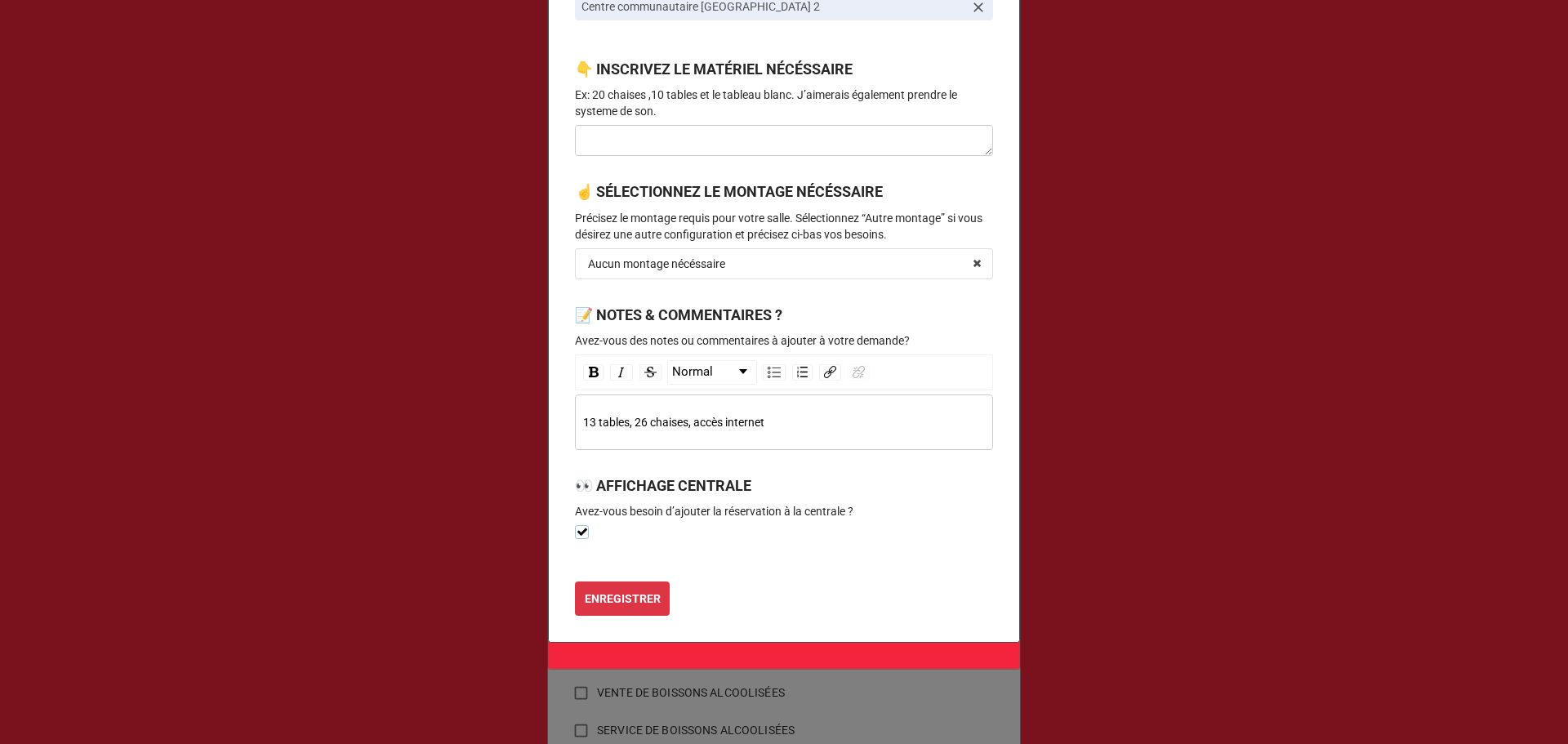
scroll to position [890, 0]
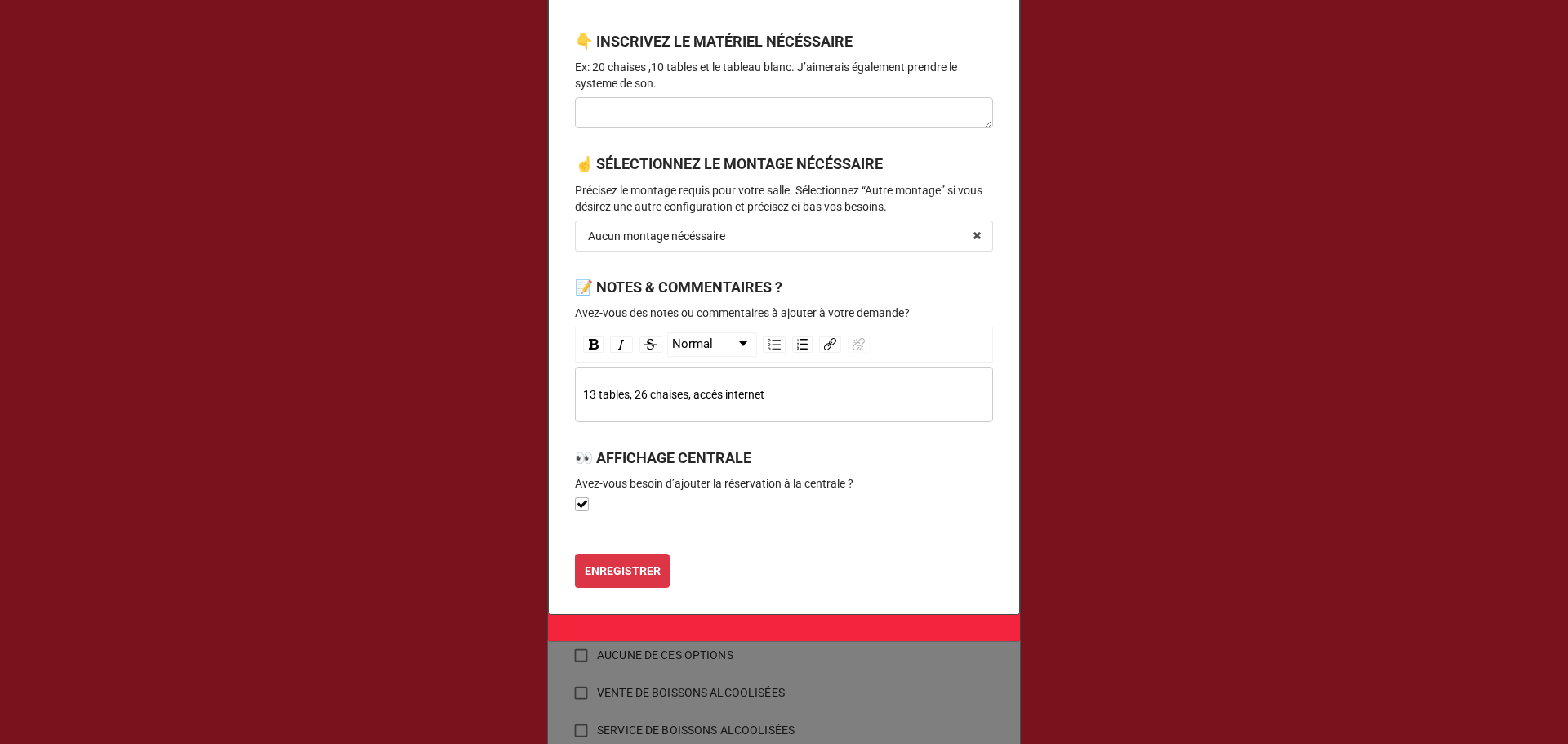
click at [599, 563] on b "ENREGISTRER" at bounding box center [623, 571] width 76 height 17
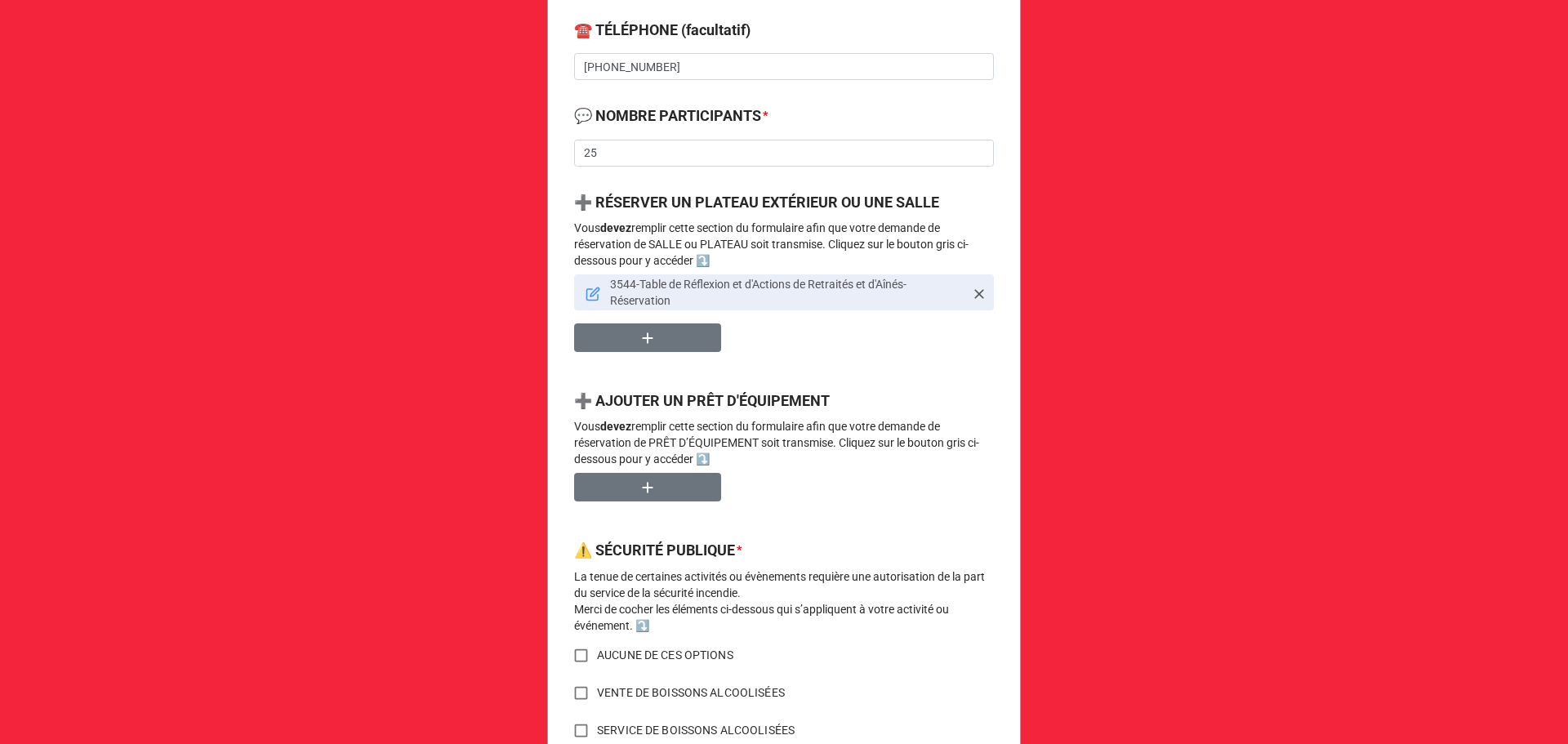
scroll to position [510, 0]
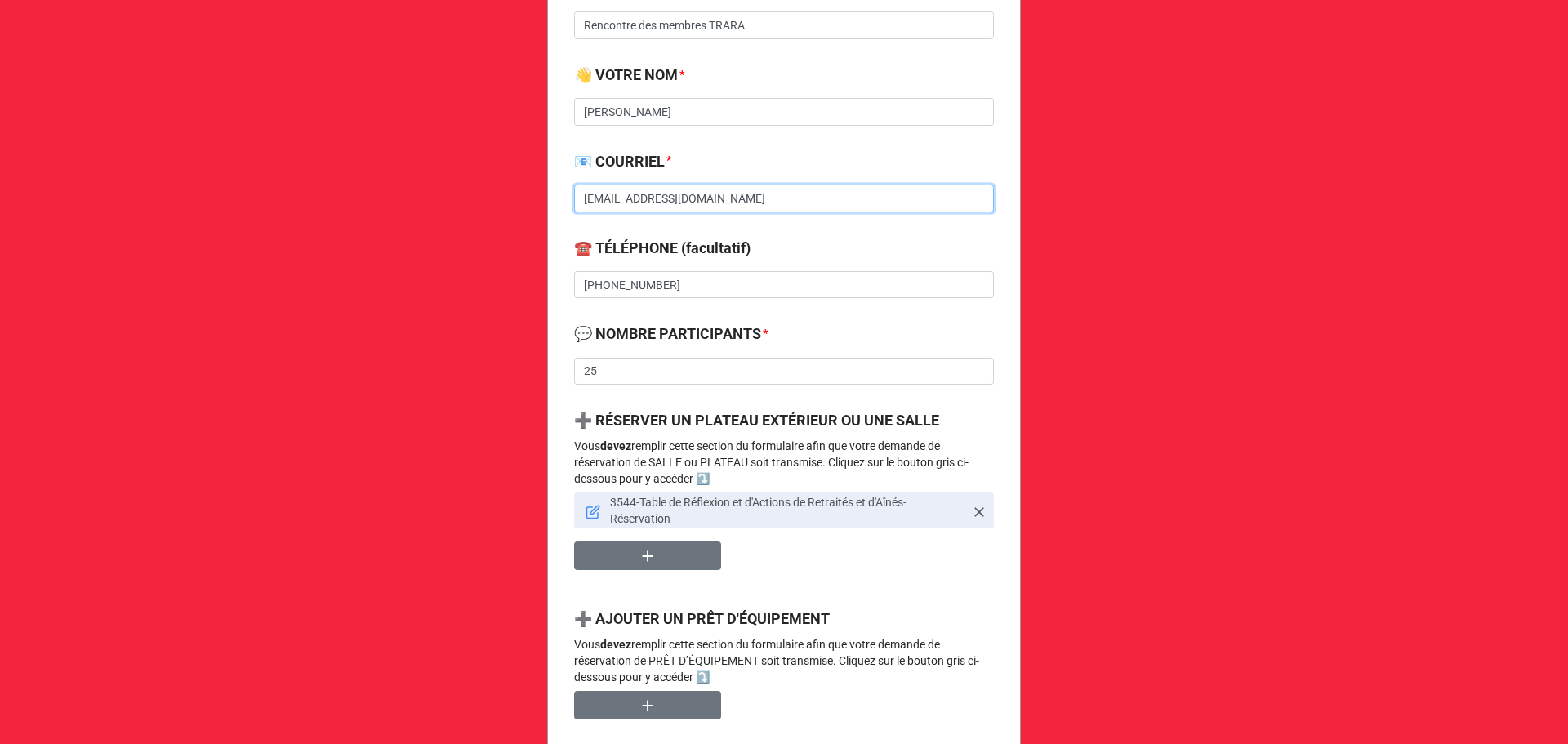
drag, startPoint x: 668, startPoint y: 192, endPoint x: 577, endPoint y: 196, distance: 91.1
click at [577, 196] on input "info@trara.org" at bounding box center [784, 199] width 420 height 28
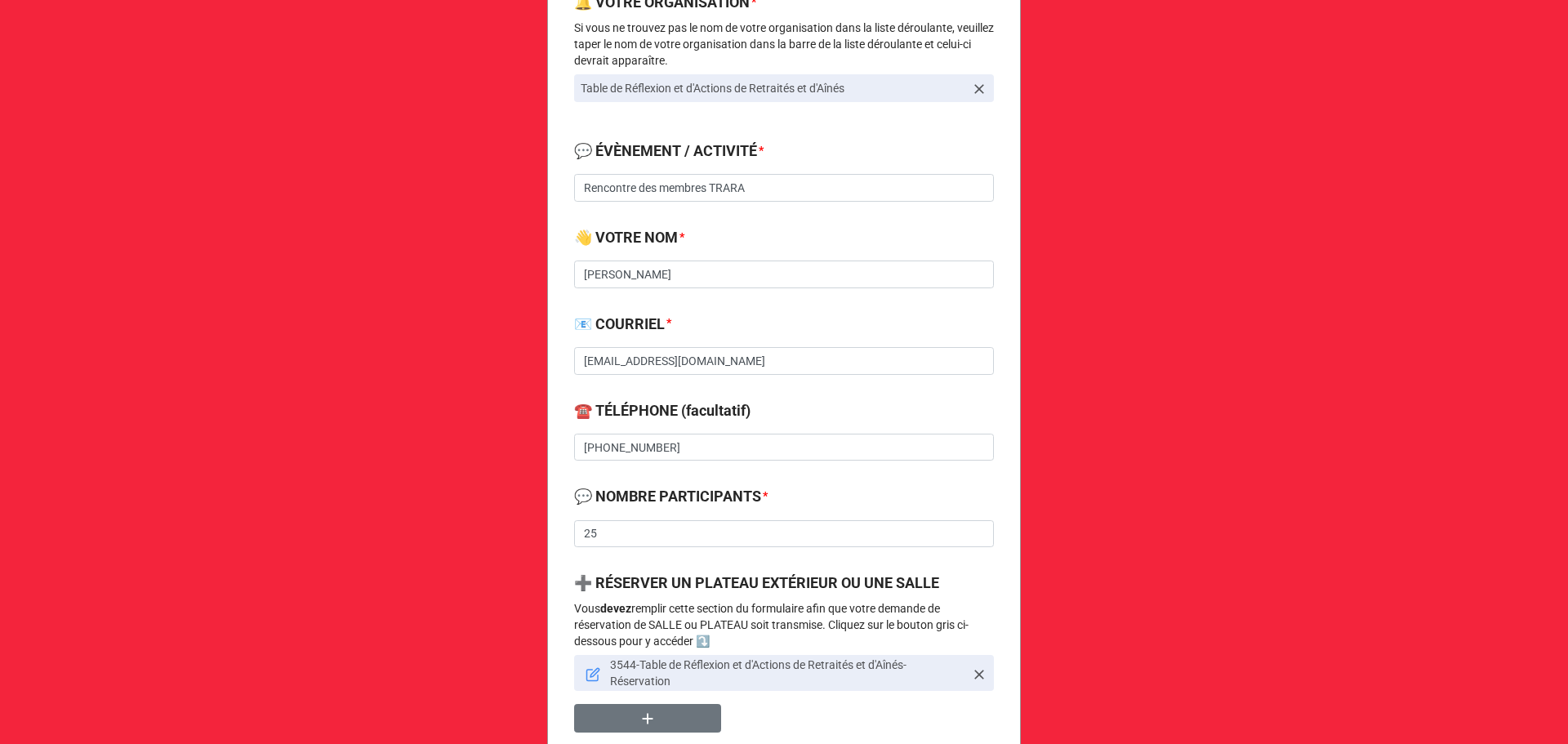
scroll to position [292, 0]
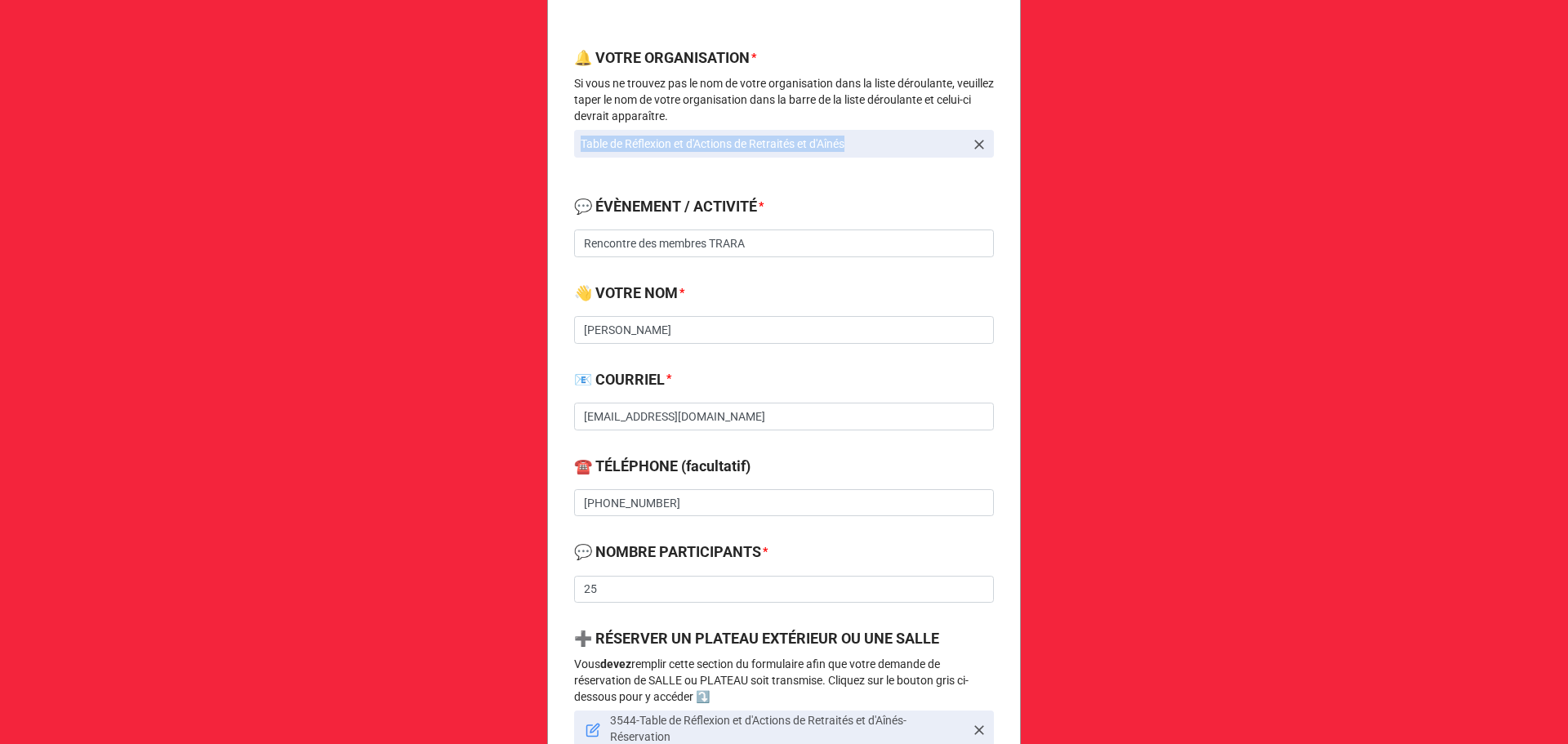
drag, startPoint x: 860, startPoint y: 147, endPoint x: 544, endPoint y: 154, distance: 316.1
click at [548, 154] on div "Demande de réservation de salle, plateau et prêt d'équipement 🔔 VOTRE ORGANISAT…" at bounding box center [784, 703] width 474 height 1770
copy p "Table de Réflexion et d'Actions de Retraités et d'Aînés"
click at [591, 727] on icon at bounding box center [593, 731] width 15 height 15
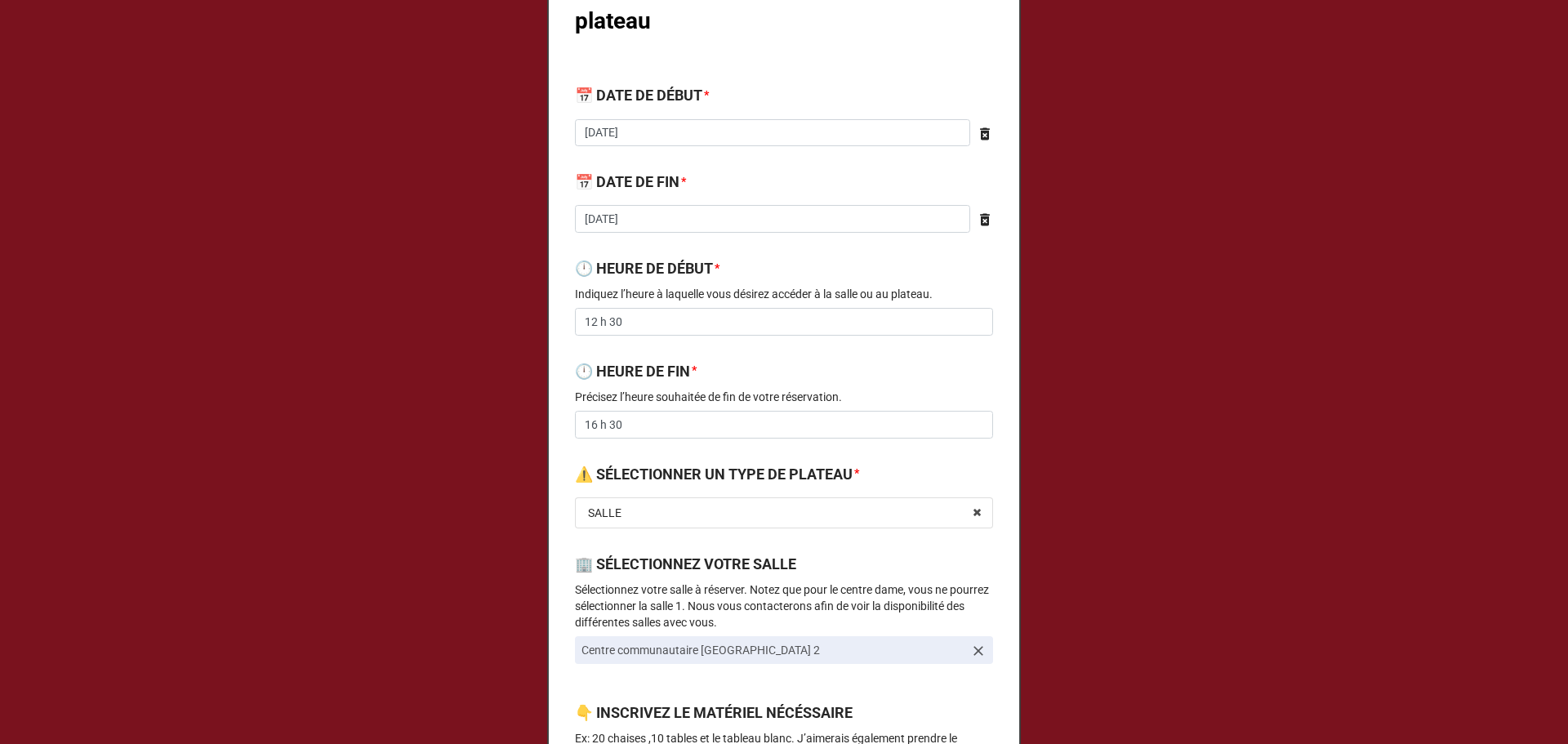
scroll to position [436, 0]
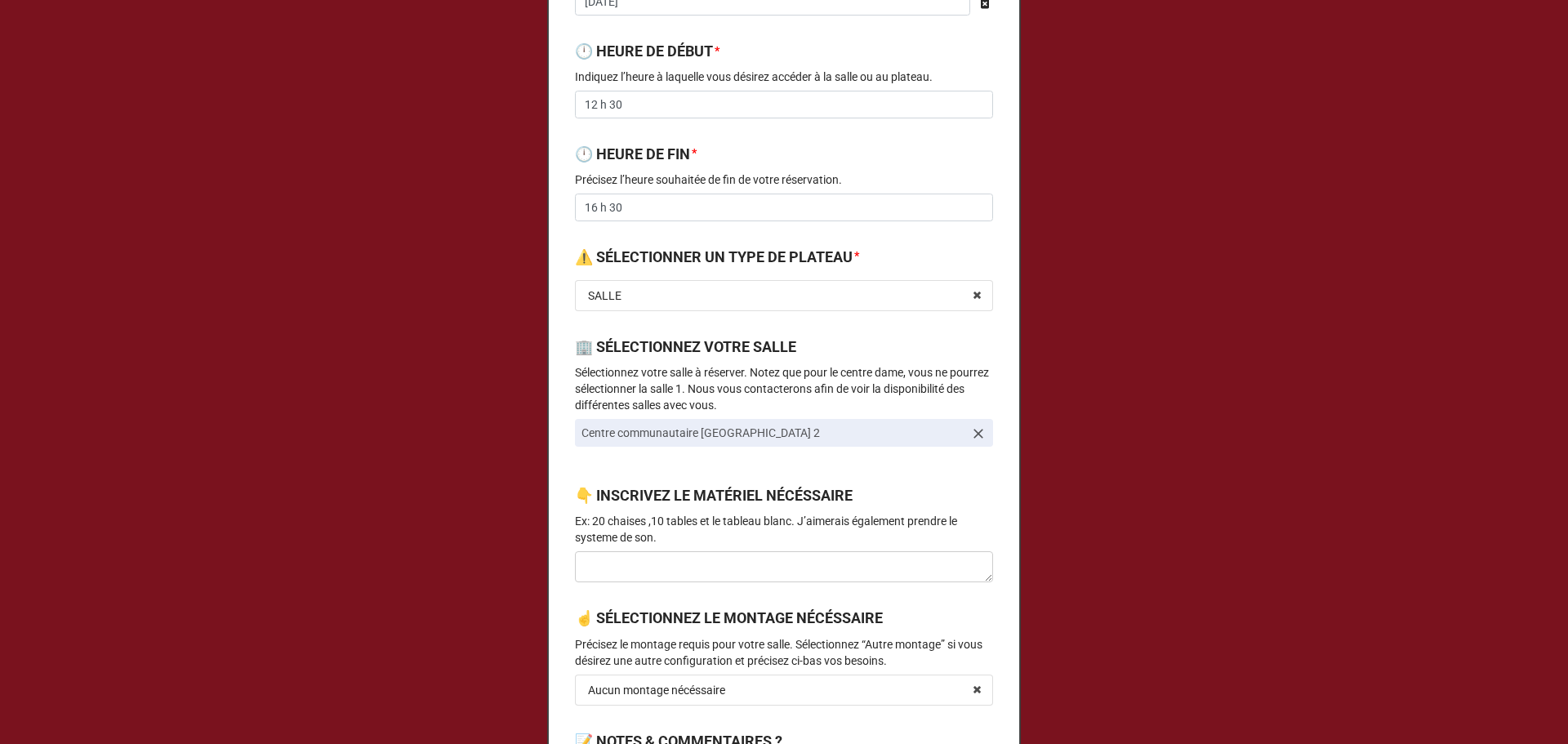
click at [973, 437] on icon at bounding box center [978, 434] width 17 height 17
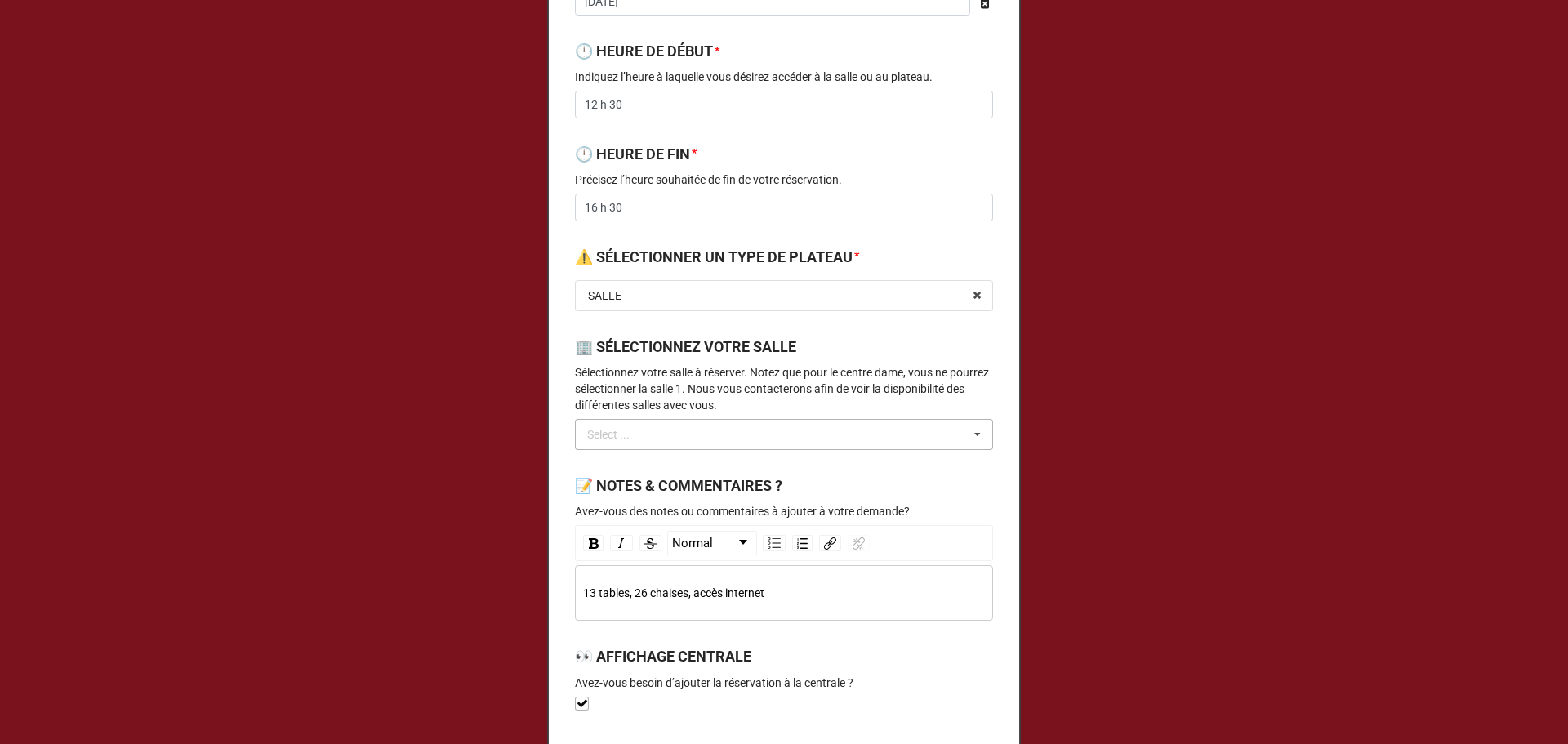
click at [770, 449] on div "Select ... No results found." at bounding box center [784, 434] width 418 height 31
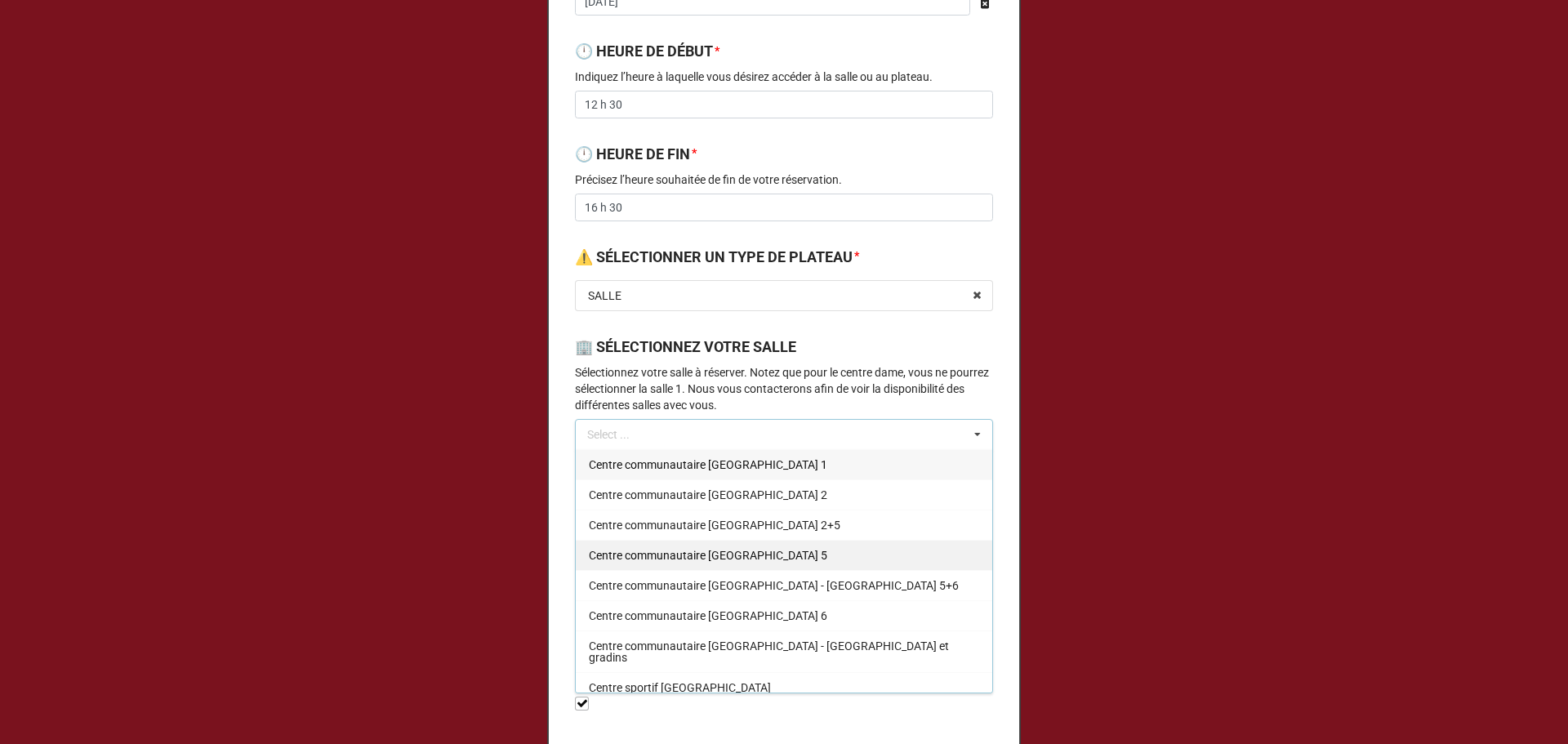
click at [778, 557] on span "Centre communautaire [GEOGRAPHIC_DATA] 5" at bounding box center [708, 556] width 239 height 13
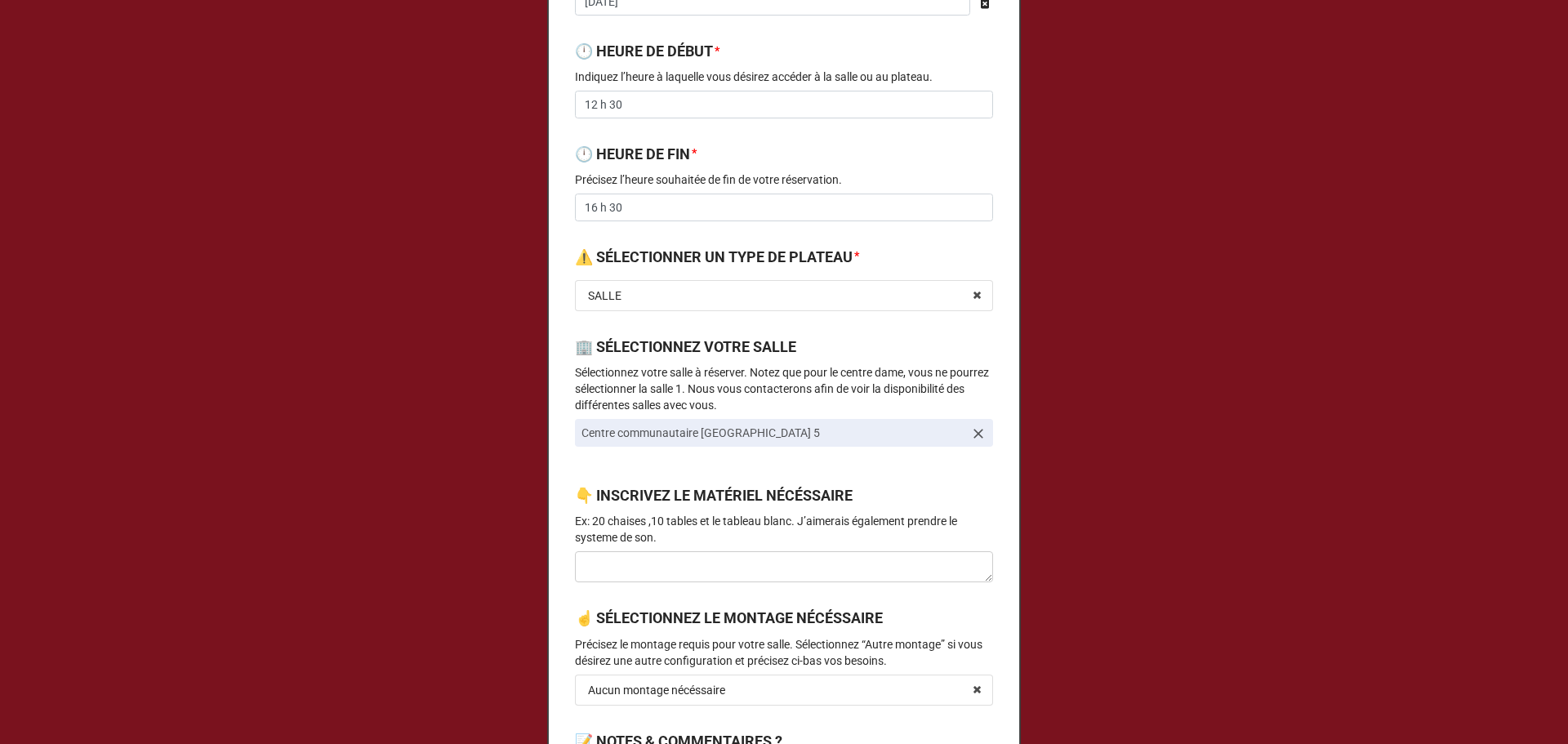
scroll to position [654, 0]
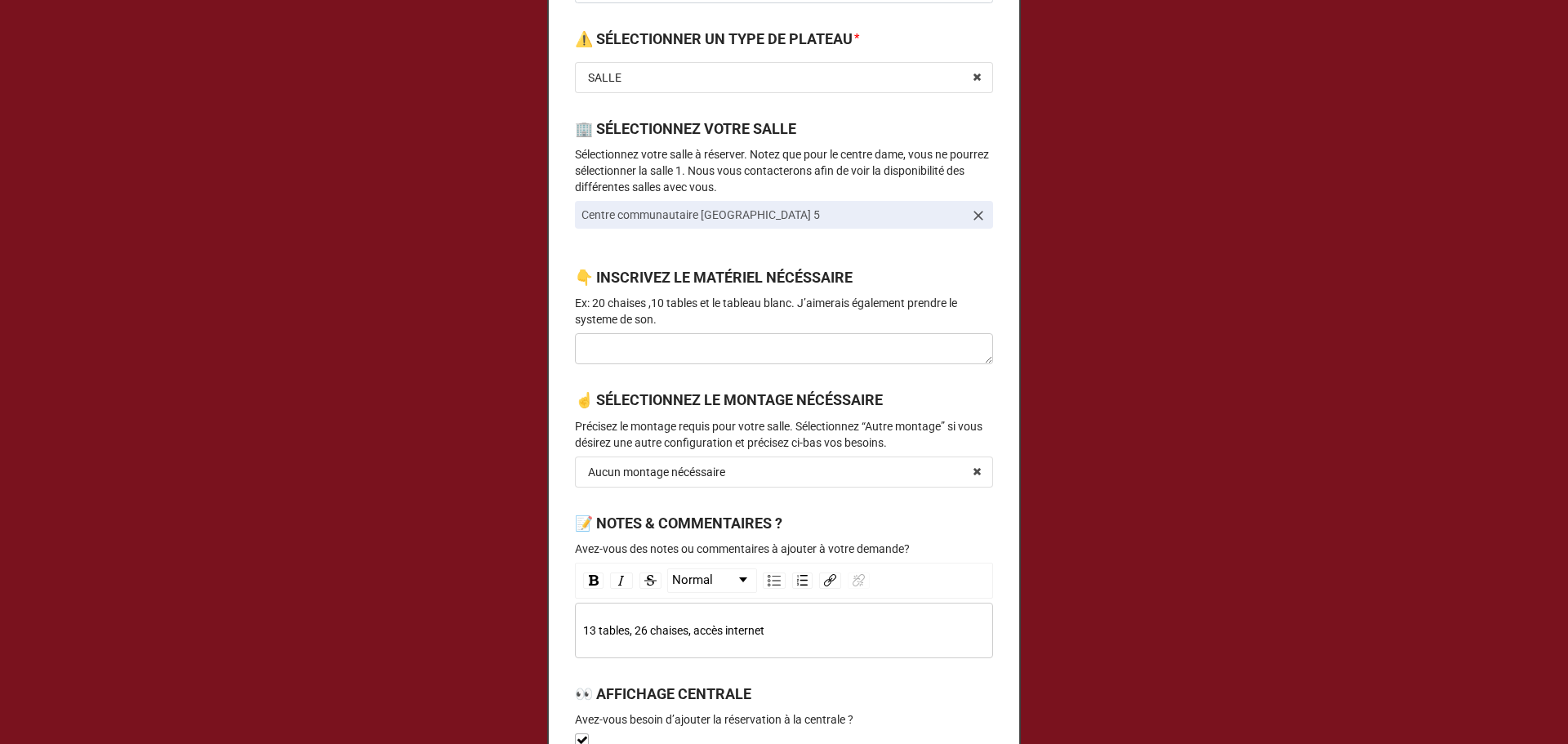
click at [728, 407] on label "☝️ SÉLECTIONNEZ LE MONTAGE NÉCÉSSAIRE" at bounding box center [729, 400] width 308 height 23
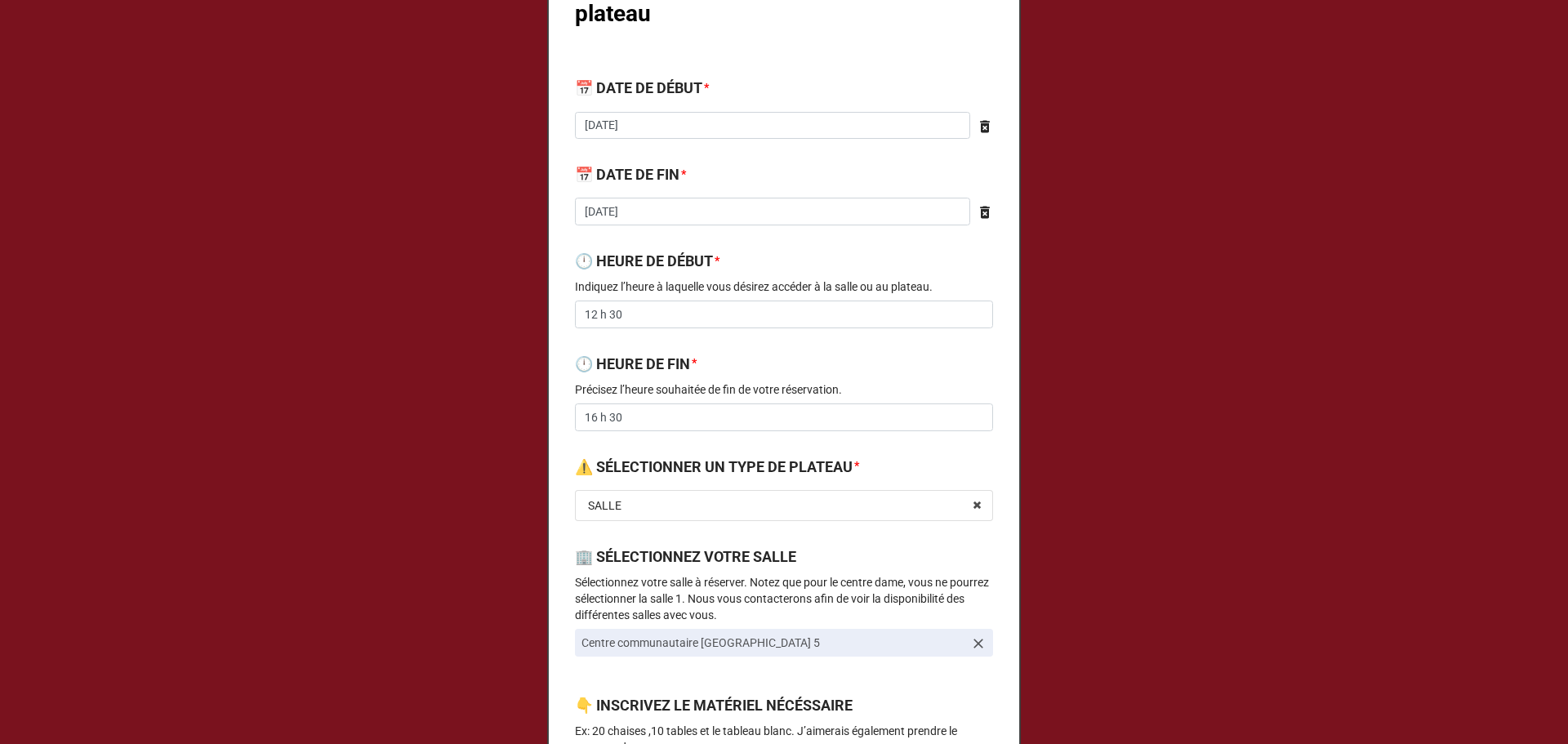
scroll to position [218, 0]
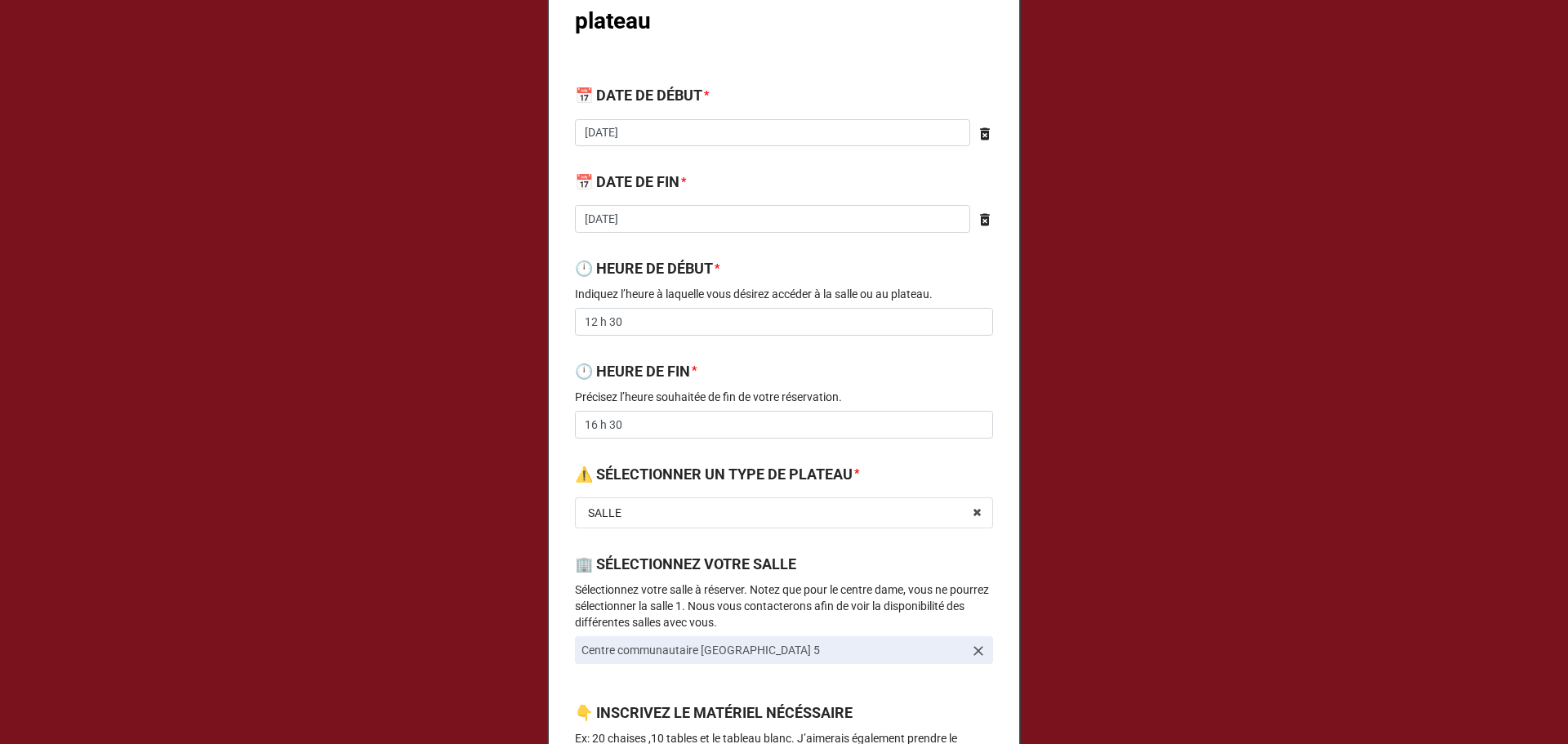
click at [743, 364] on b "🕛 HEURE DE FIN *" at bounding box center [784, 374] width 418 height 29
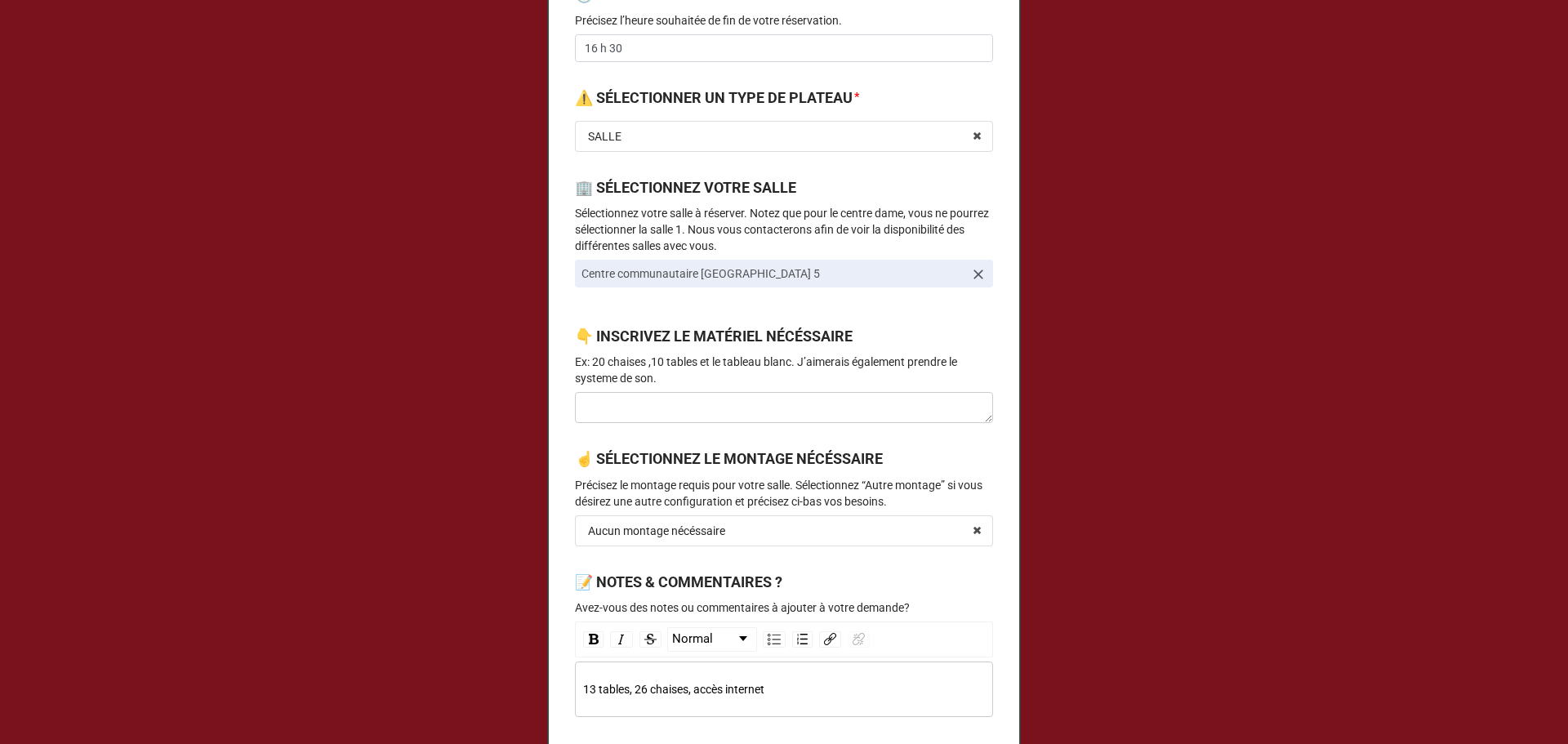
scroll to position [654, 0]
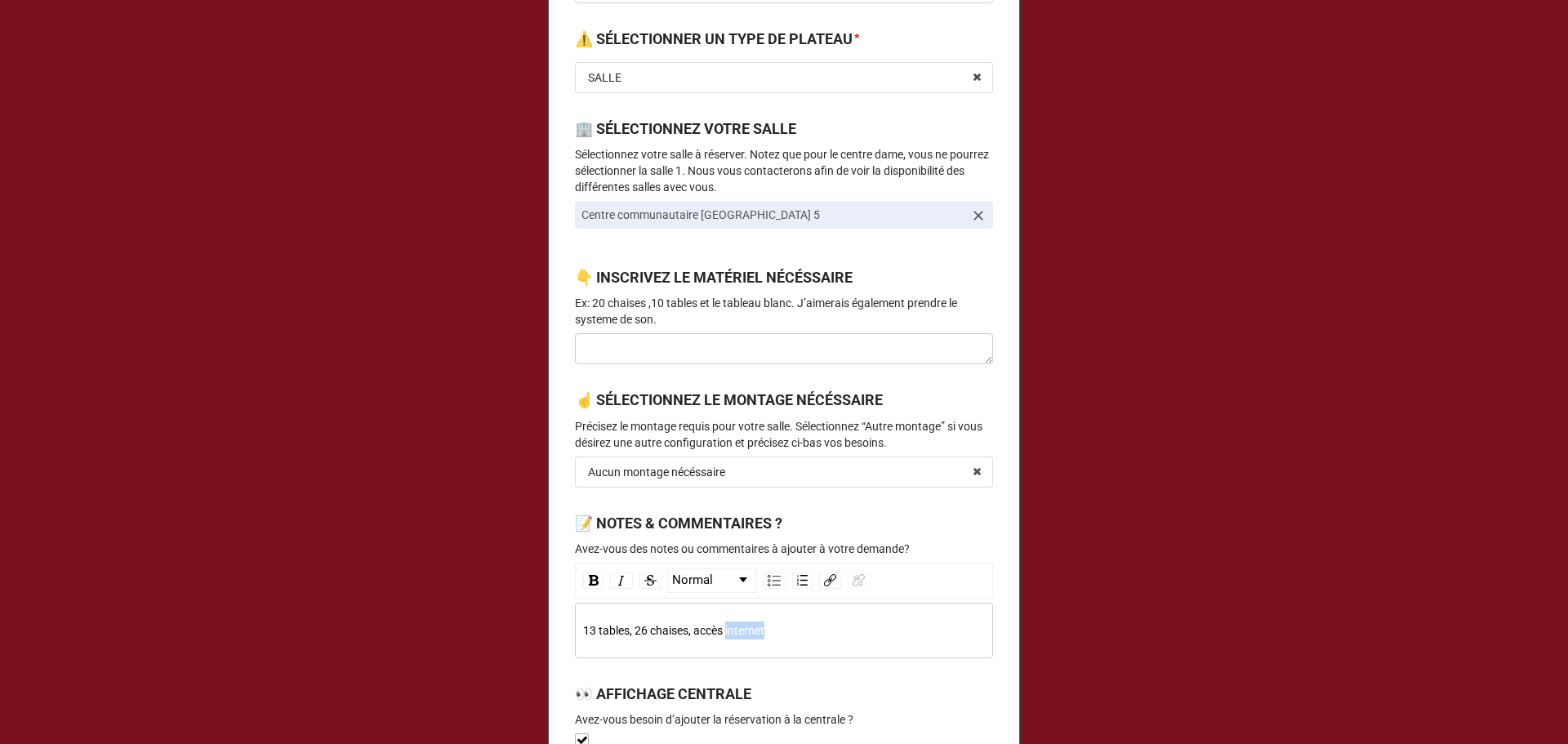
drag, startPoint x: 779, startPoint y: 632, endPoint x: 717, endPoint y: 632, distance: 62.0
click at [717, 632] on div "13 tables, 26 chaises, accès internet" at bounding box center [784, 630] width 403 height 18
click at [658, 626] on span "13 tables, 26 chaises, accès internet" at bounding box center [673, 630] width 181 height 13
drag, startPoint x: 683, startPoint y: 627, endPoint x: 572, endPoint y: 634, distance: 111.2
click at [575, 634] on div "13 tables, 26 chaises, accès internet" at bounding box center [784, 630] width 418 height 56
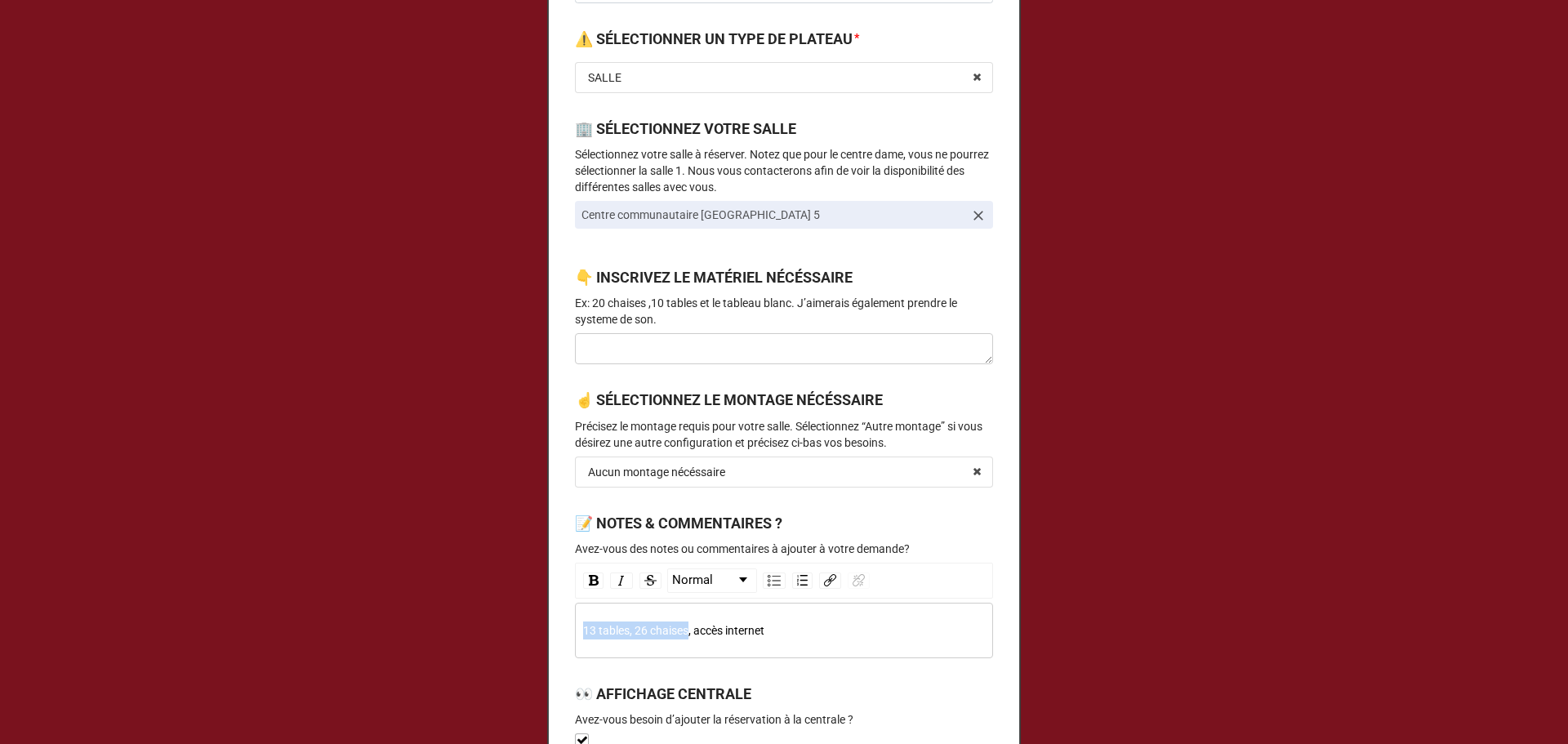
copy span "13 tables, 26 chaises"
click at [814, 331] on div "👇 INSCRIVEZ LE MATÉRIEL NÉCÉSSAIRE Ex: 20 chaises ,10 tables et le tableau blan…" at bounding box center [784, 299] width 418 height 67
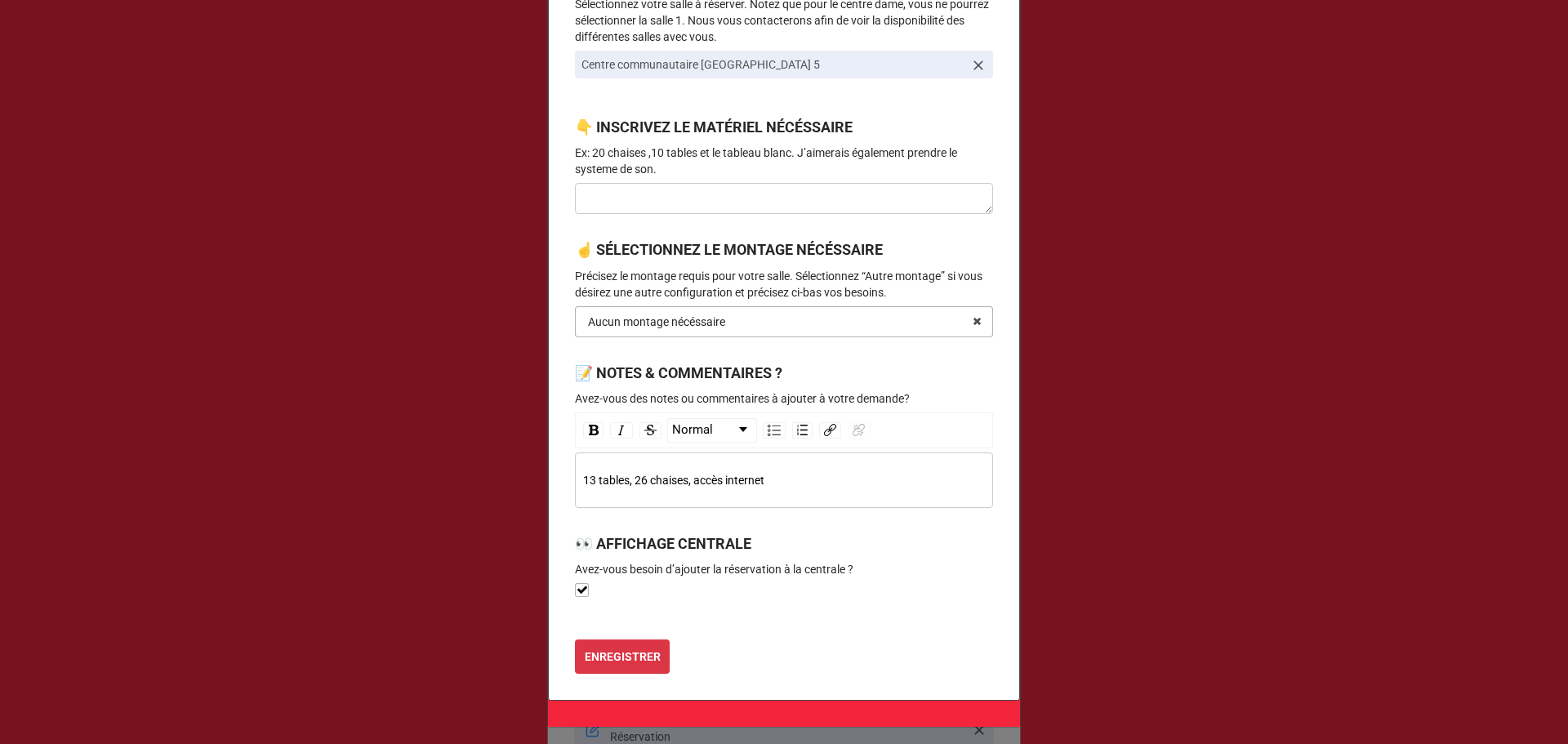
scroll to position [890, 0]
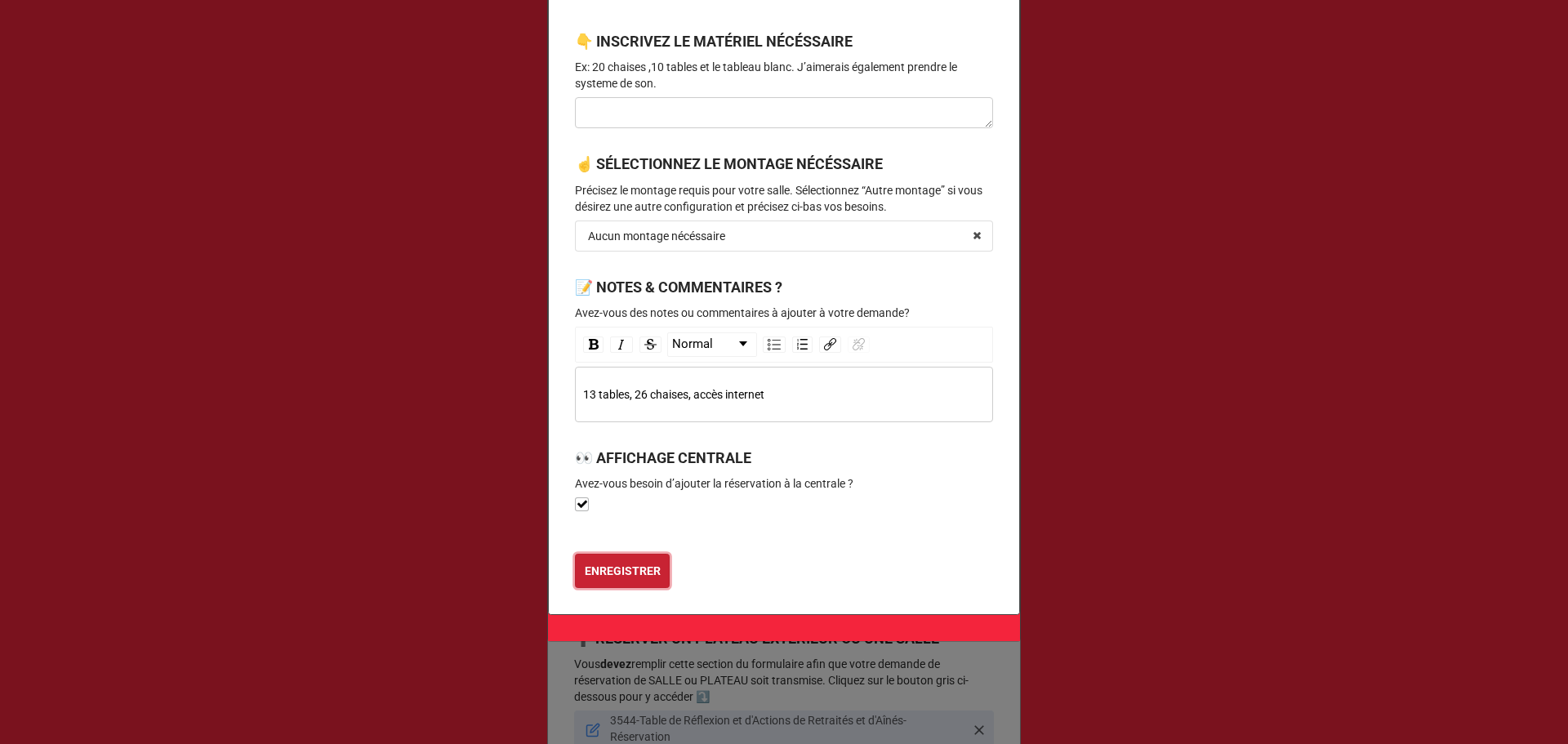
click at [656, 582] on button "ENREGISTRER" at bounding box center [622, 571] width 94 height 34
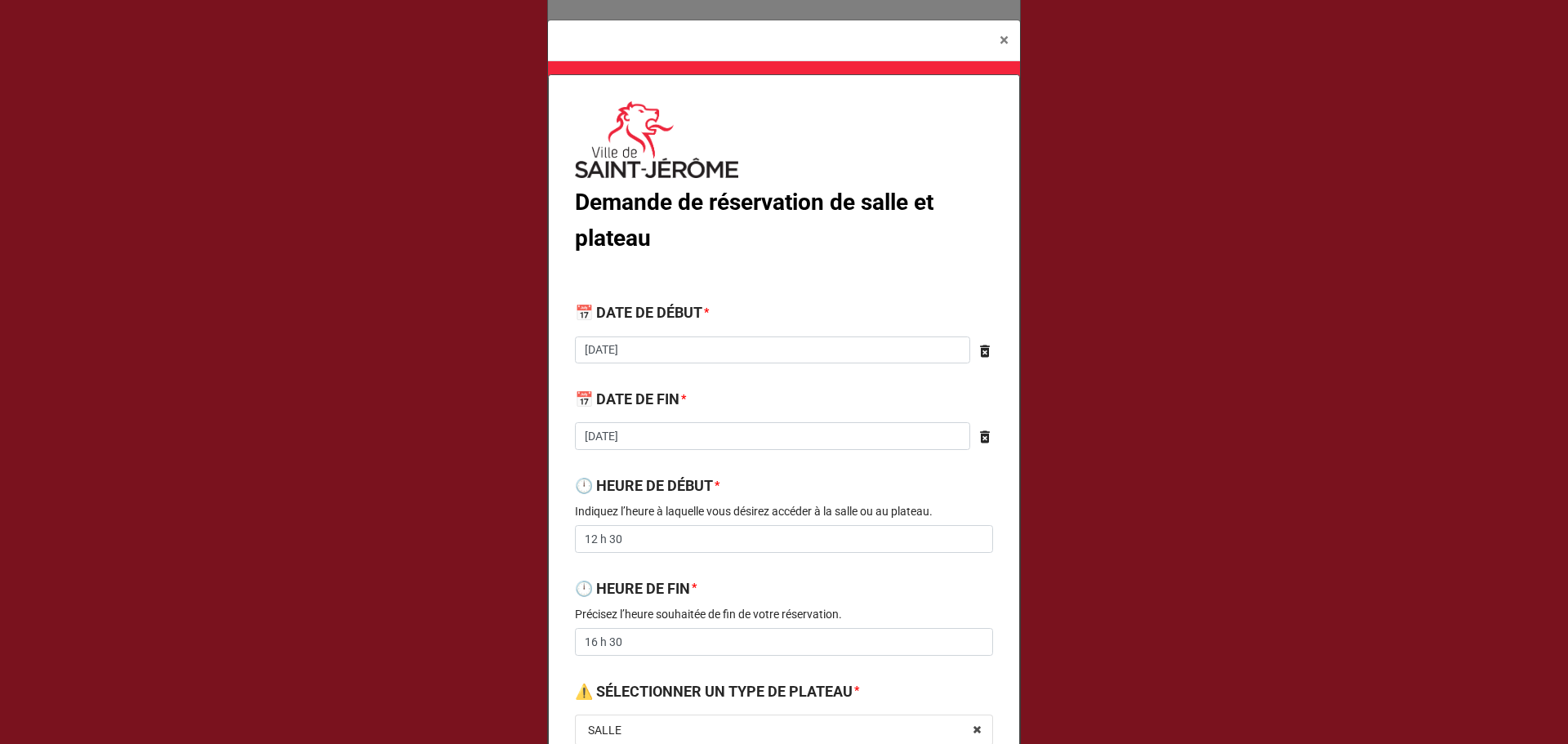
scroll to position [0, 0]
click at [991, 43] on button "× Close" at bounding box center [1004, 41] width 31 height 40
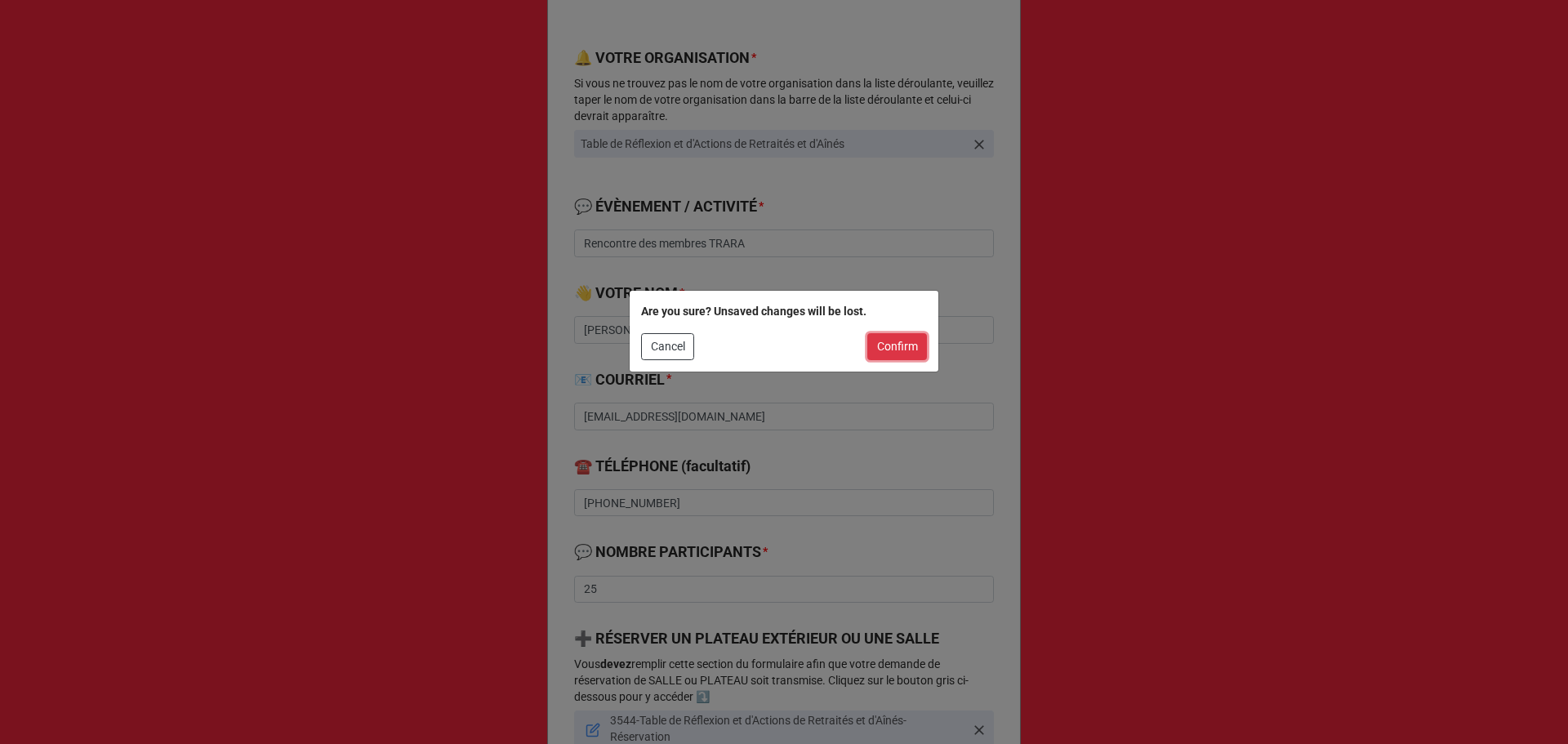
click at [888, 350] on button "Confirm" at bounding box center [897, 347] width 60 height 28
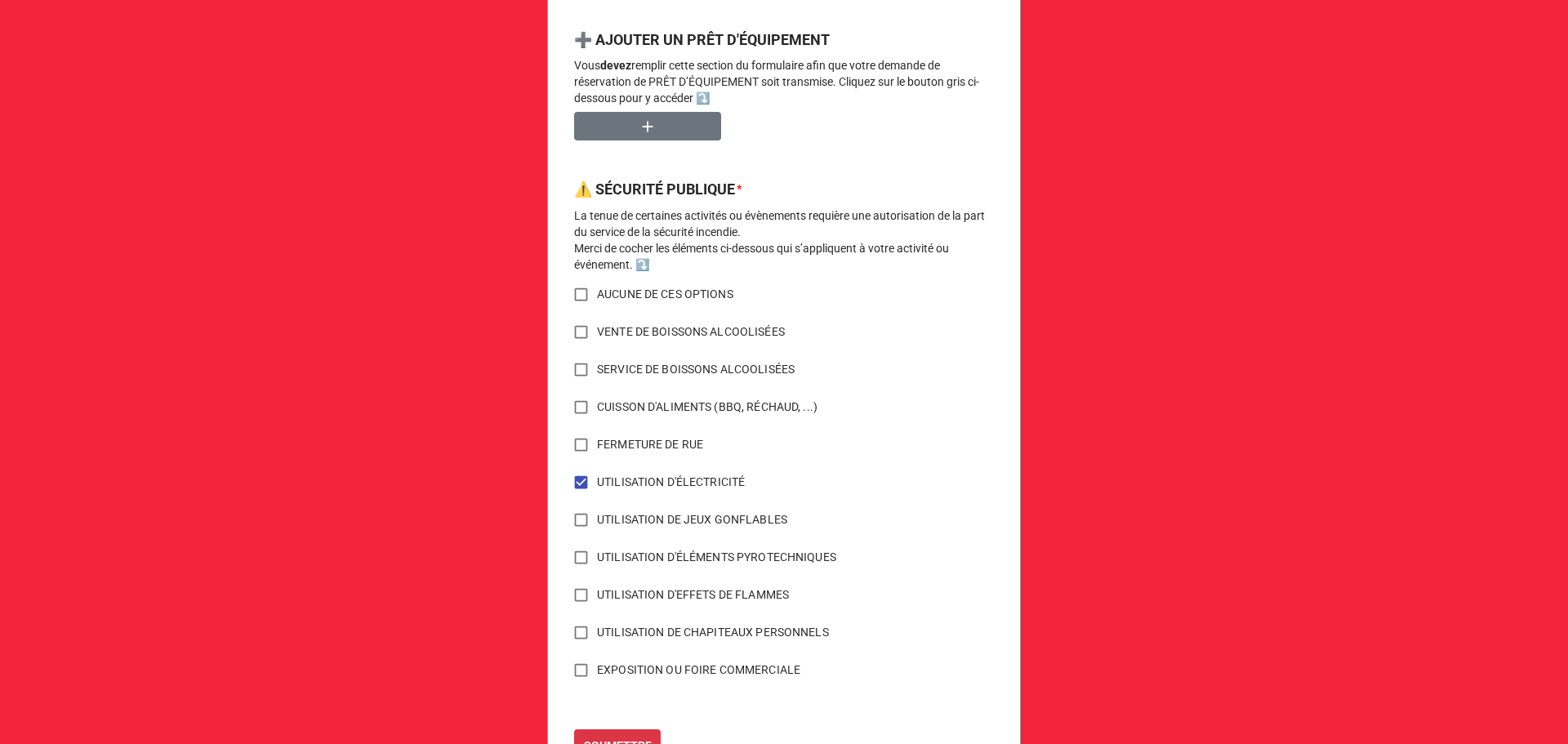
scroll to position [1164, 0]
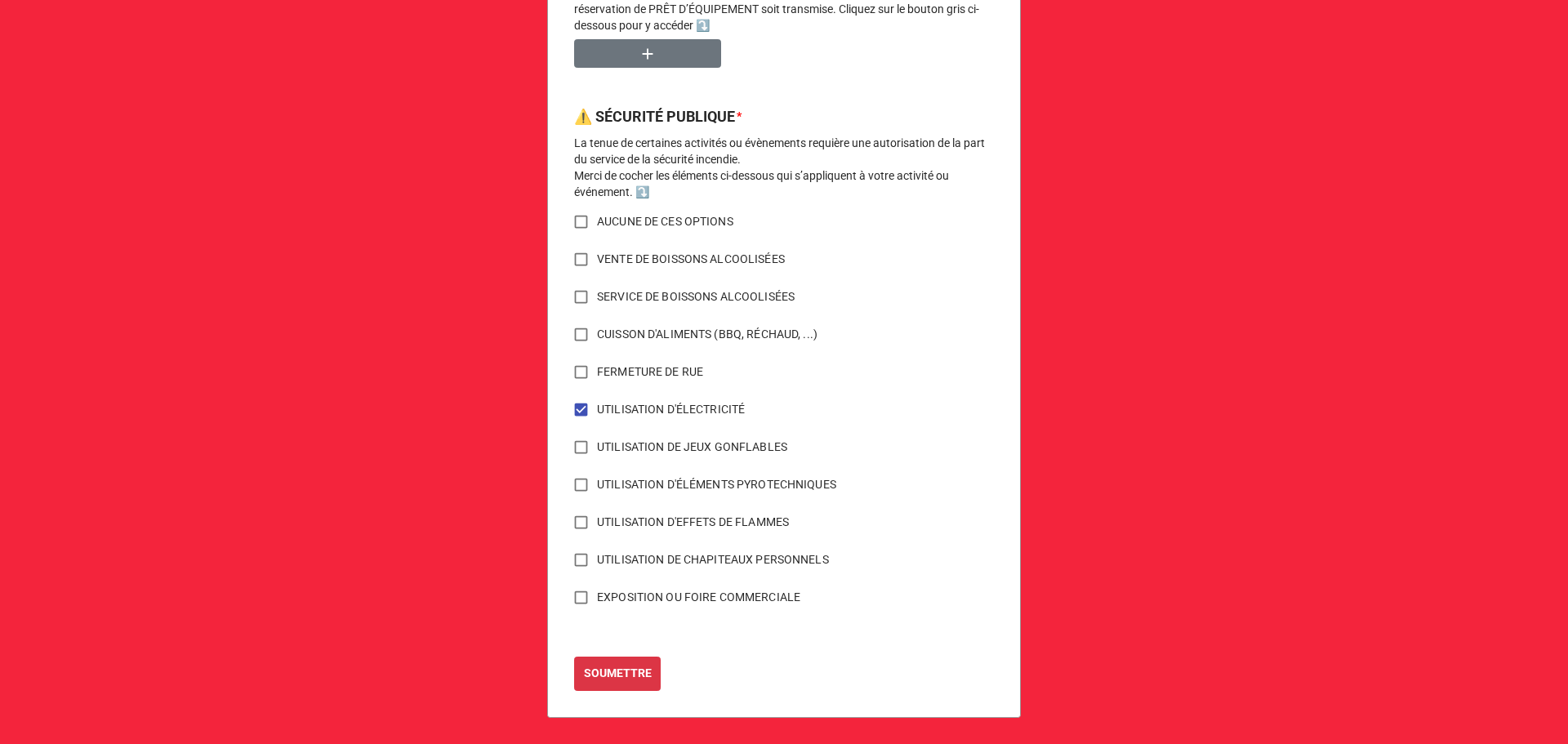
click at [573, 214] on input "AUCUNE DE CES OPTIONS" at bounding box center [581, 221] width 31 height 31
checkbox input "true"
click at [577, 417] on input "UTILISATION D'ÉLECTRICITÉ" at bounding box center [581, 409] width 31 height 31
checkbox input "false"
click at [611, 685] on button "SOUMETTRE" at bounding box center [617, 674] width 87 height 34
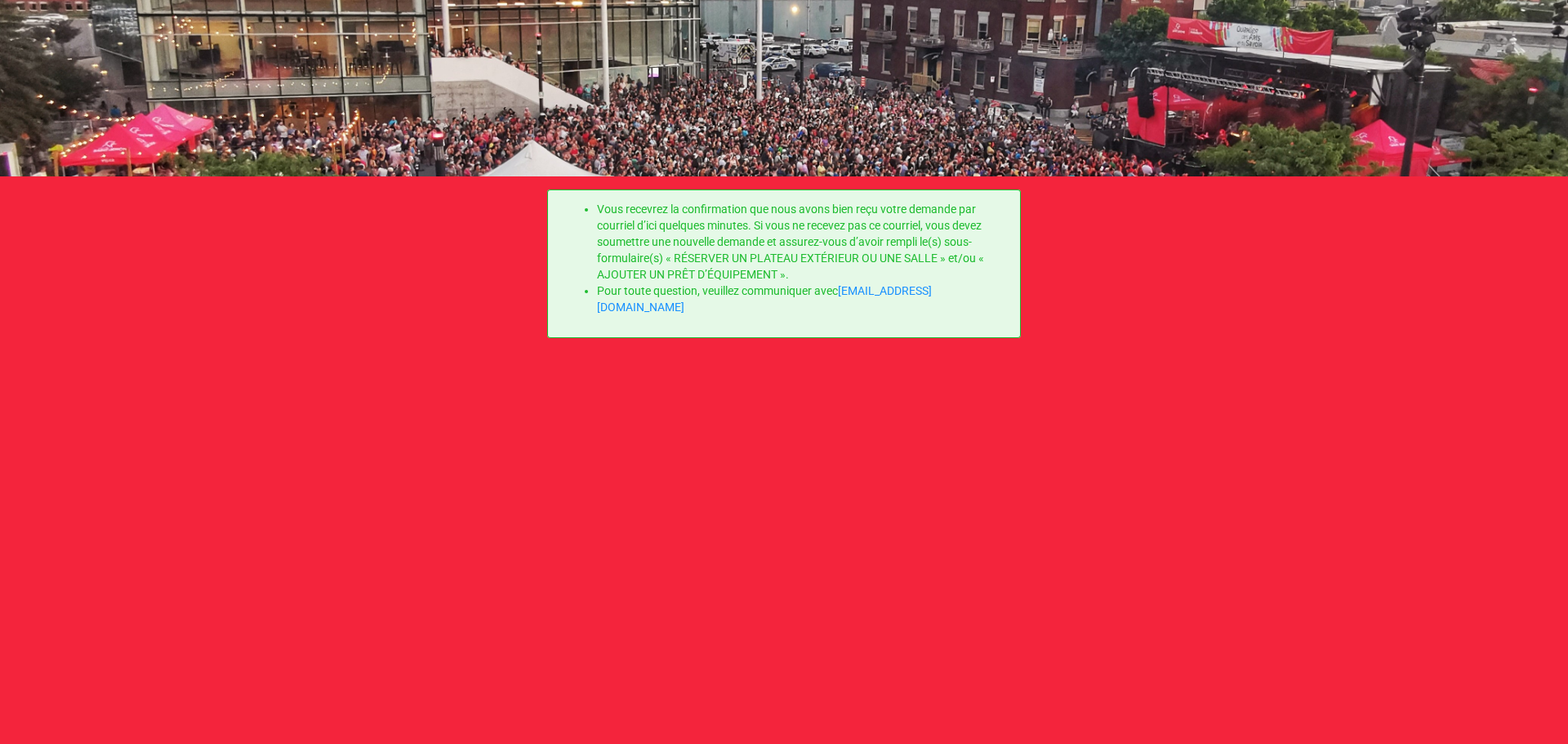
scroll to position [0, 0]
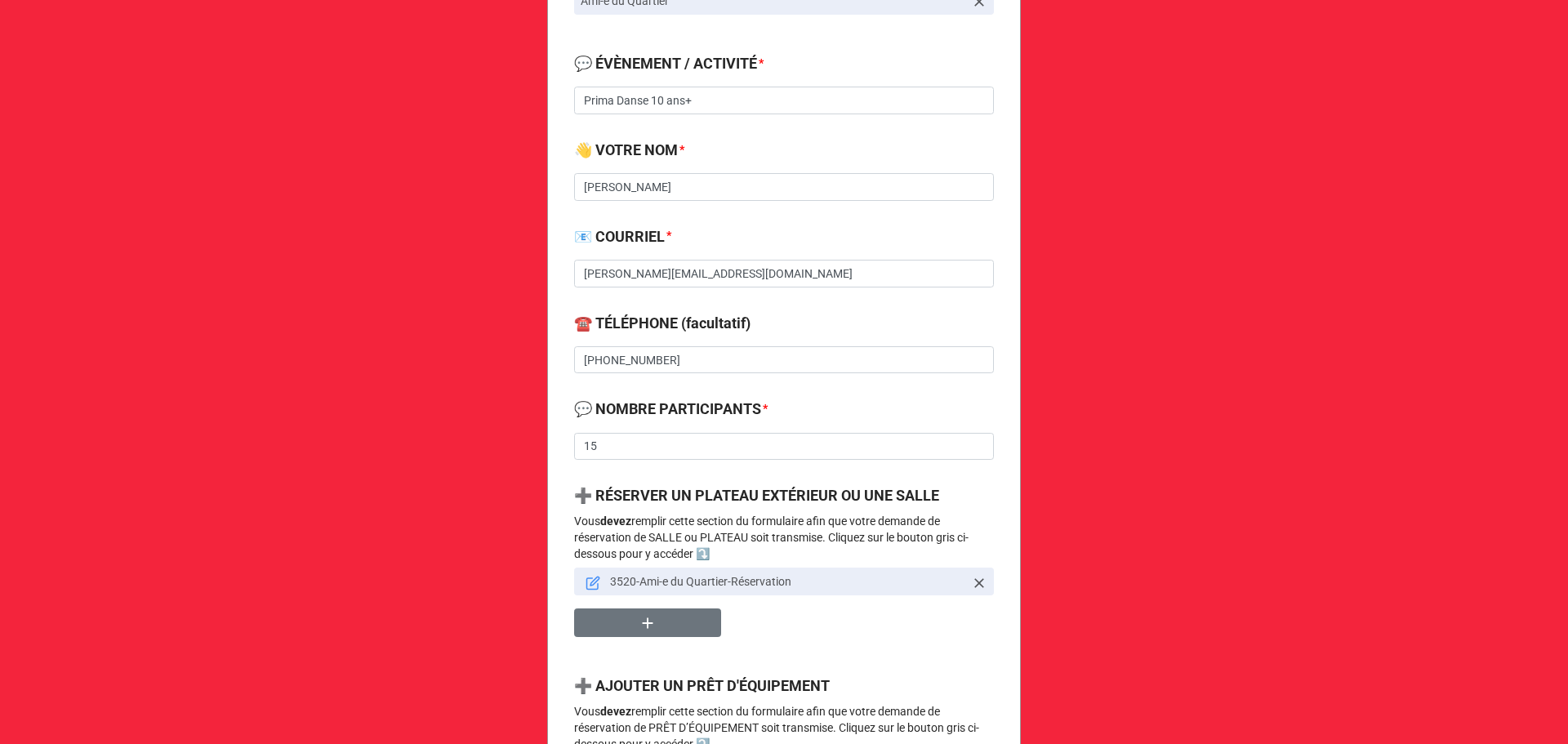
scroll to position [654, 0]
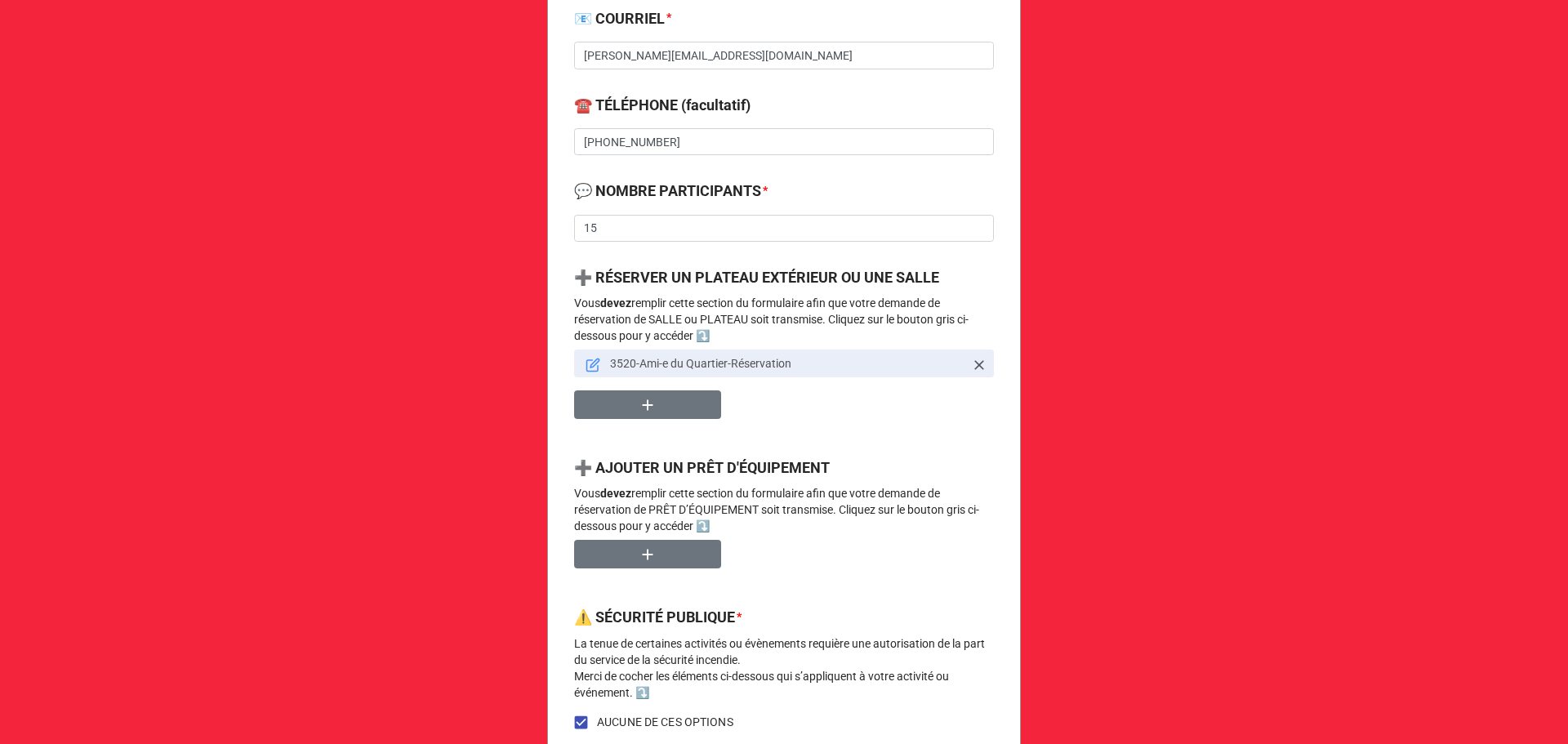
click at [591, 364] on icon at bounding box center [595, 363] width 9 height 9
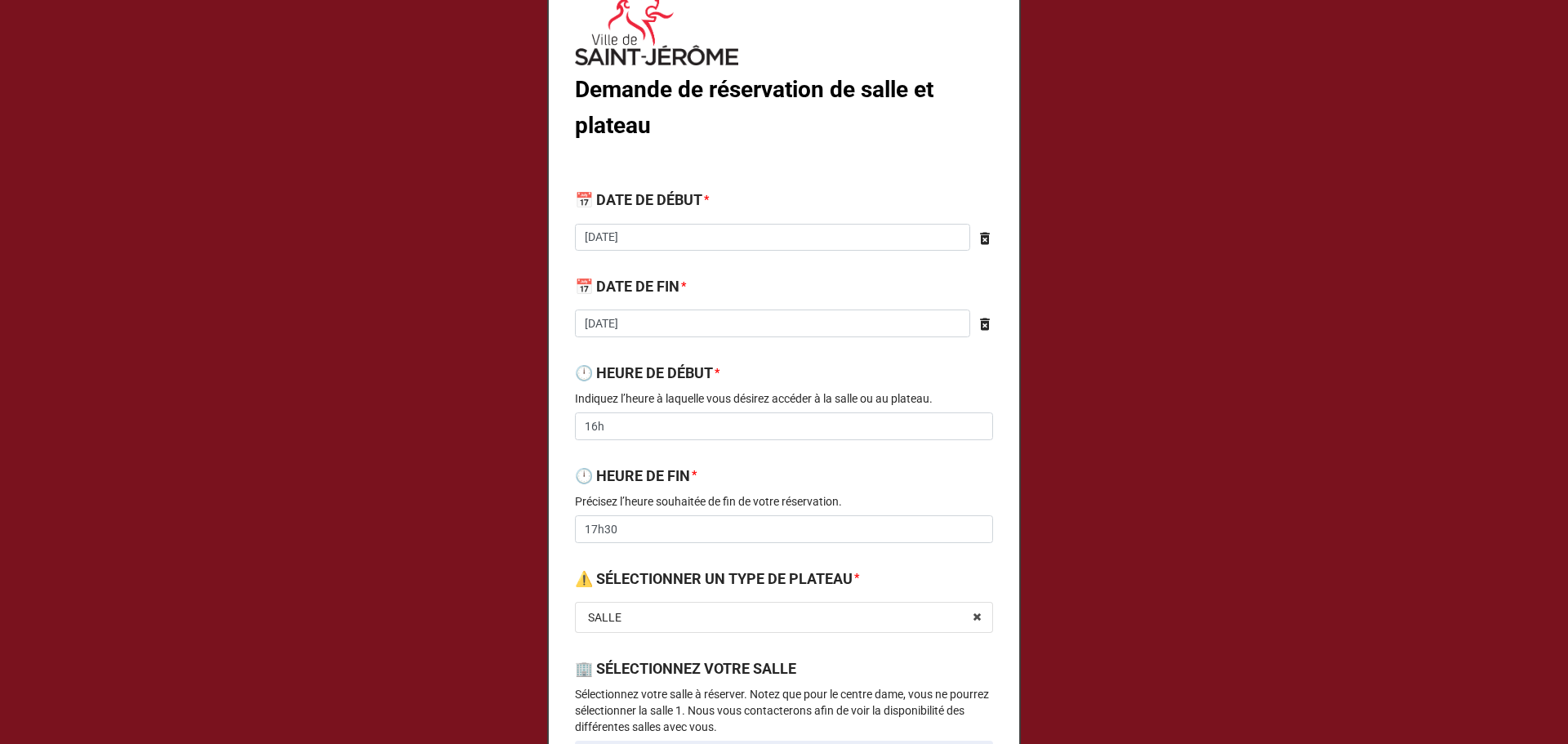
scroll to position [0, 0]
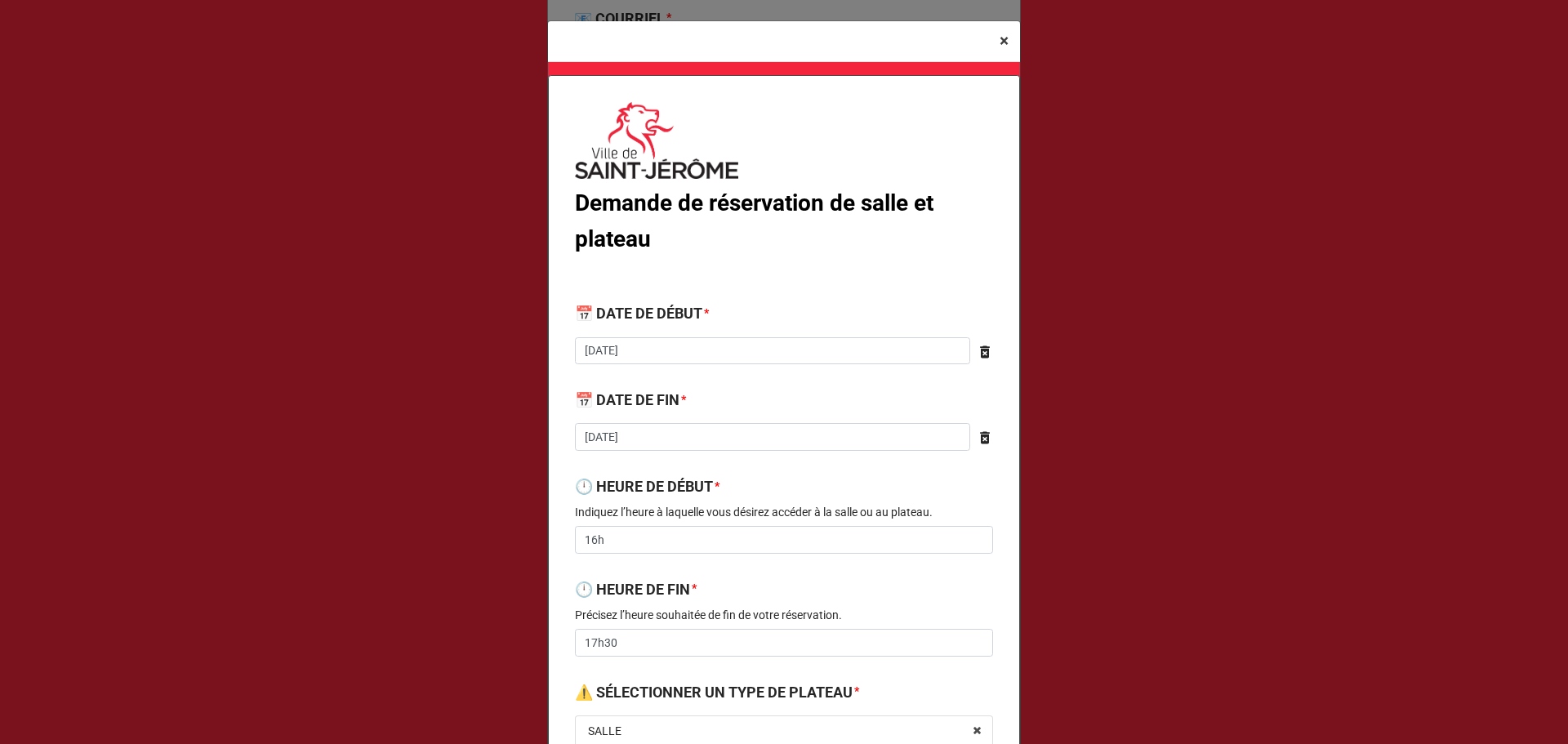
click at [1004, 36] on span "×" at bounding box center [1004, 41] width 9 height 20
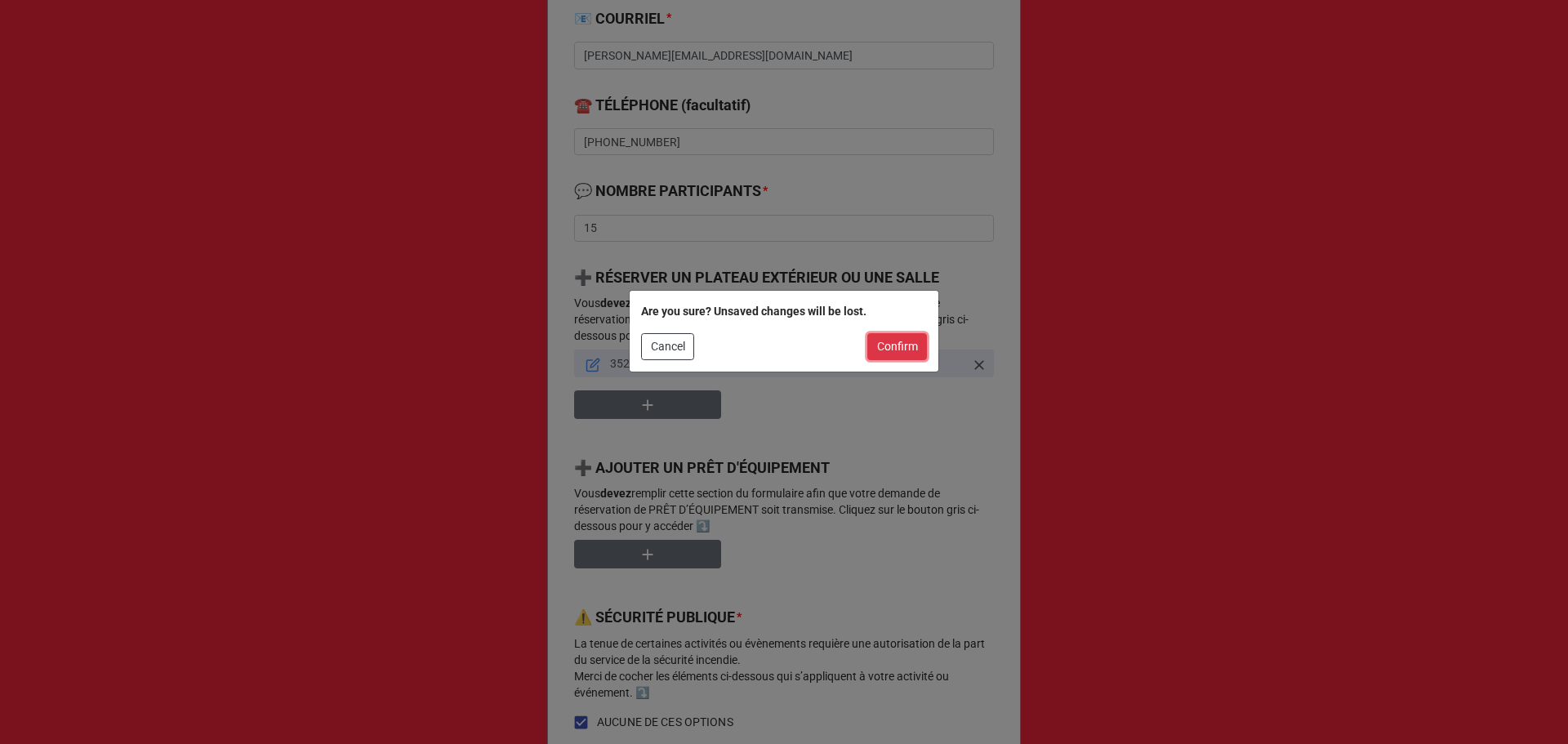
click at [905, 341] on button "Confirm" at bounding box center [897, 347] width 60 height 28
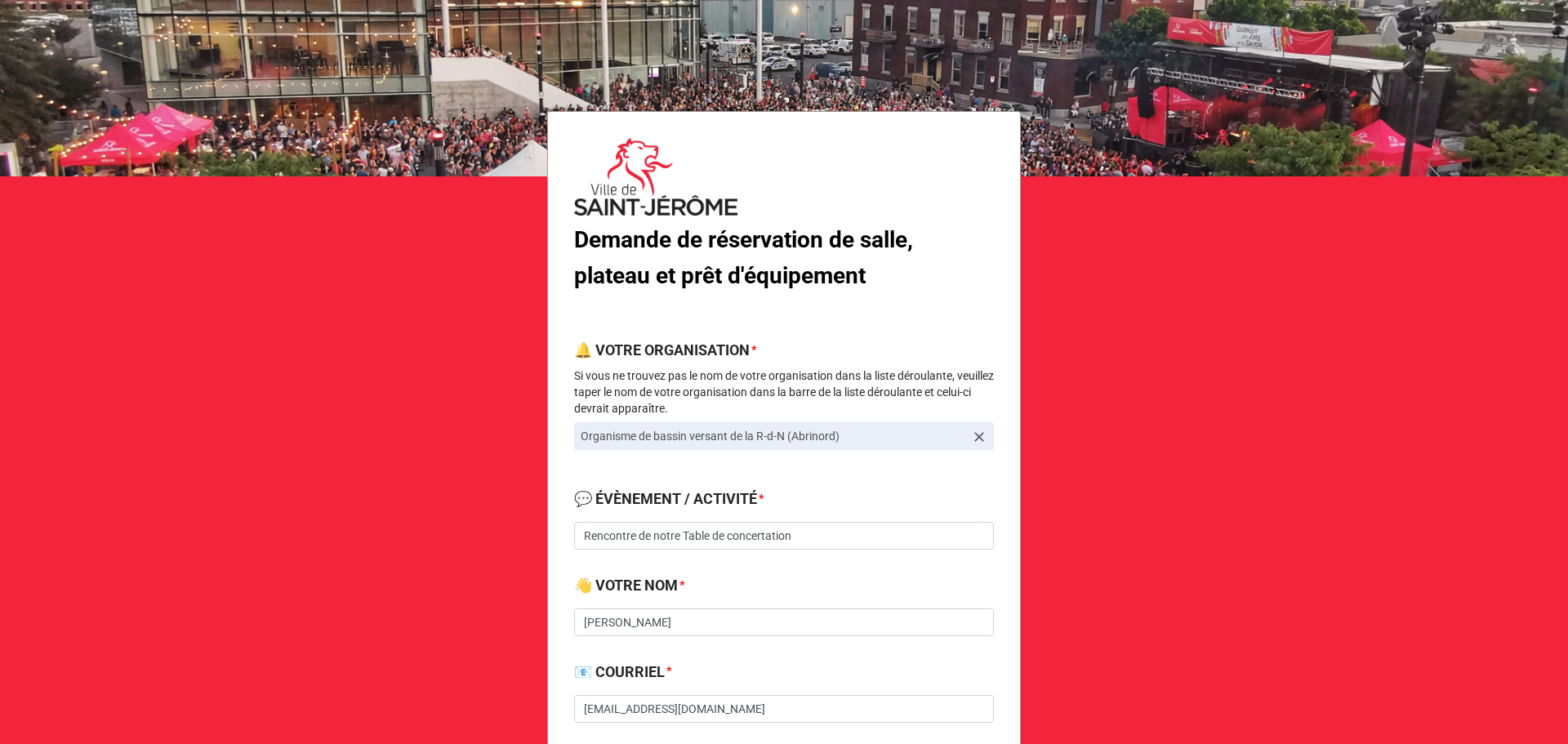
click at [827, 507] on b "💬 ÉVÈNEMENT / ACTIVITÉ *" at bounding box center [784, 502] width 420 height 29
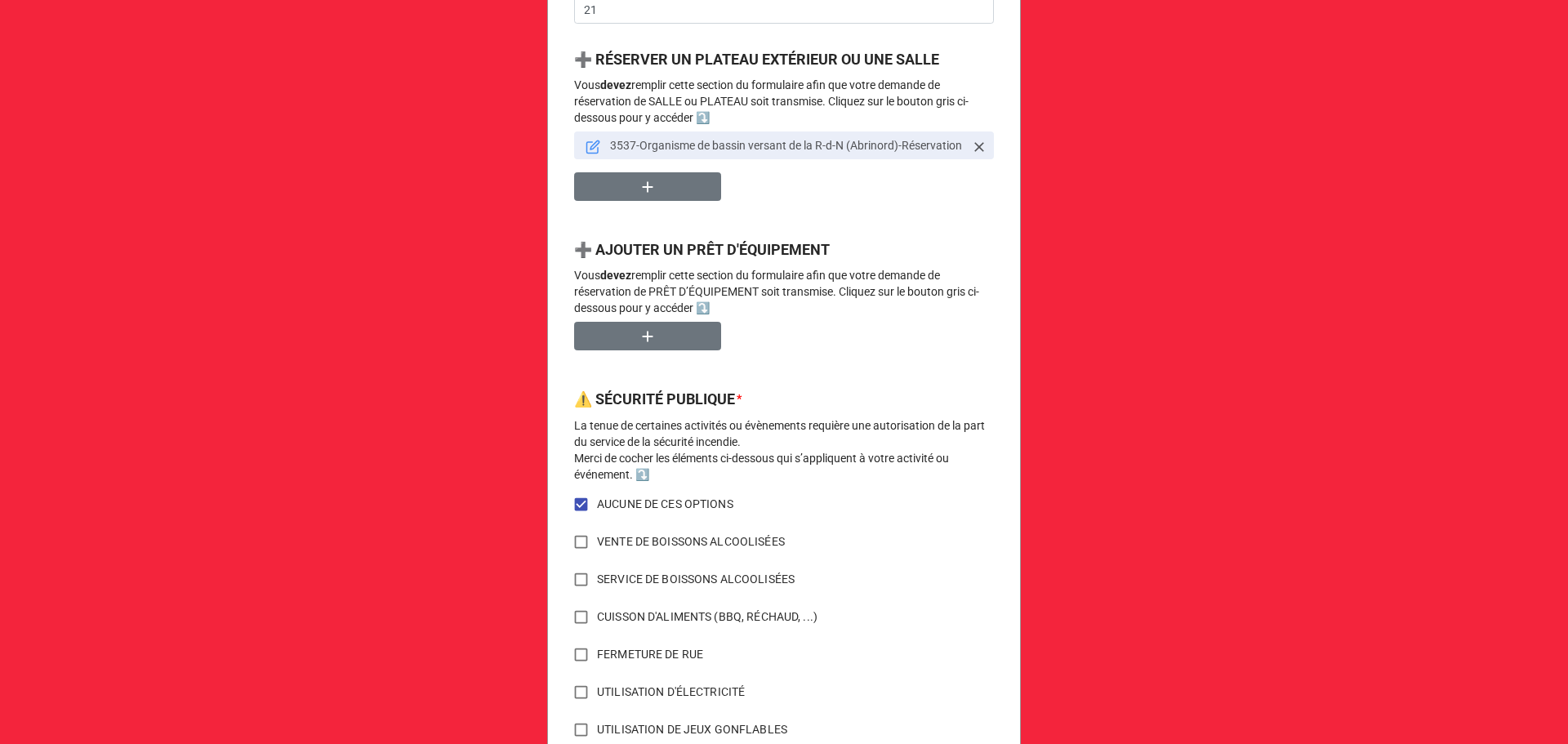
scroll to position [654, 0]
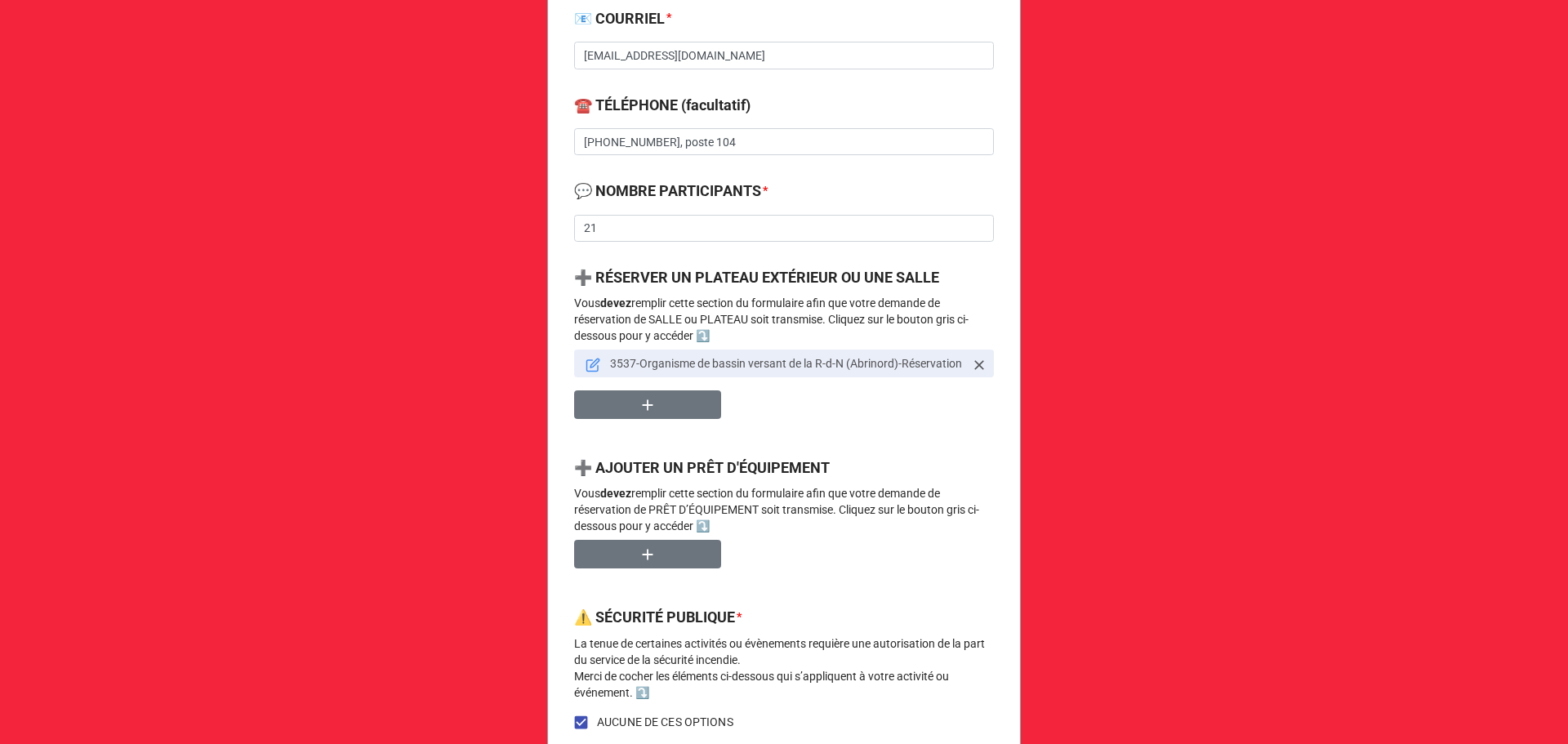
click at [589, 365] on icon at bounding box center [593, 365] width 15 height 15
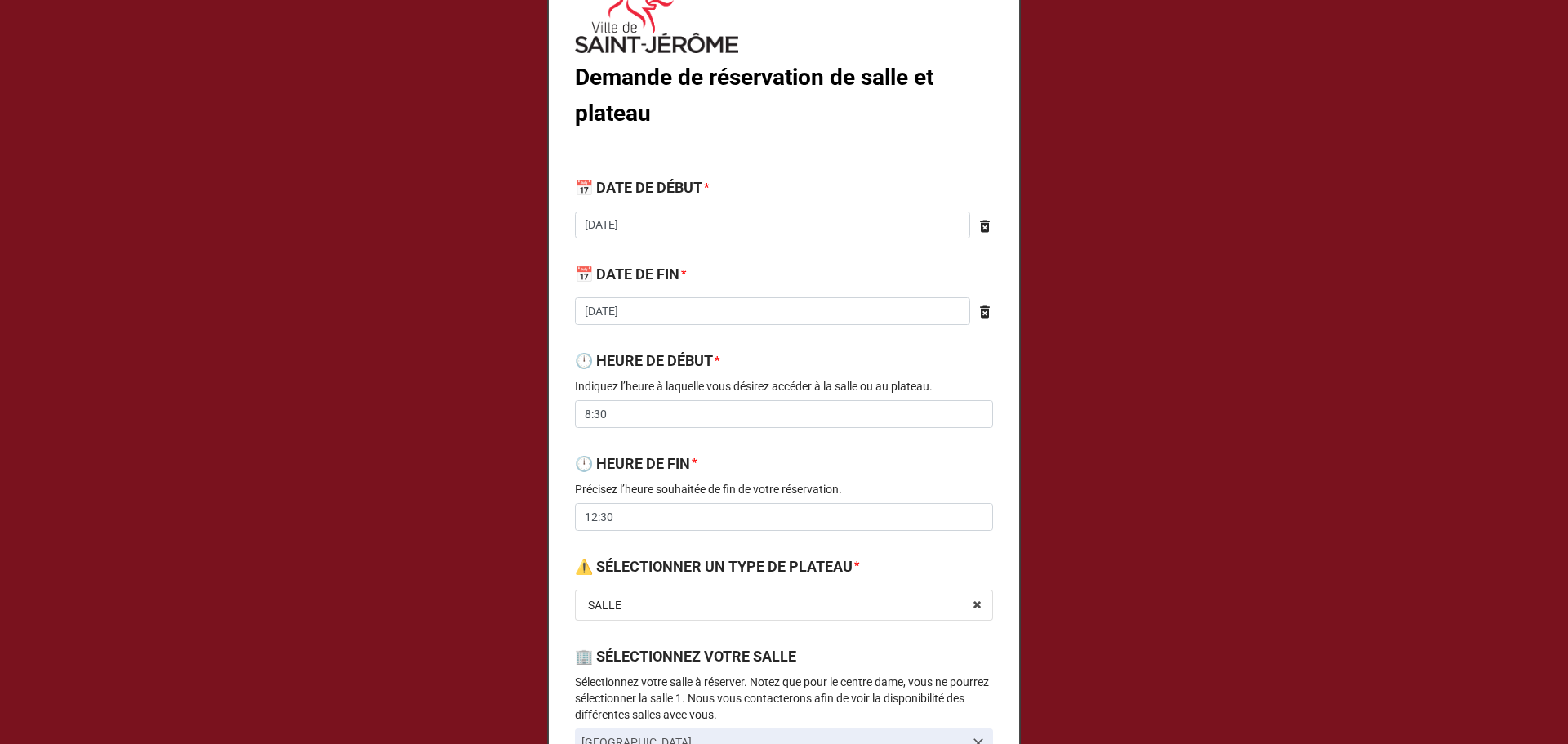
scroll to position [0, 0]
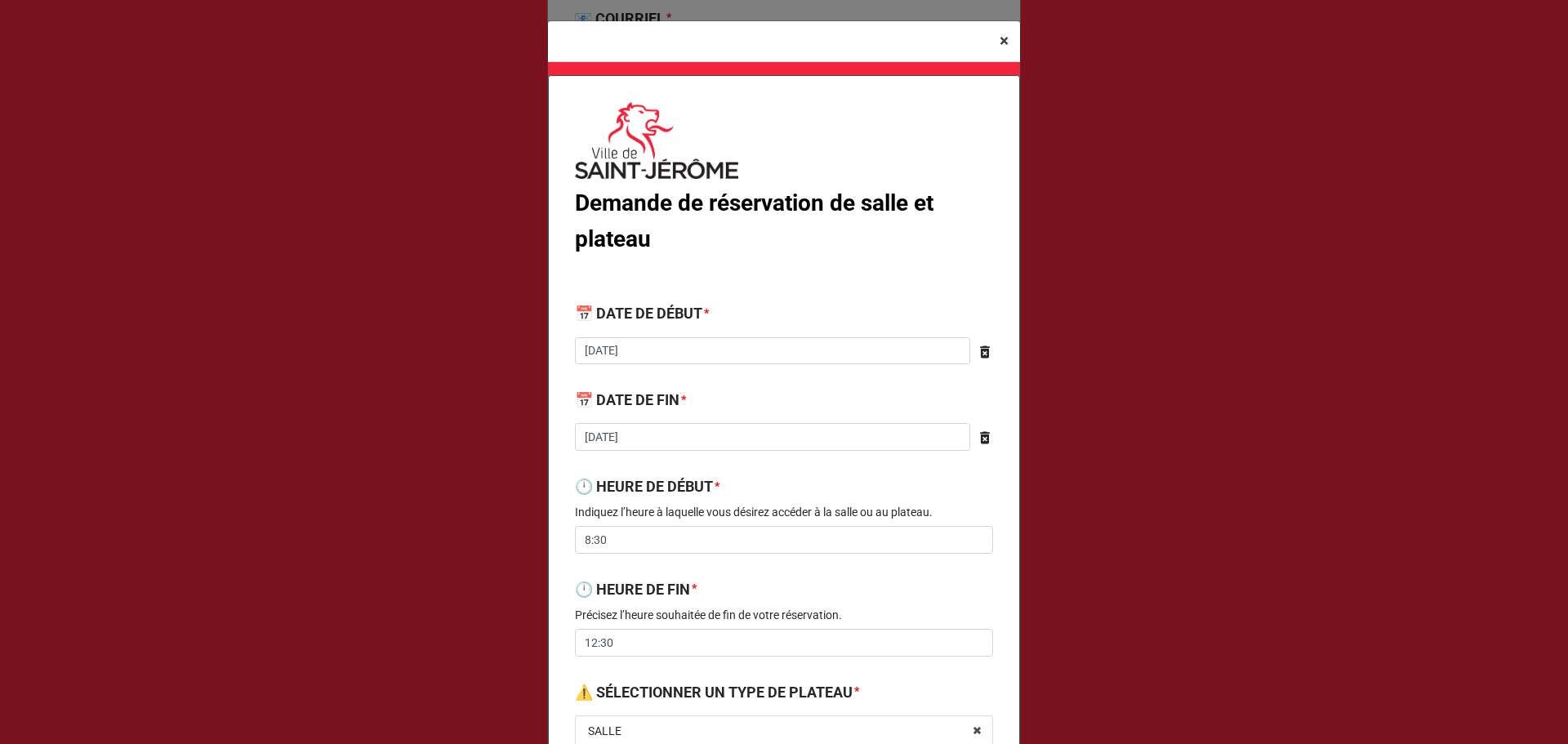
click at [1000, 41] on span "×" at bounding box center [1004, 41] width 9 height 20
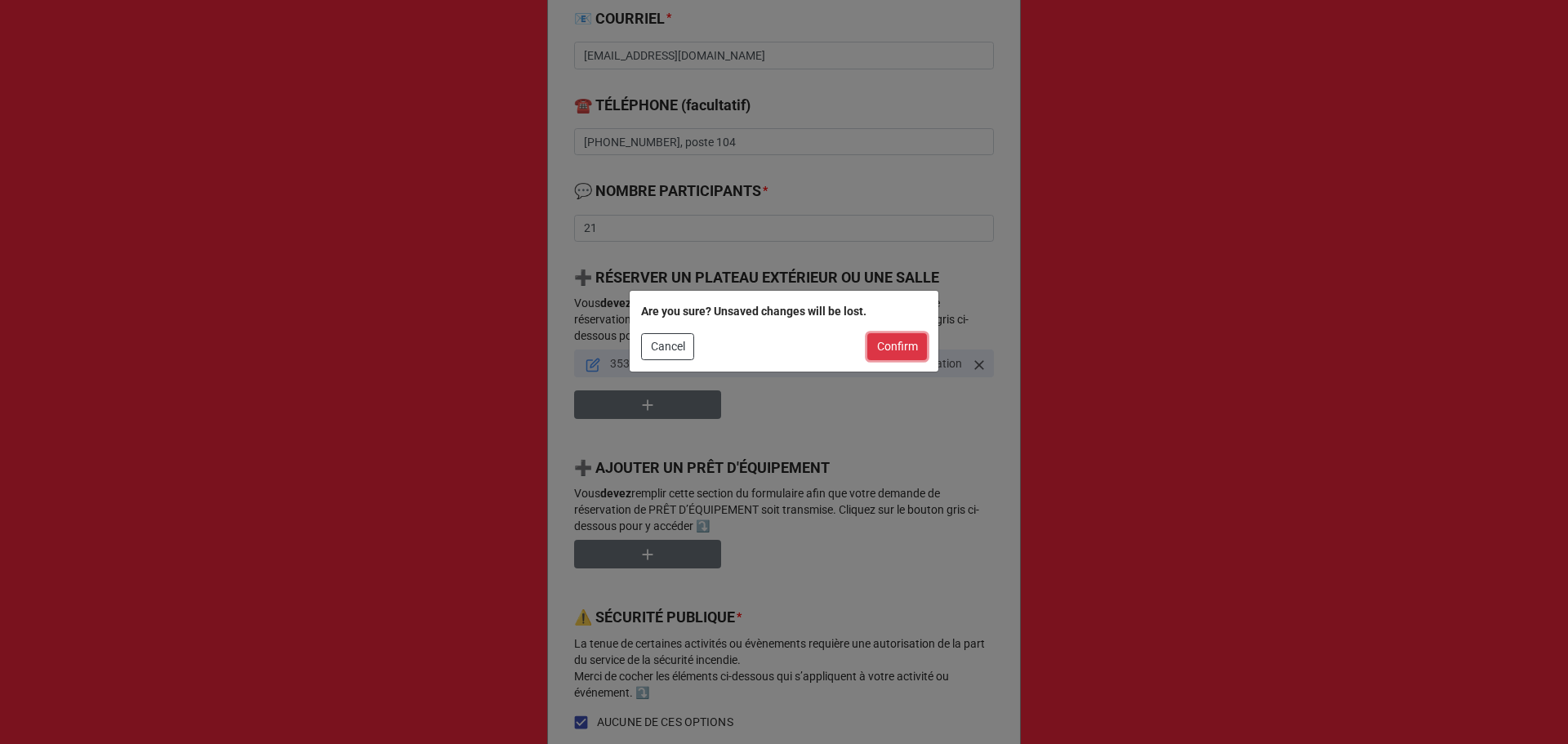
click at [902, 348] on button "Confirm" at bounding box center [897, 347] width 60 height 28
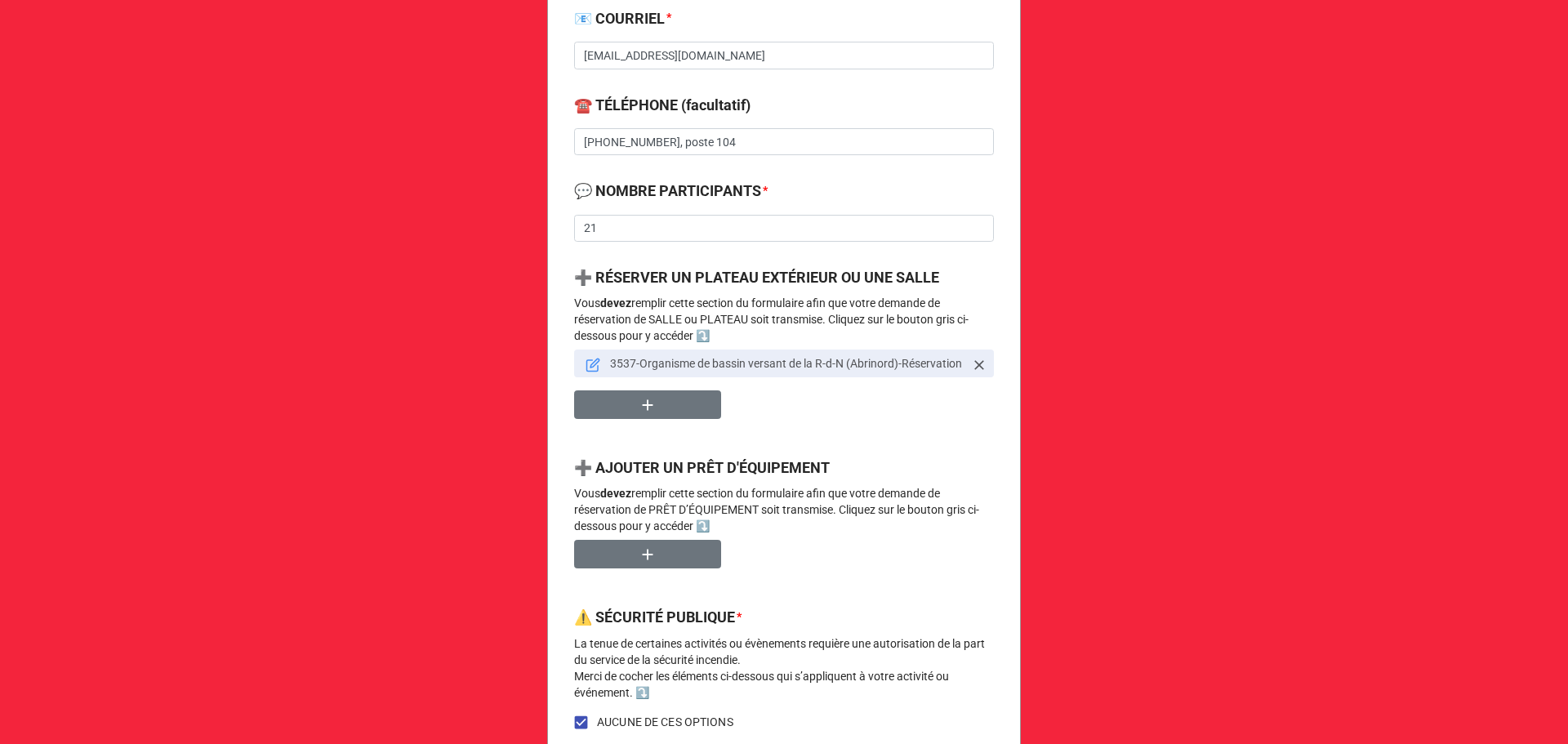
click at [587, 371] on icon at bounding box center [593, 366] width 12 height 12
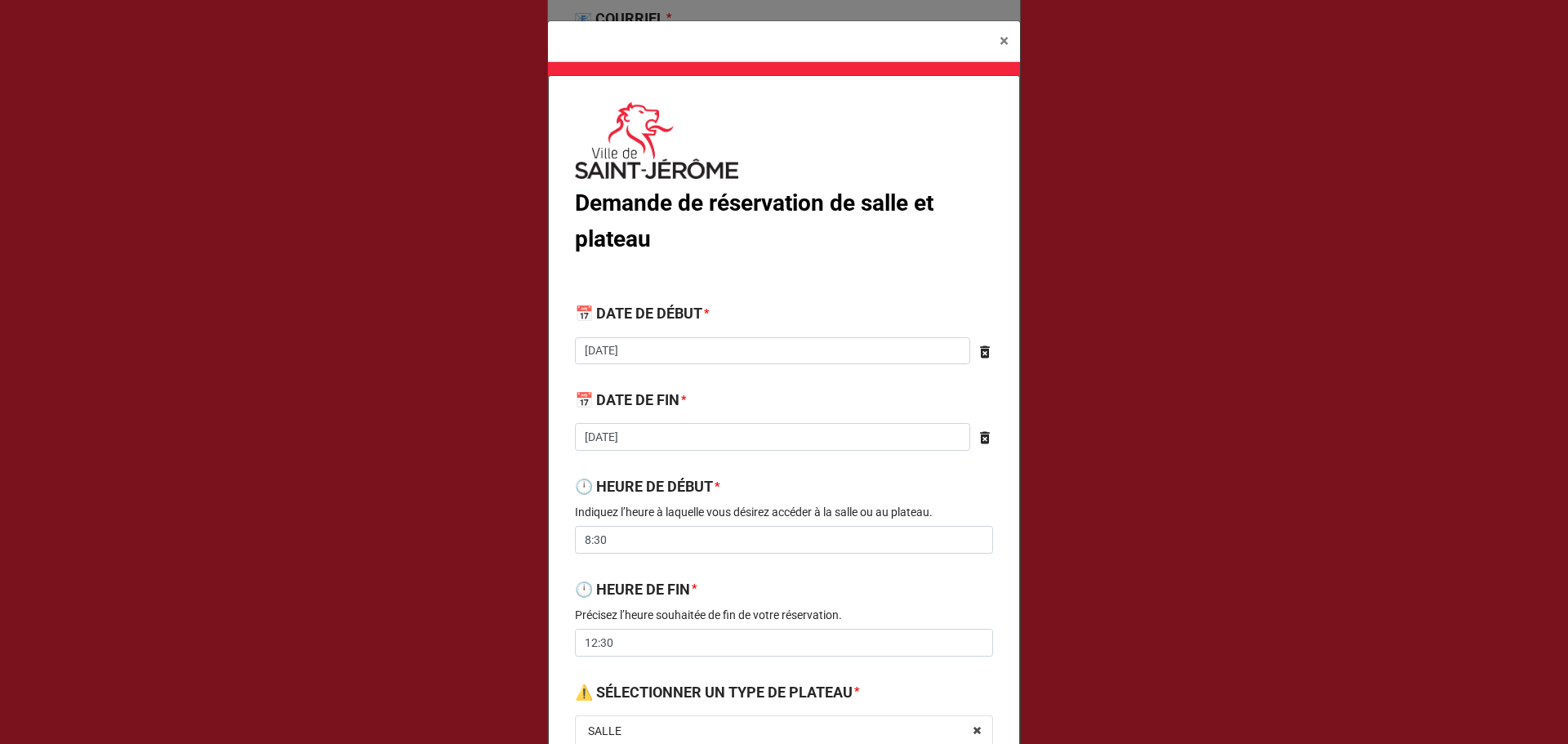
click at [633, 374] on div "📅 DATE DE DÉBUT * [DATE] ‹ [DATE] › Su Mo Tu We Th Fr Sa 28 29 30 1 2 3 4 5 6 7…" at bounding box center [784, 339] width 418 height 74
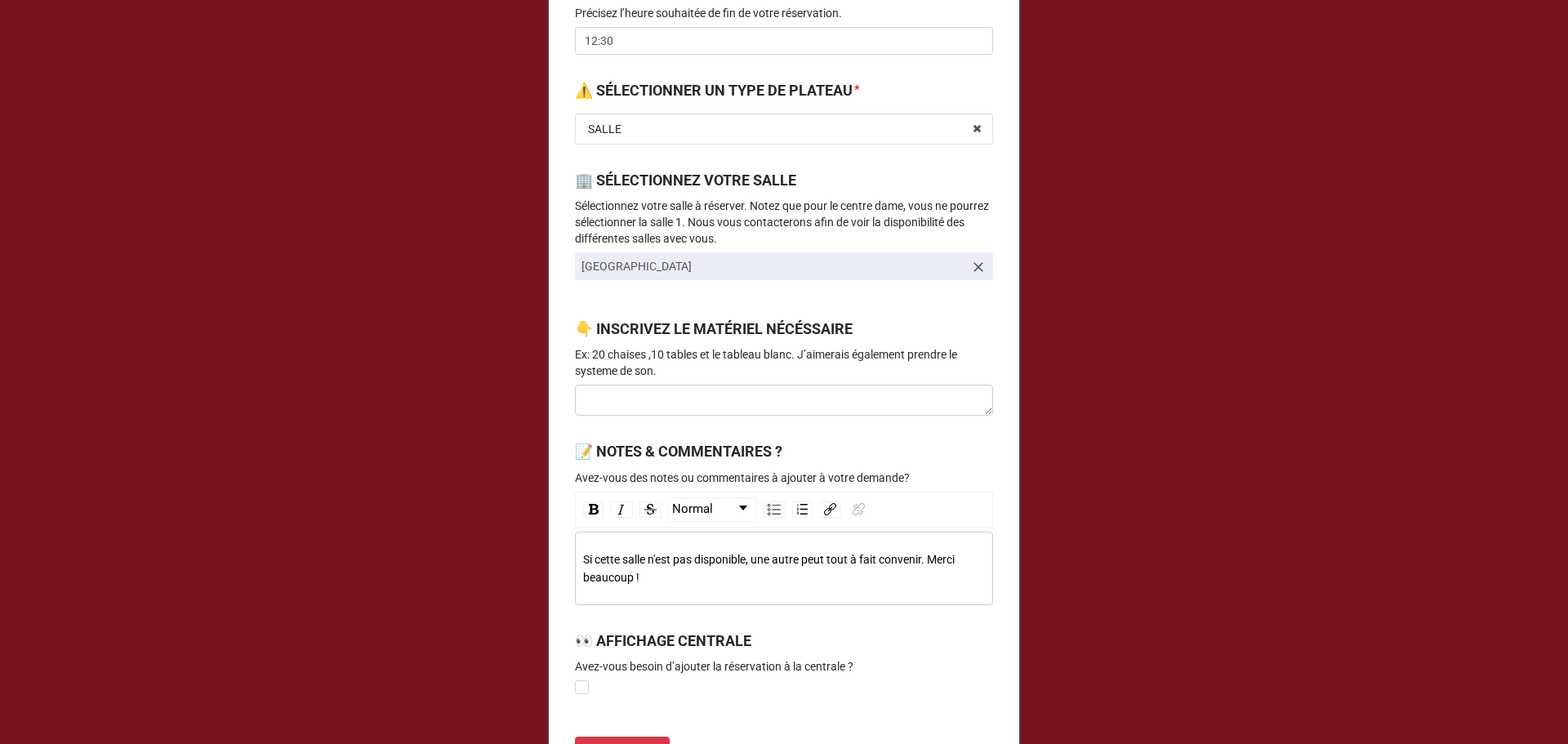
scroll to position [654, 0]
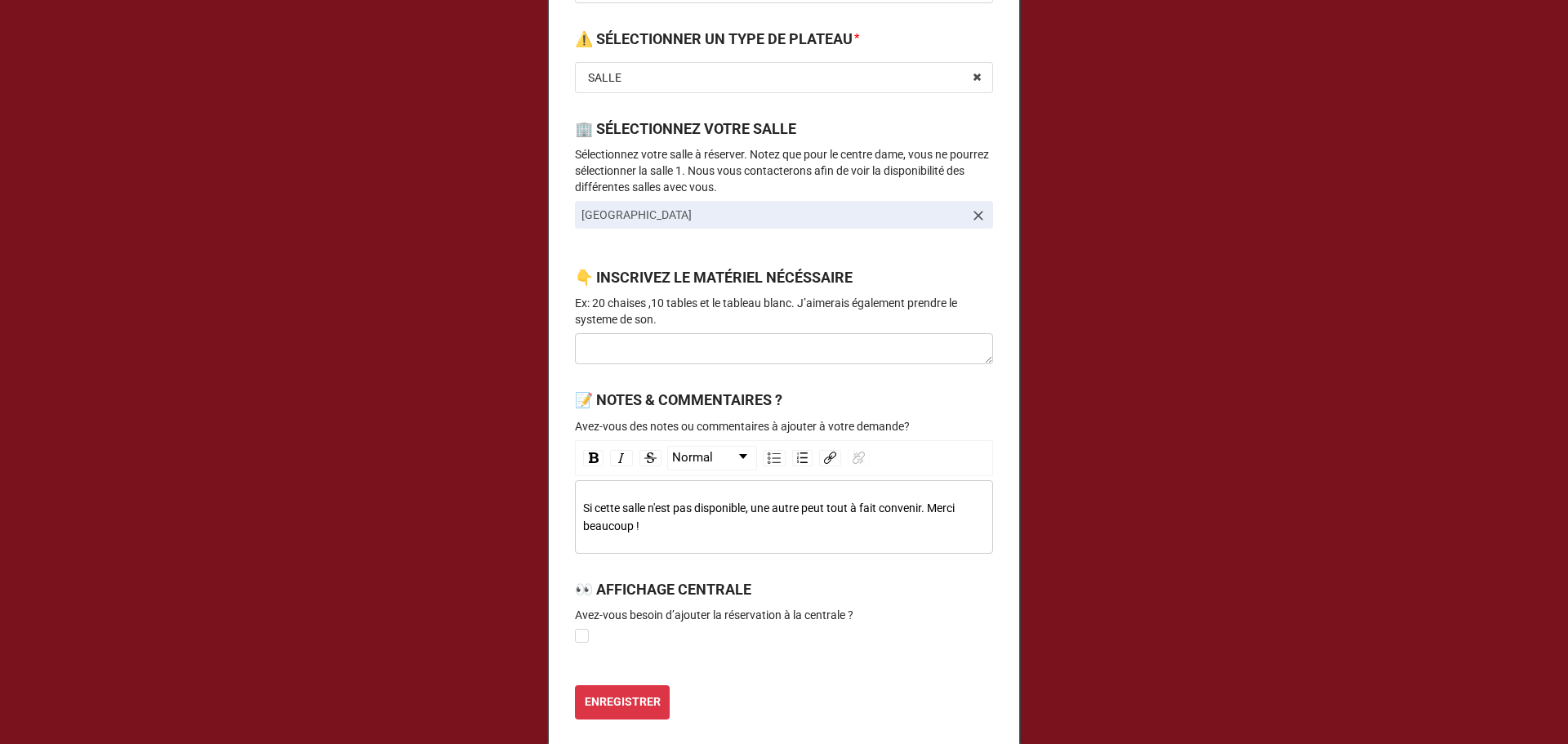
click at [974, 213] on icon at bounding box center [978, 215] width 17 height 17
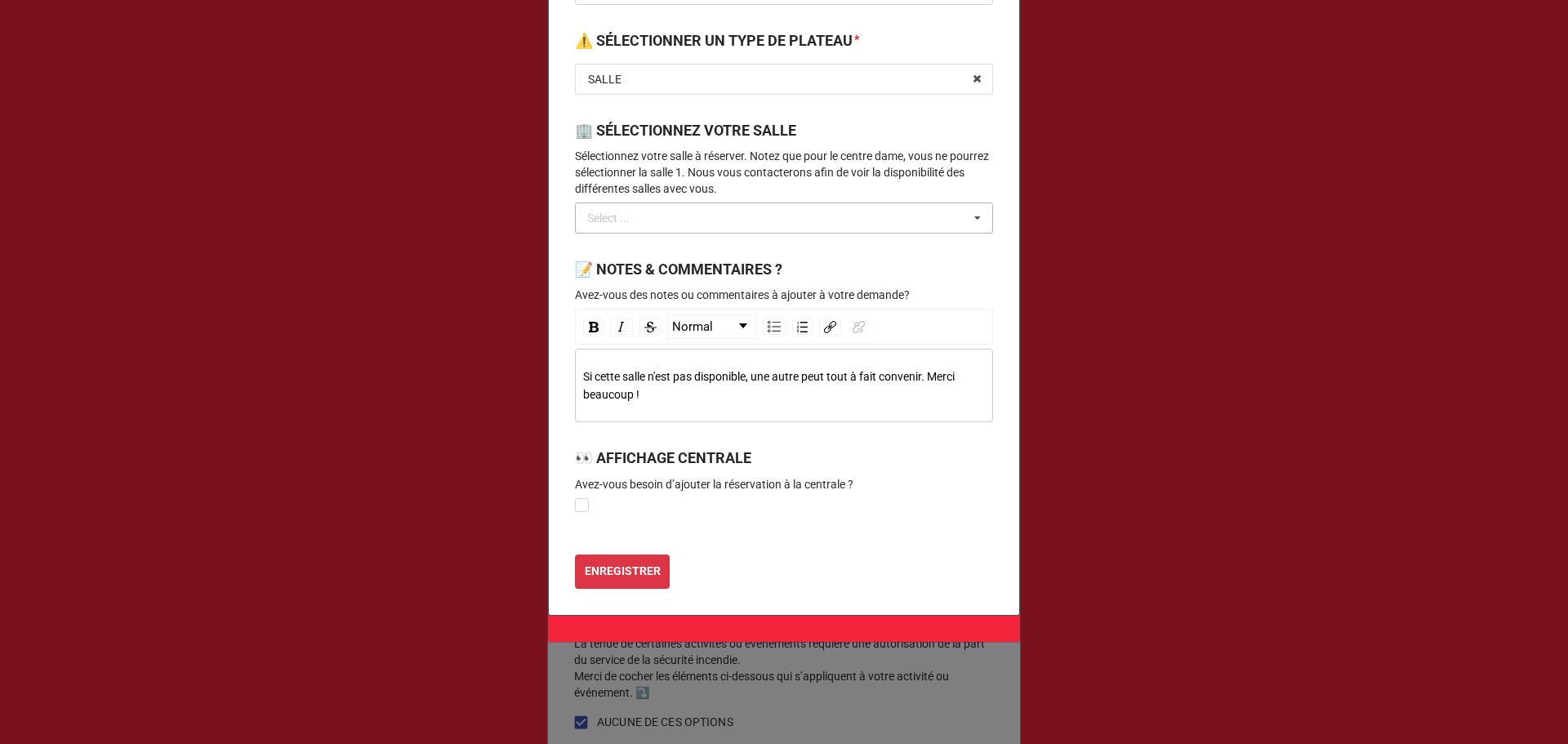
click at [657, 217] on div "Select ... No results found." at bounding box center [784, 218] width 418 height 31
type input "bouv"
click at [742, 244] on span "[GEOGRAPHIC_DATA][PERSON_NAME]" at bounding box center [688, 249] width 198 height 13
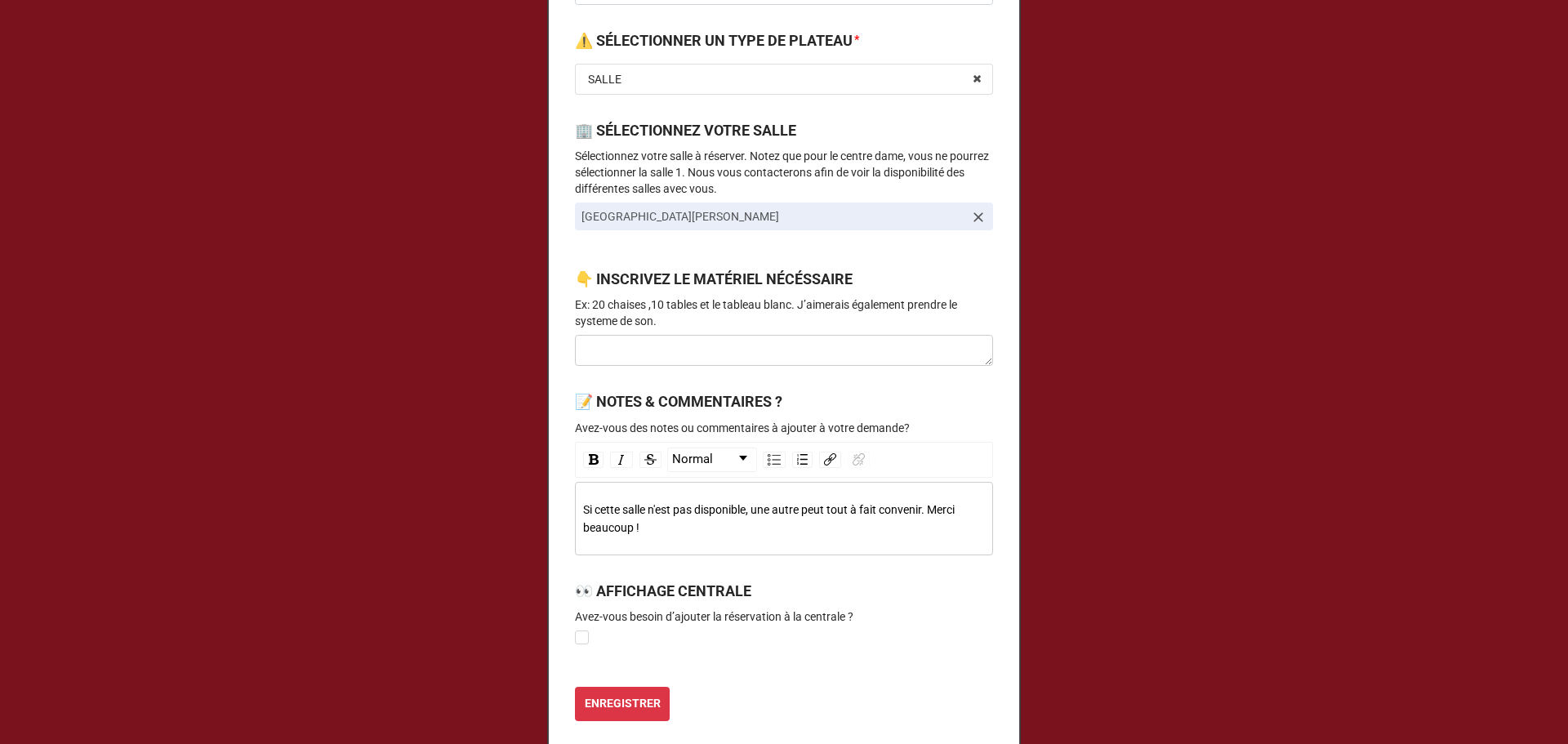
drag, startPoint x: 669, startPoint y: 524, endPoint x: 652, endPoint y: 522, distance: 17.1
click at [652, 522] on div "Si cette salle n'est pas disponible, une autre peut tout à fait convenir. Merci…" at bounding box center [784, 518] width 403 height 36
click at [580, 630] on label at bounding box center [581, 630] width 14 height 0
checkbox input "true"
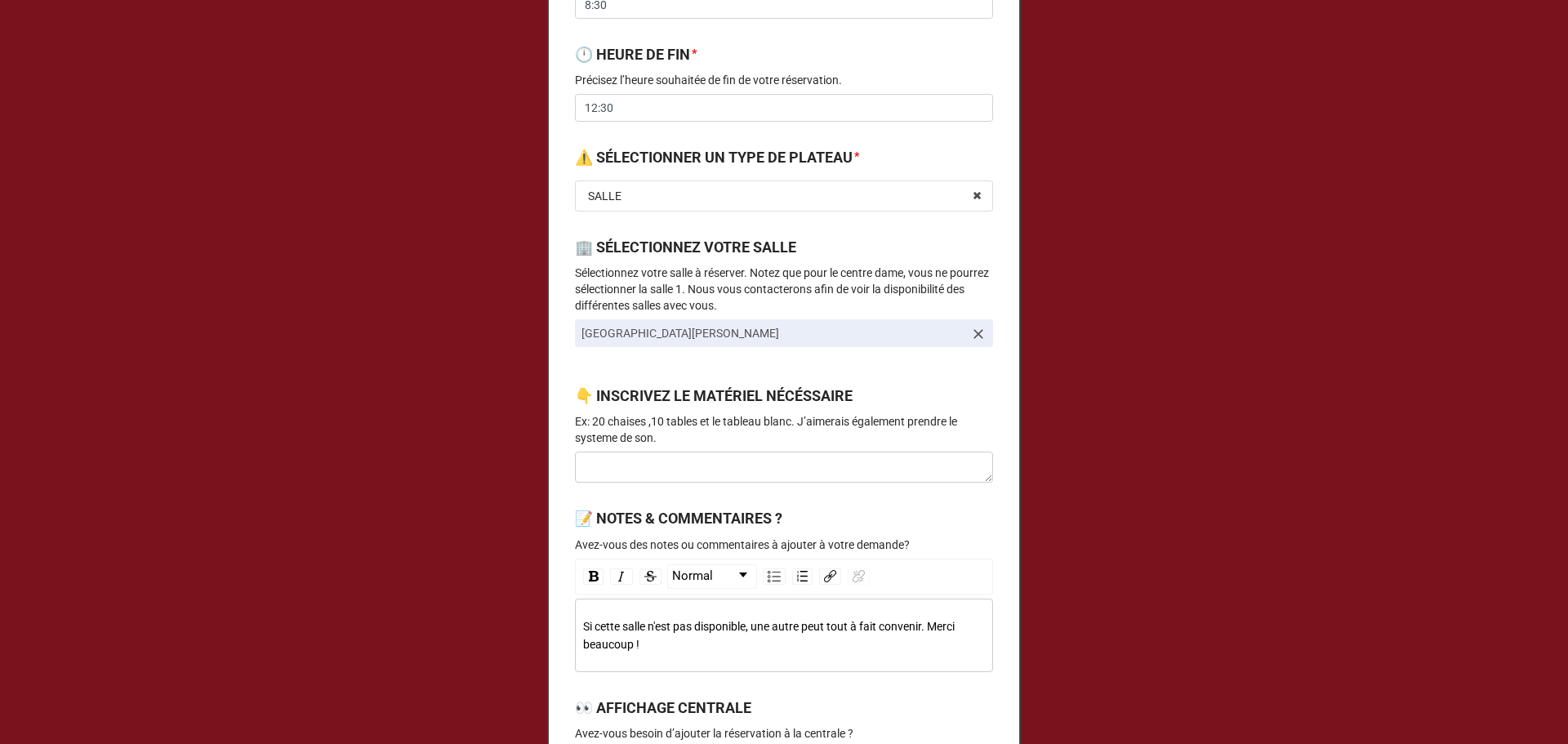
scroll to position [785, 0]
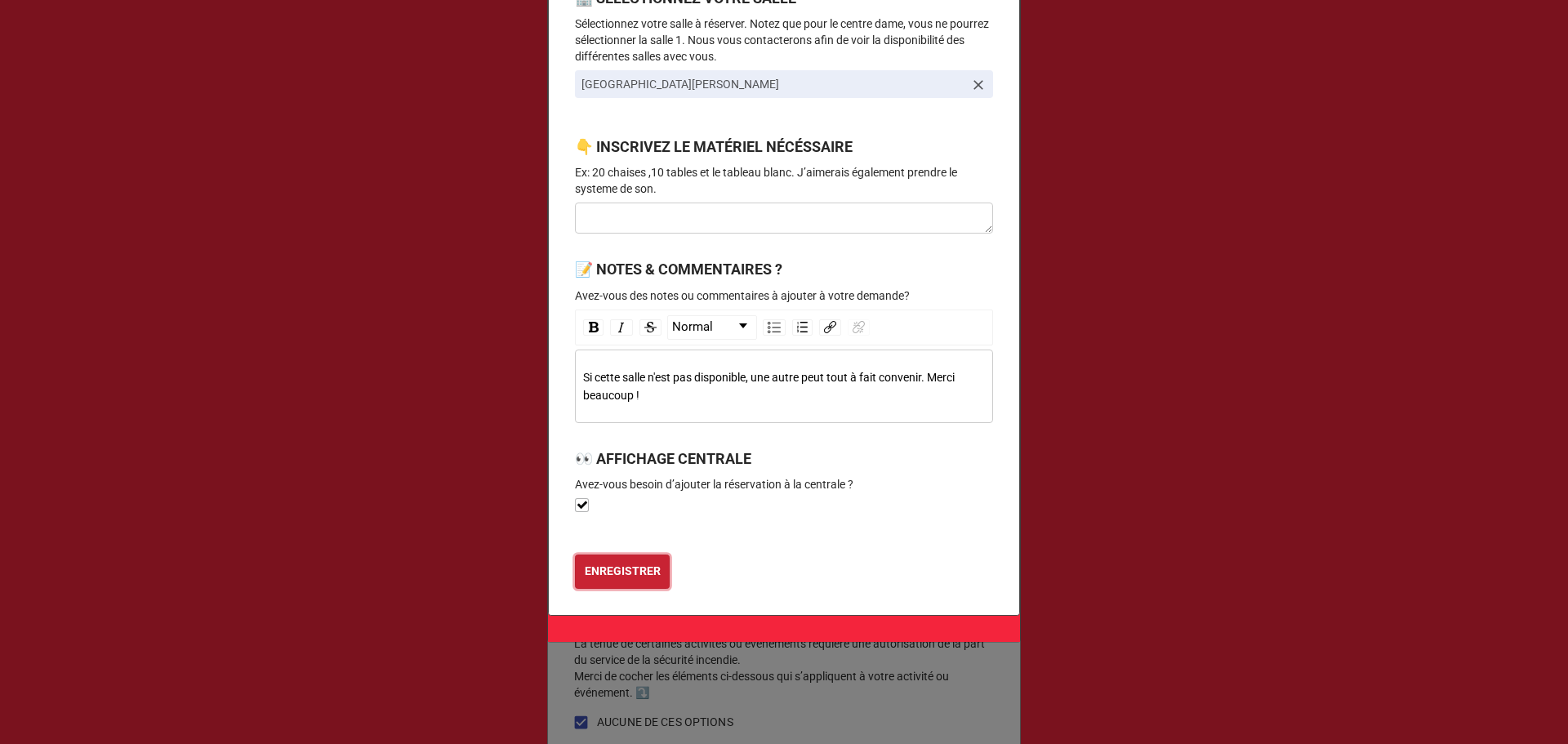
click at [639, 568] on b "ENREGISTRER" at bounding box center [623, 571] width 76 height 17
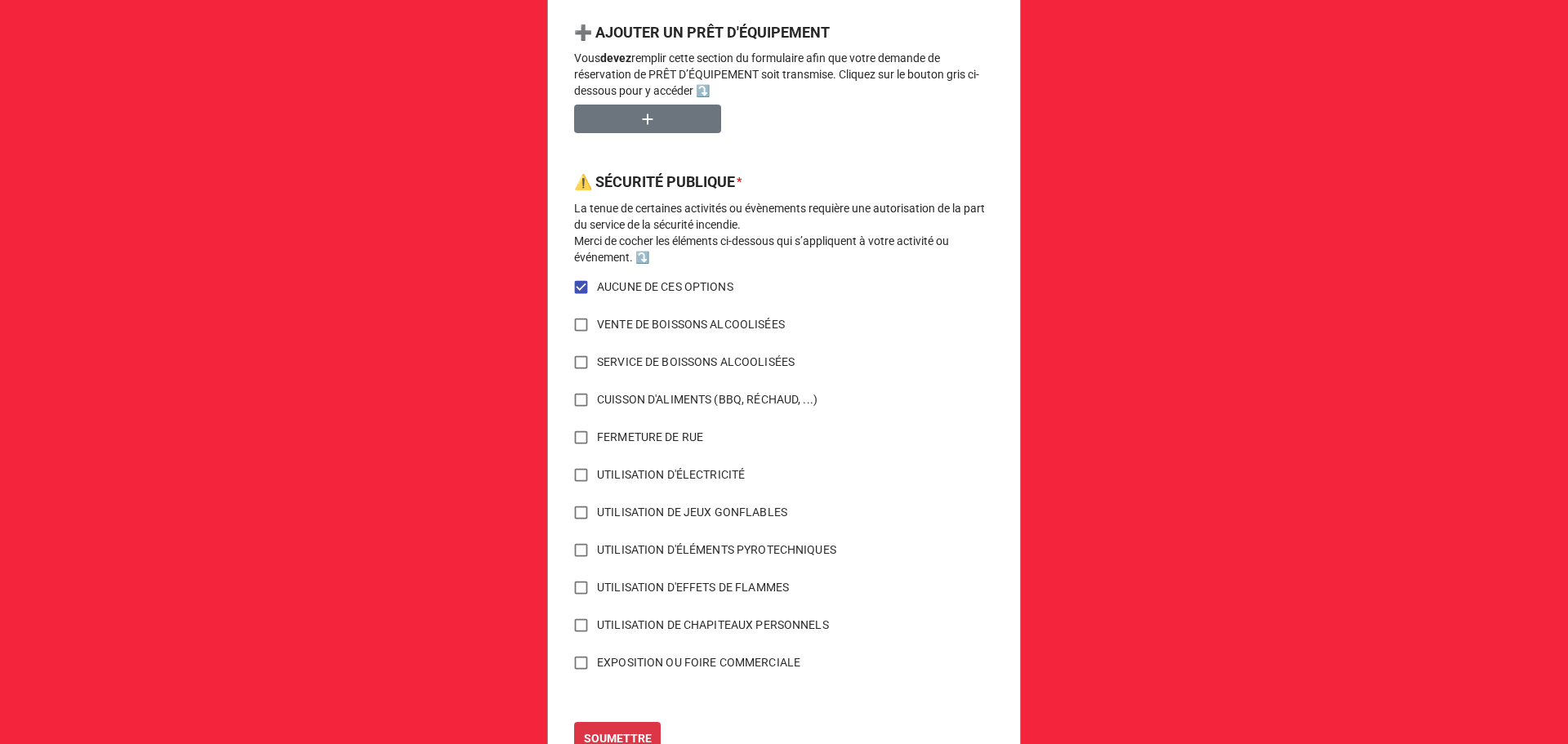
scroll to position [1156, 0]
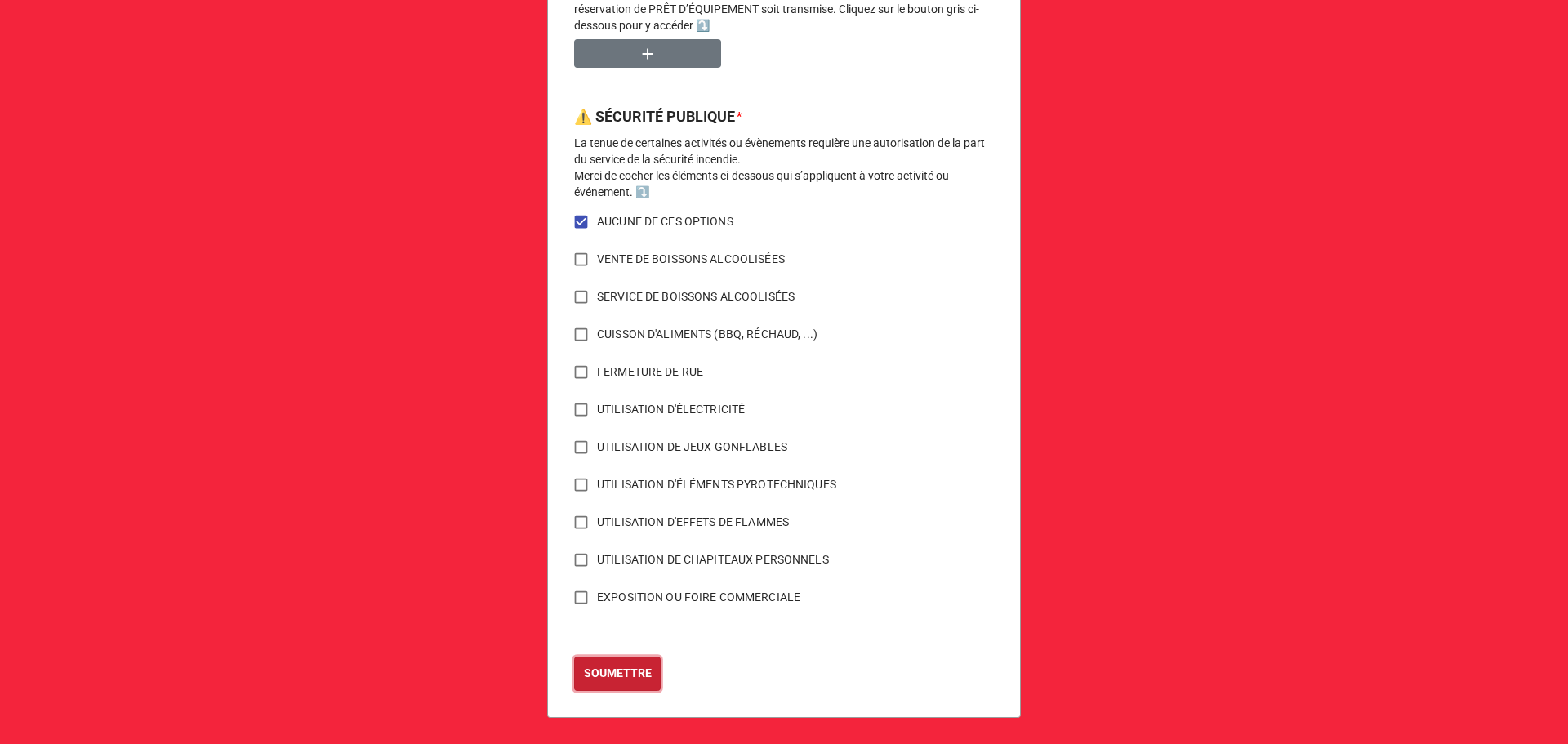
click at [630, 669] on b "SOUMETTRE" at bounding box center [618, 674] width 68 height 17
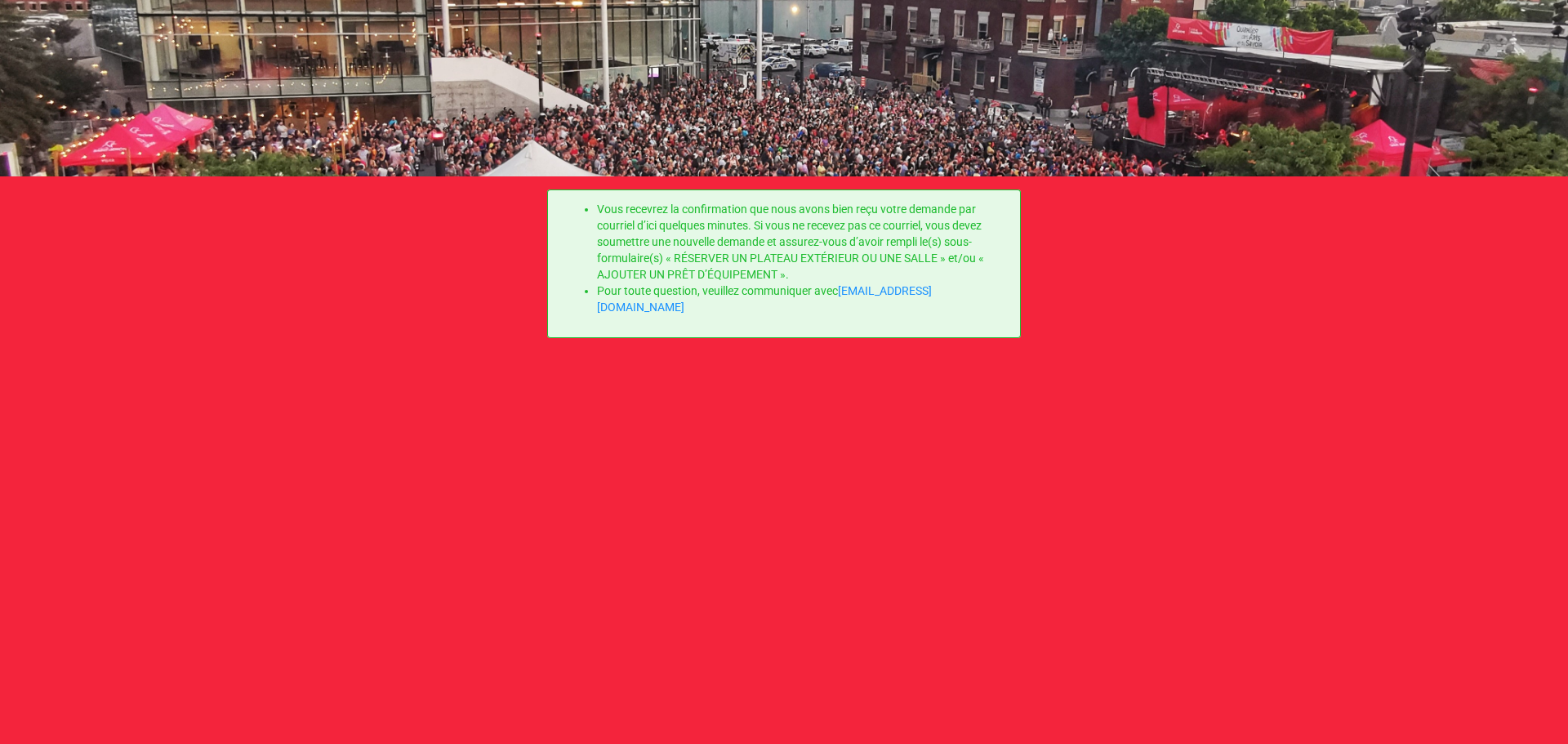
scroll to position [0, 0]
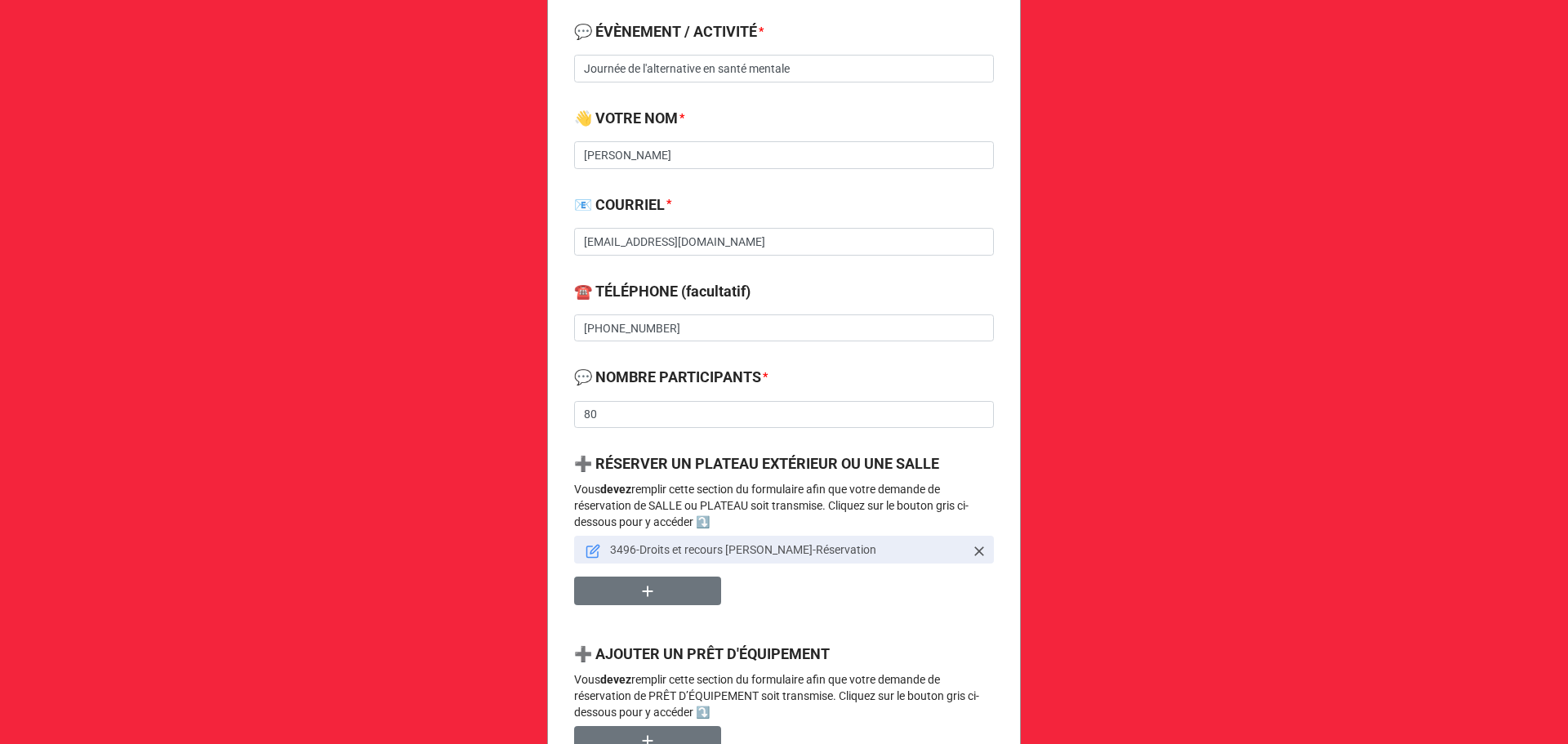
scroll to position [436, 0]
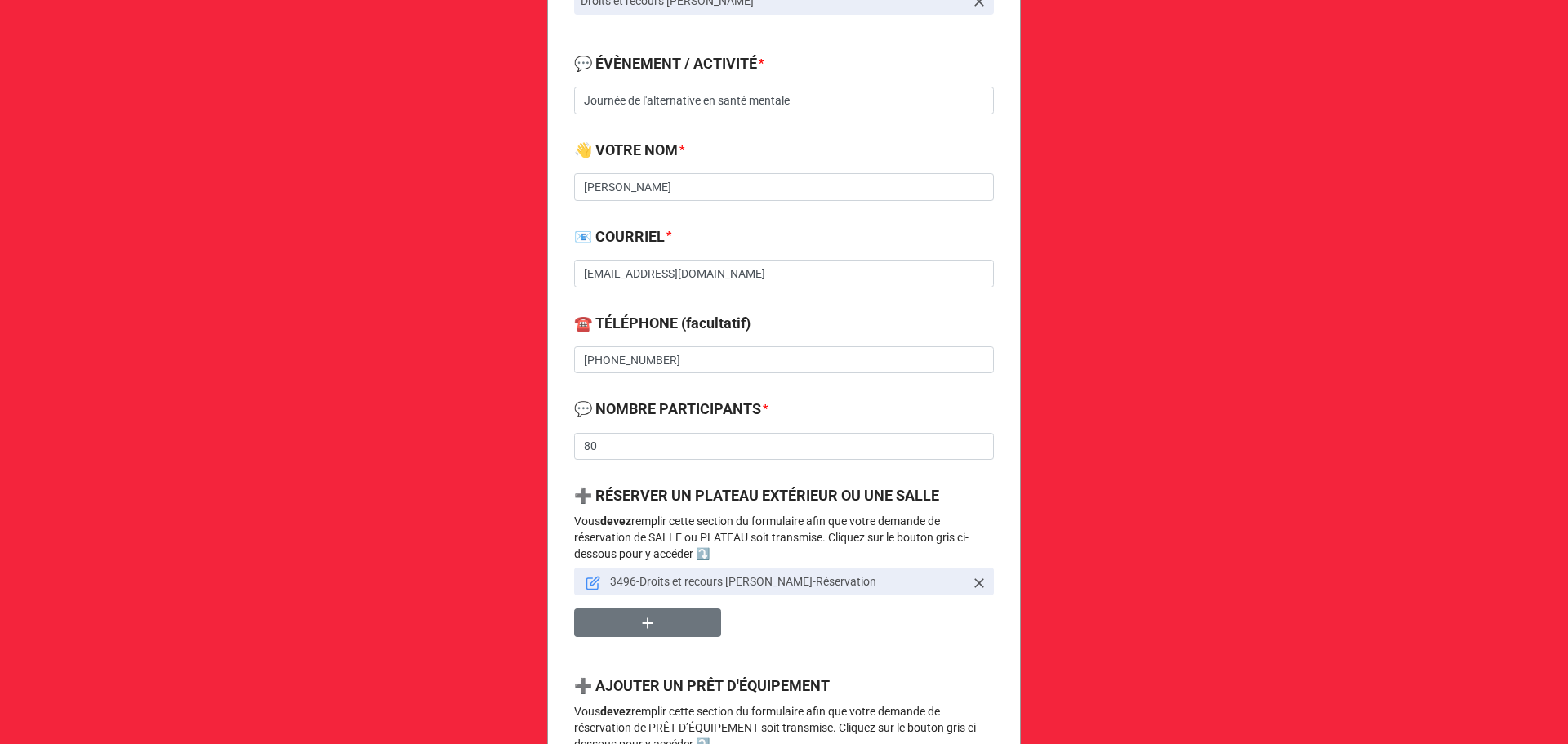
click at [591, 577] on icon at bounding box center [593, 583] width 15 height 15
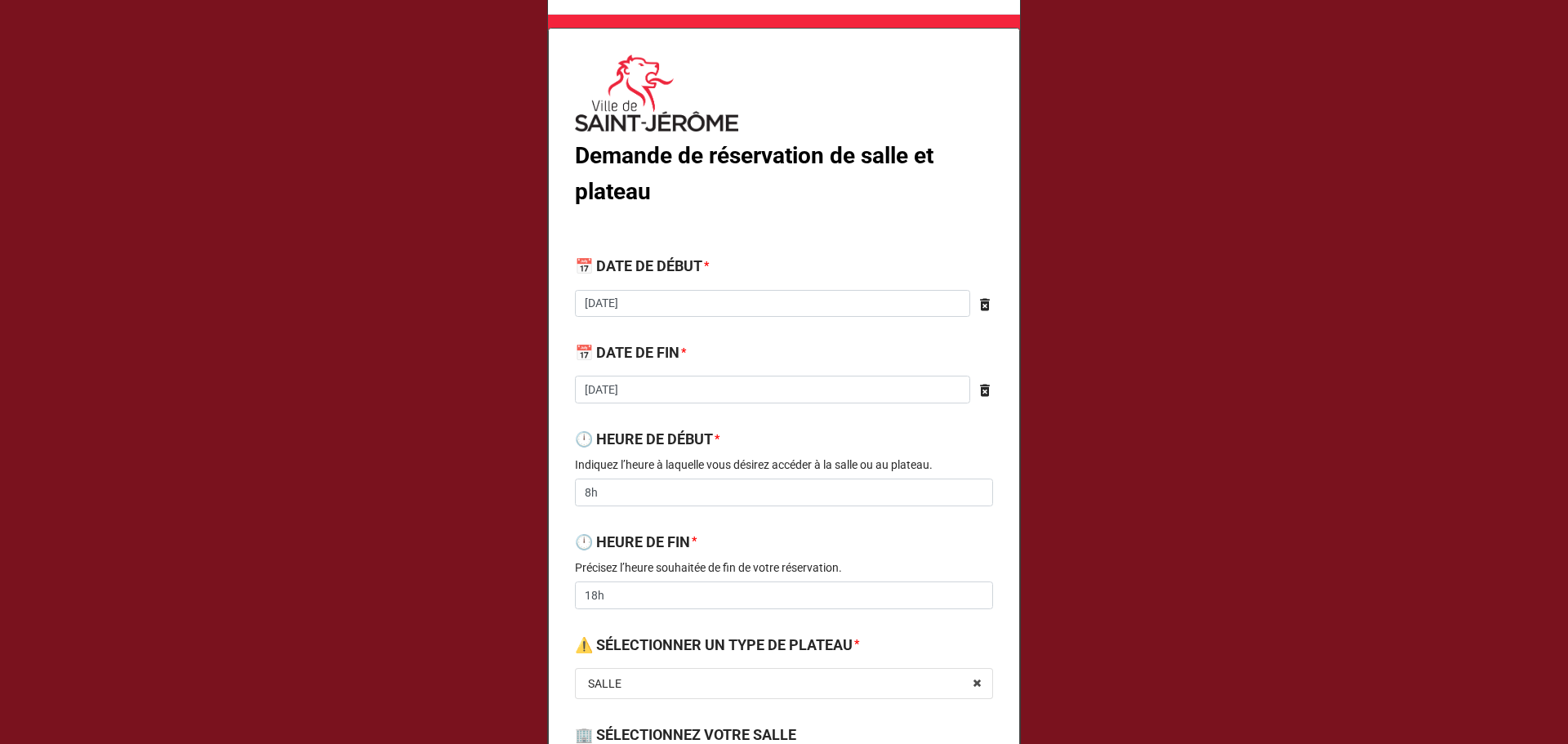
scroll to position [0, 0]
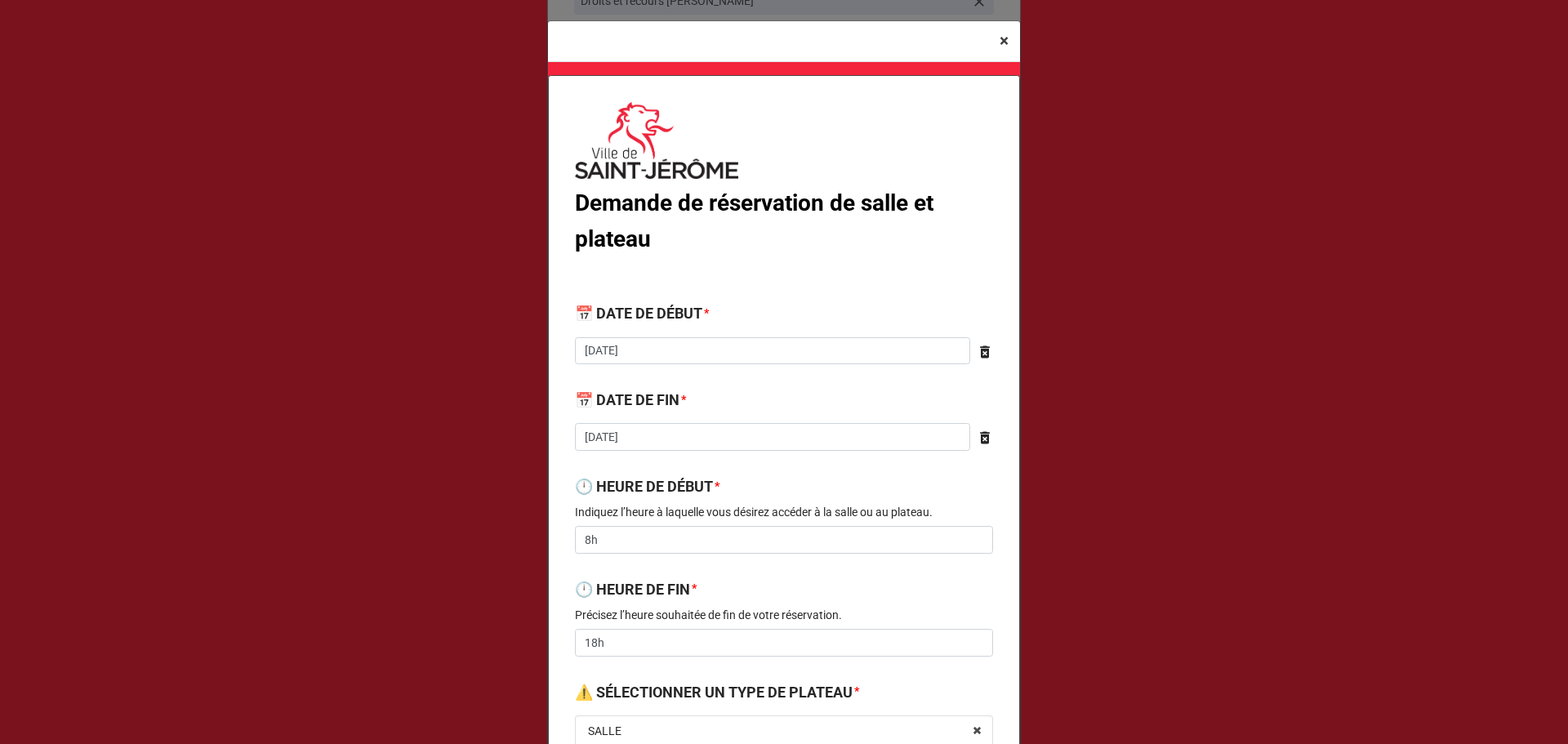
click at [1002, 35] on span "×" at bounding box center [1004, 41] width 9 height 20
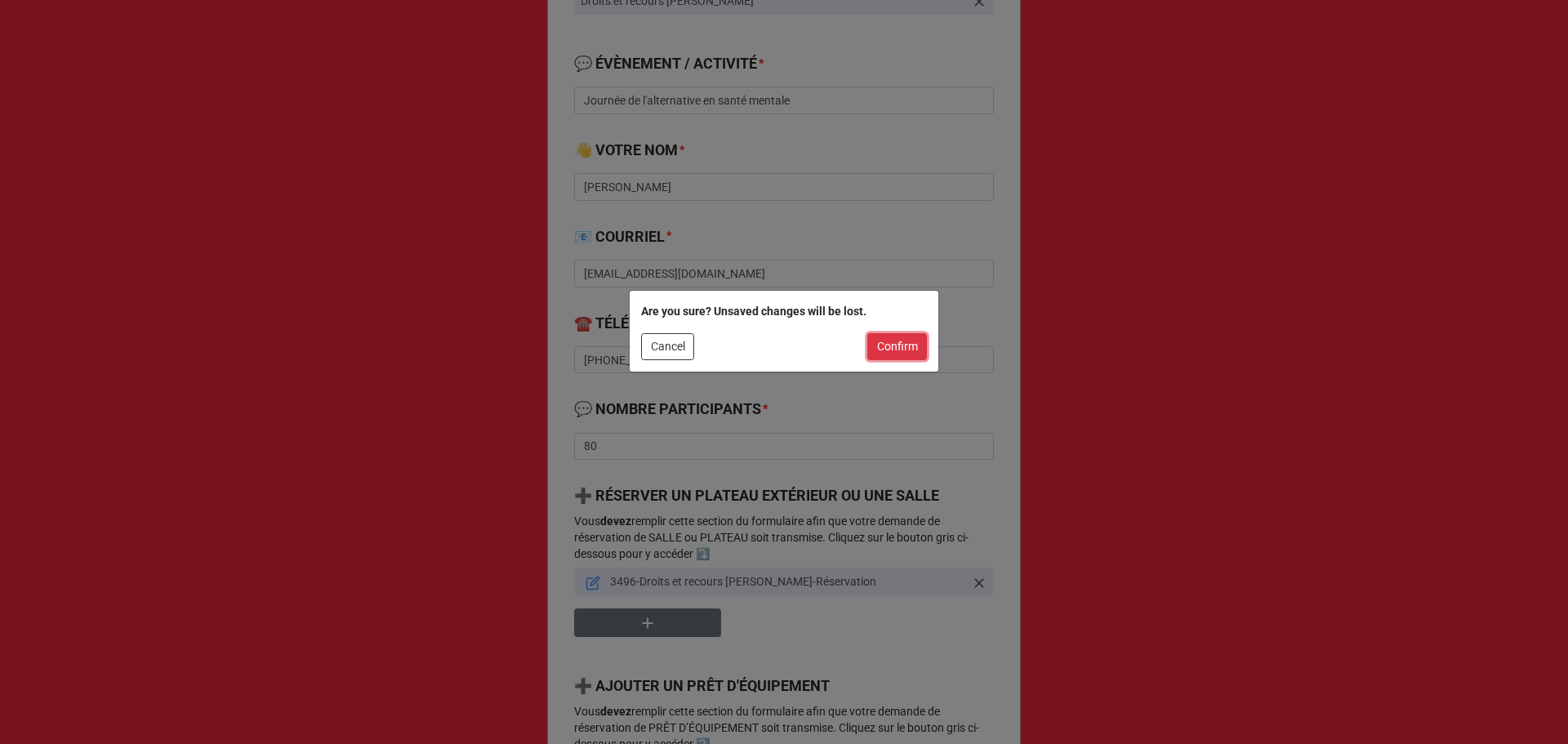
click at [911, 348] on button "Confirm" at bounding box center [897, 347] width 60 height 28
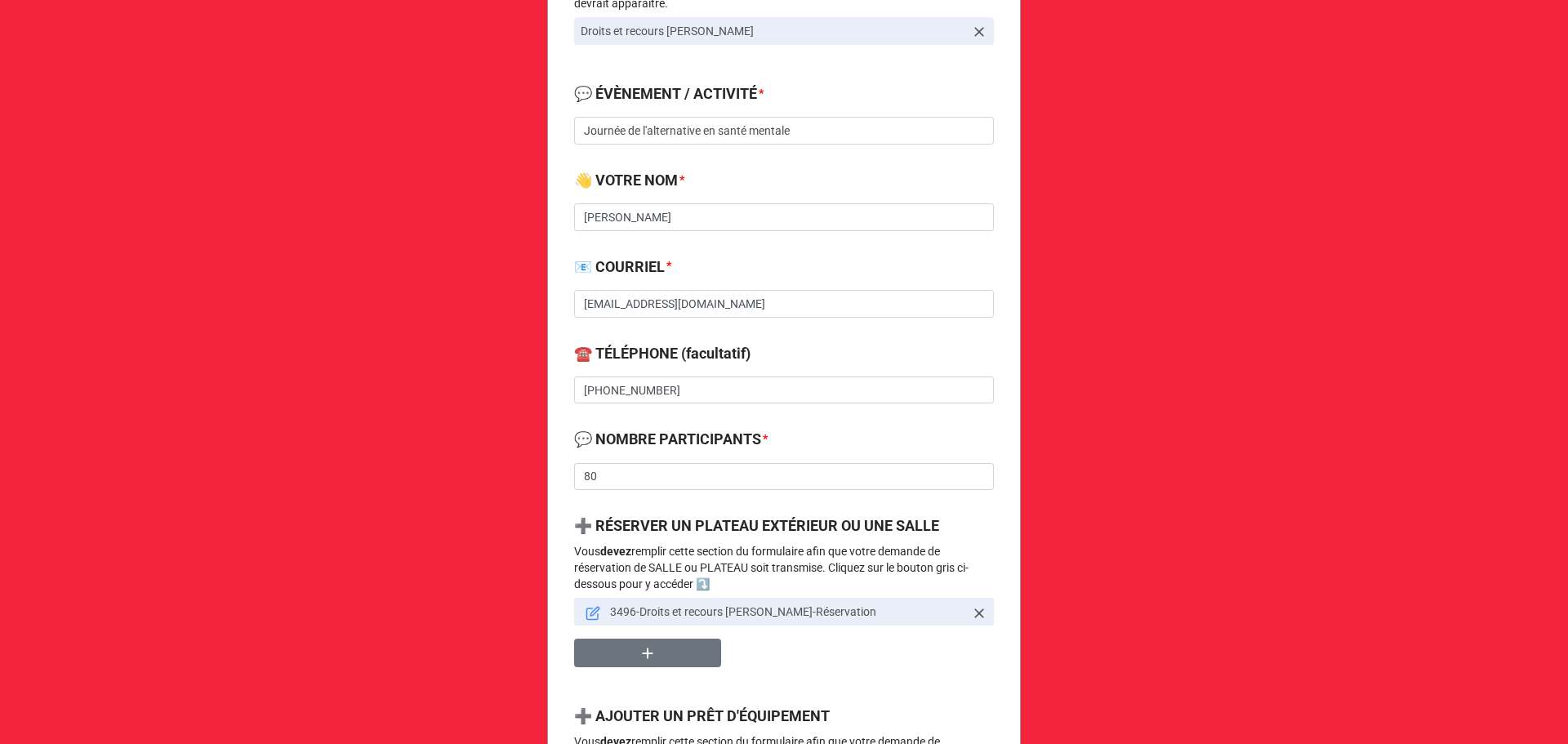
scroll to position [436, 0]
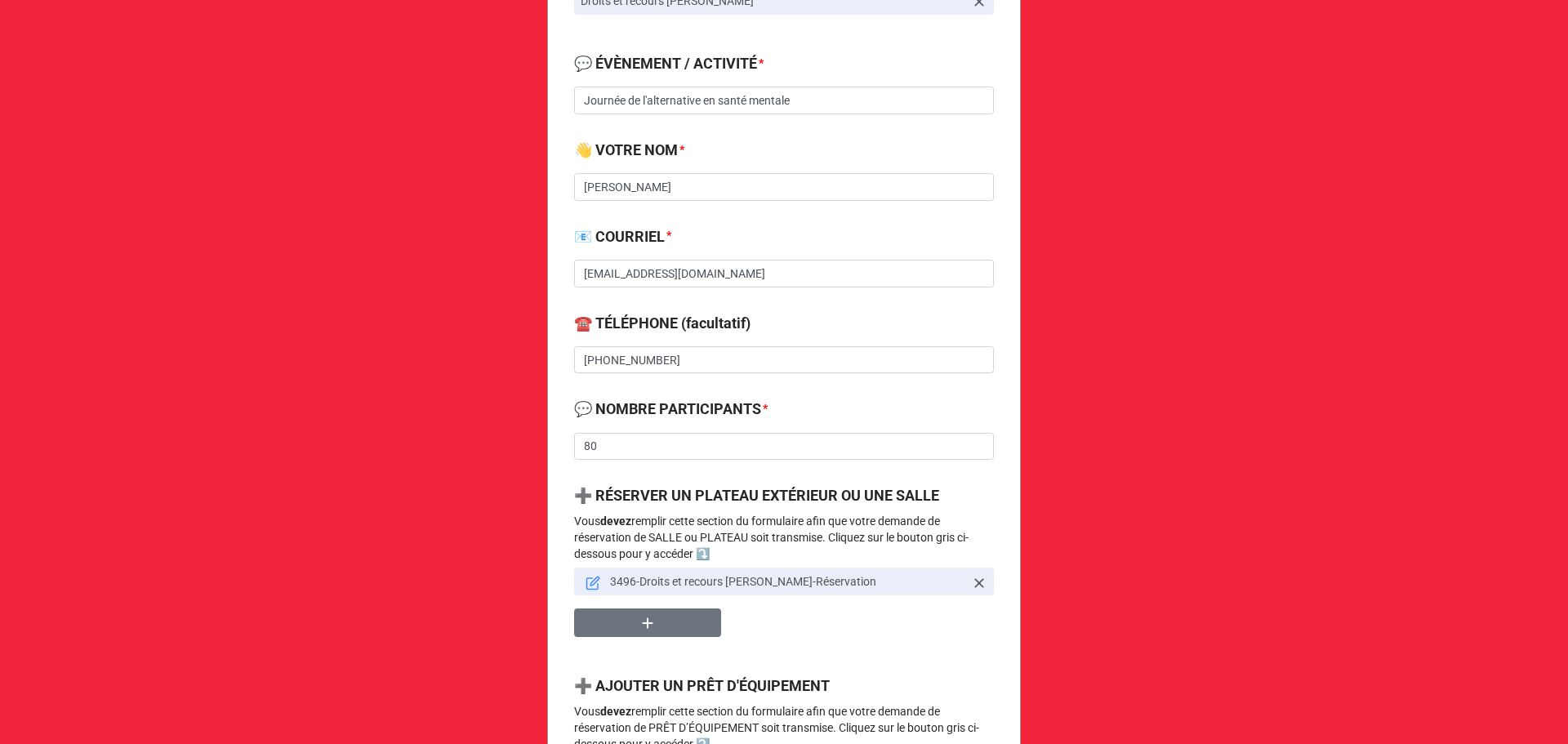
click at [591, 583] on icon at bounding box center [595, 581] width 9 height 9
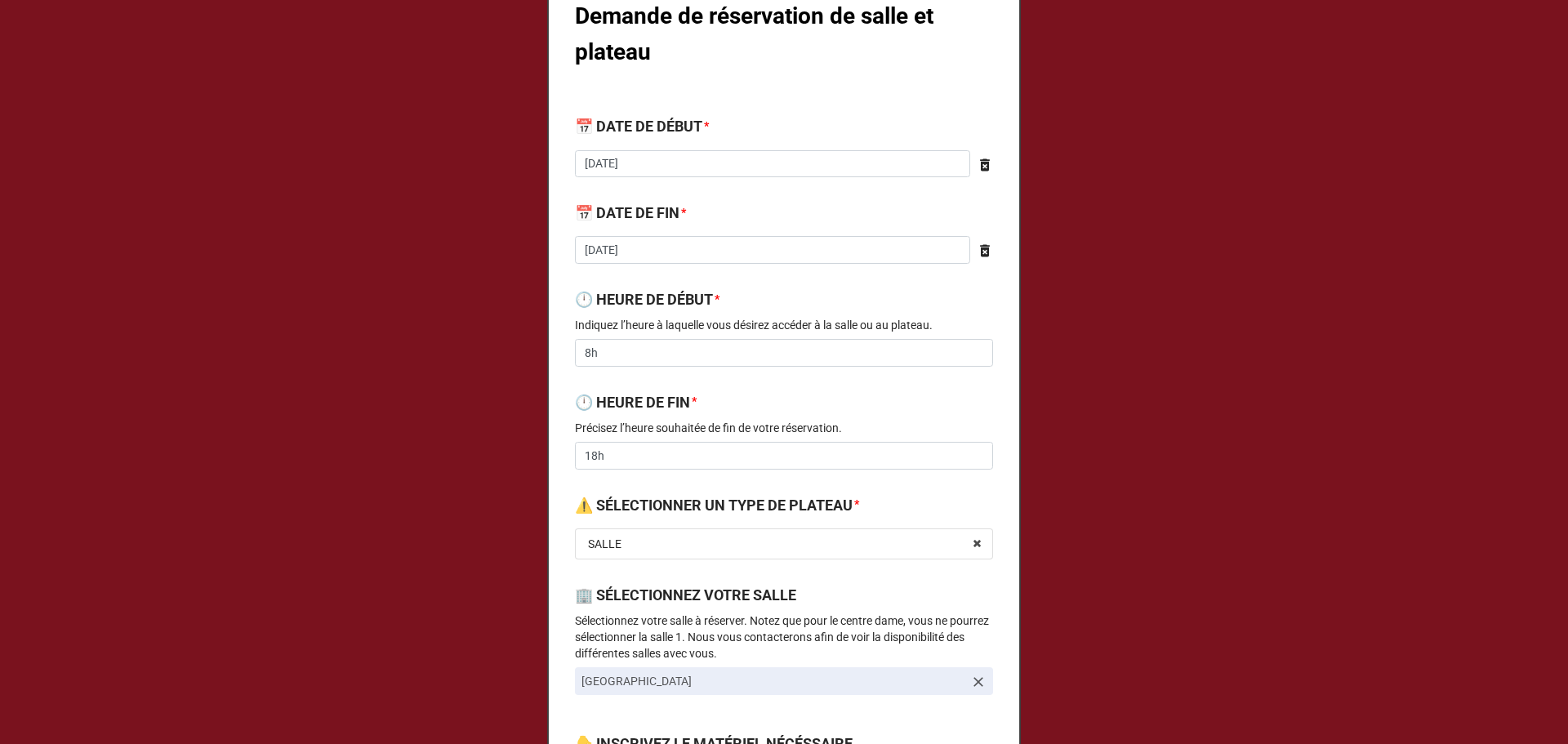
scroll to position [218, 0]
